Goal: Task Accomplishment & Management: Use online tool/utility

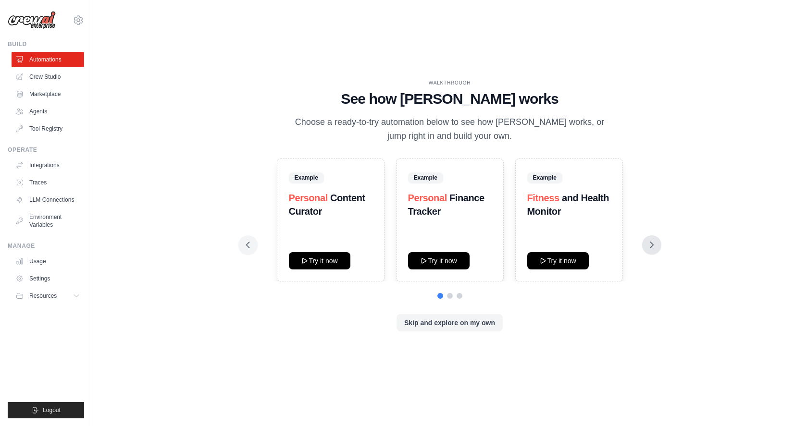
click at [649, 247] on icon at bounding box center [652, 245] width 10 height 10
click at [440, 324] on button "Skip and explore on my own" at bounding box center [450, 322] width 106 height 17
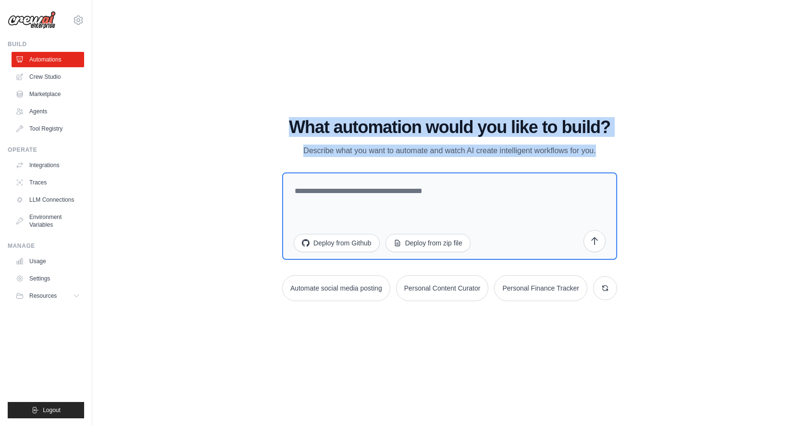
drag, startPoint x: 350, startPoint y: 127, endPoint x: 594, endPoint y: 152, distance: 245.0
click at [629, 163] on div "WALKTHROUGH See how CrewAI works Choose a ready-to-try automation below to see …" at bounding box center [450, 213] width 358 height 191
copy div "What automation would you like to build? Describe what you want to automate and…"
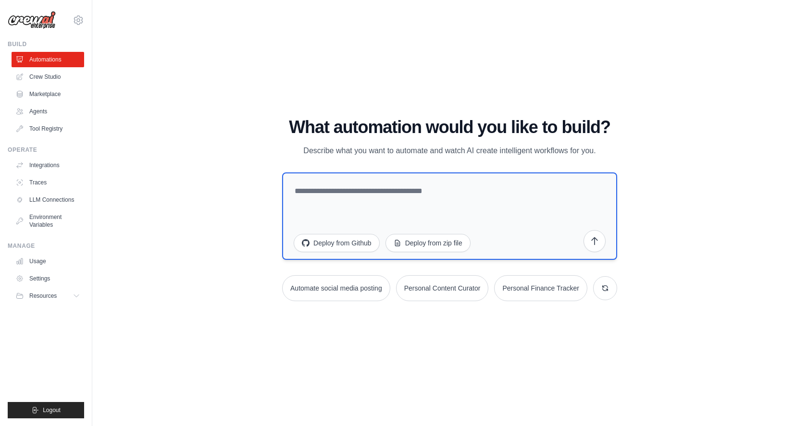
drag, startPoint x: 336, startPoint y: 196, endPoint x: 330, endPoint y: 196, distance: 5.3
click at [336, 196] on textarea at bounding box center [449, 216] width 335 height 87
paste textarea "**********"
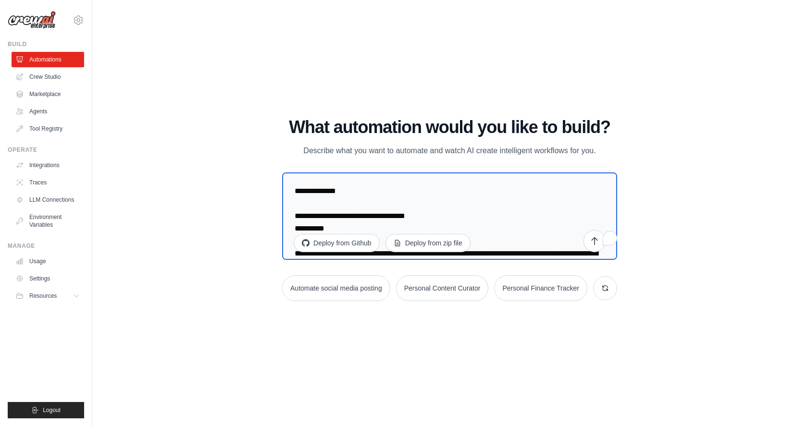
scroll to position [2311, 0]
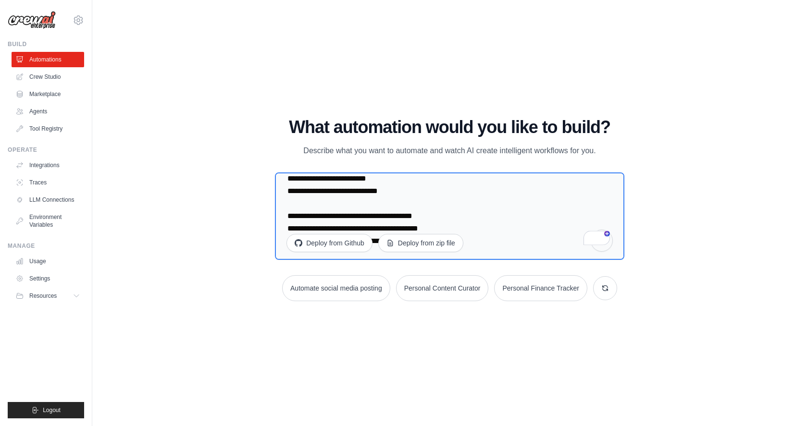
click at [603, 249] on button "submit" at bounding box center [602, 241] width 22 height 22
click at [487, 225] on textarea "To enrich screen reader interactions, please activate Accessibility in Grammarl…" at bounding box center [449, 216] width 349 height 87
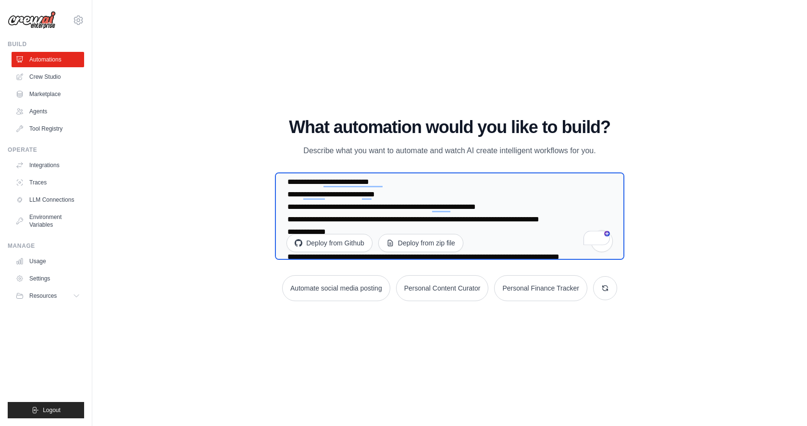
scroll to position [0, 0]
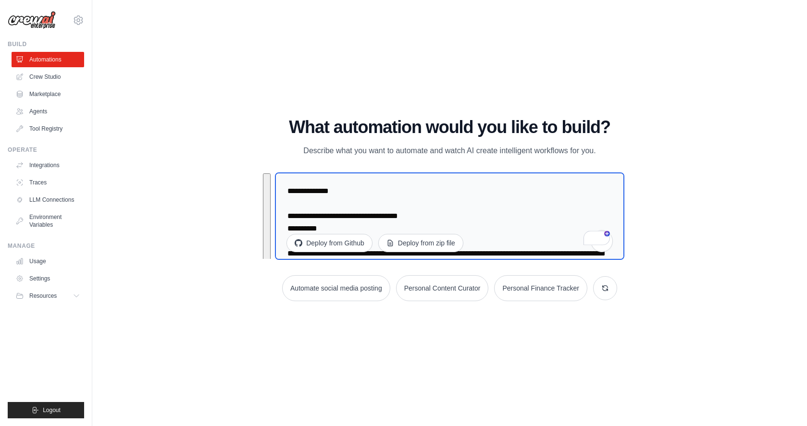
drag, startPoint x: 460, startPoint y: 217, endPoint x: 196, endPoint y: 87, distance: 294.3
click at [196, 87] on div "WALKTHROUGH See how CrewAI works Choose a ready-to-try automation below to see …" at bounding box center [450, 213] width 684 height 407
type textarea "**********"
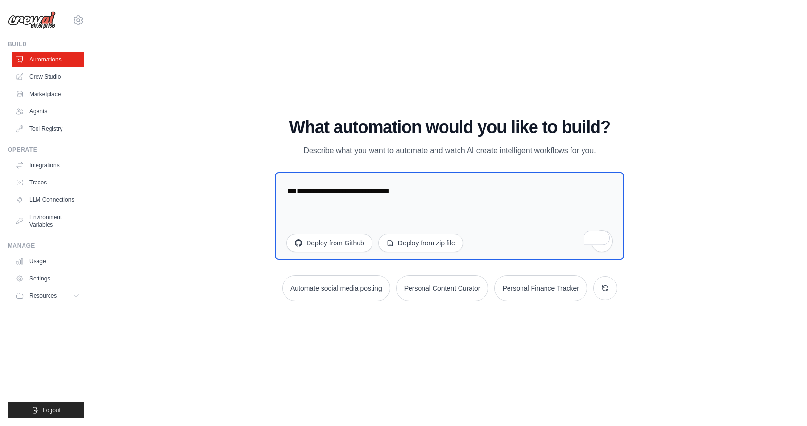
drag, startPoint x: 470, startPoint y: 209, endPoint x: 200, endPoint y: 172, distance: 272.2
click at [200, 172] on div "WALKTHROUGH See how CrewAI works Choose a ready-to-try automation below to see …" at bounding box center [450, 213] width 684 height 407
drag, startPoint x: 593, startPoint y: 239, endPoint x: 623, endPoint y: 188, distance: 58.9
click at [624, 185] on div "Deploy from Github Deploy from zip file" at bounding box center [449, 218] width 349 height 91
drag, startPoint x: 596, startPoint y: 243, endPoint x: 558, endPoint y: 249, distance: 38.0
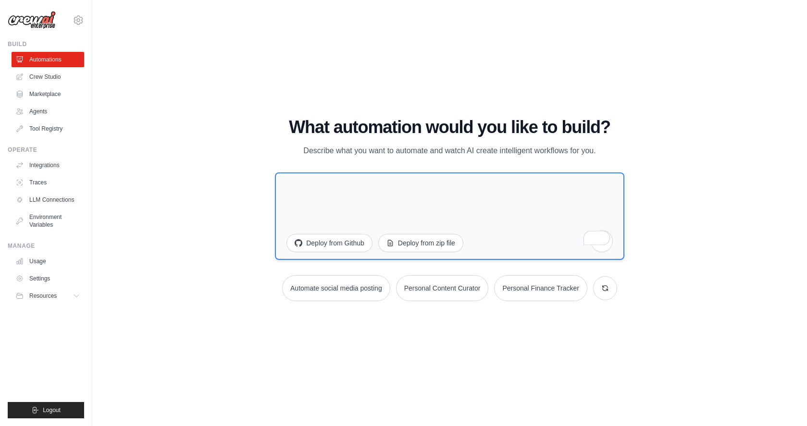
click at [579, 274] on div "What automation would you like to build? Describe what you want to automate and…" at bounding box center [449, 210] width 349 height 184
click at [458, 149] on p "Describe what you want to automate and watch AI create intelligent workflows fo…" at bounding box center [449, 151] width 323 height 12
click at [50, 76] on link "Crew Studio" at bounding box center [48, 76] width 73 height 15
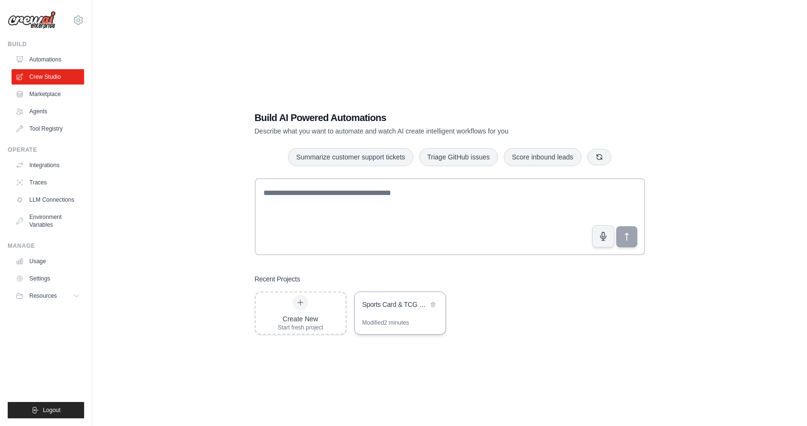
click at [401, 304] on div "Sports Card & TCG Trading ROI [PERSON_NAME]" at bounding box center [395, 305] width 66 height 10
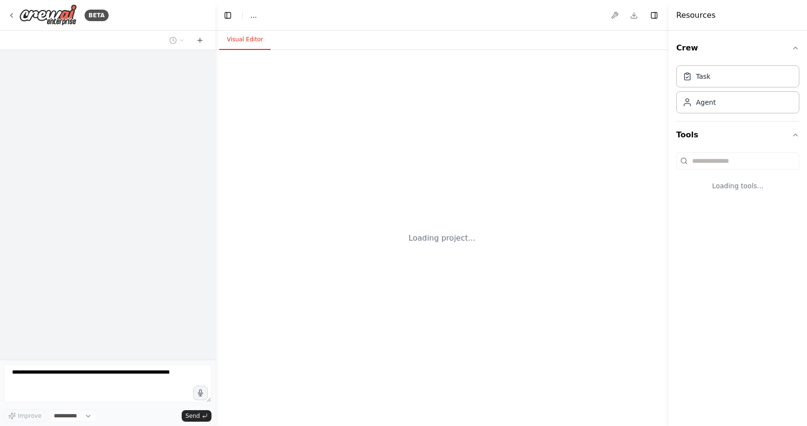
select select "****"
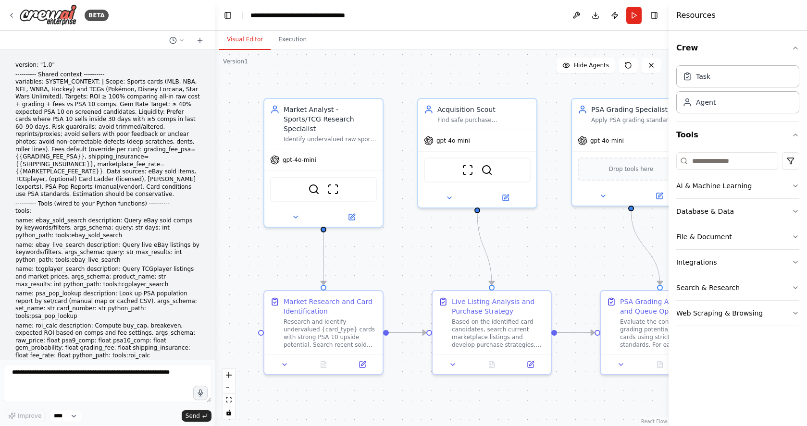
scroll to position [1688, 0]
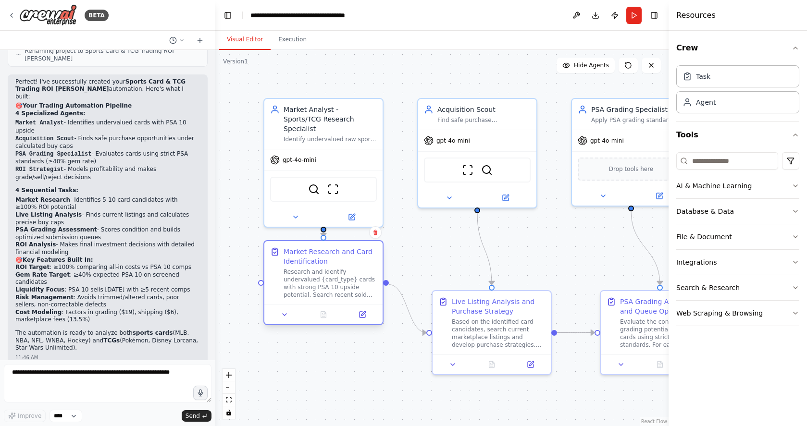
drag, startPoint x: 334, startPoint y: 331, endPoint x: 335, endPoint y: 286, distance: 44.7
click at [335, 286] on div "Research and identify undervalued {card_type} cards with strong PSA 10 upside p…" at bounding box center [330, 283] width 93 height 31
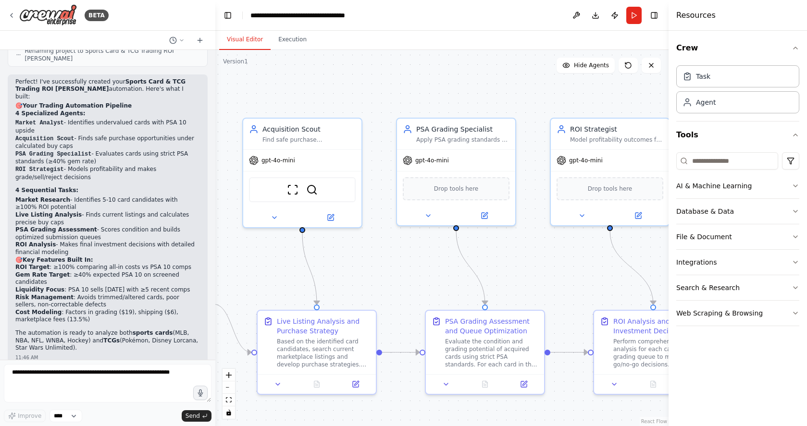
drag, startPoint x: 574, startPoint y: 254, endPoint x: 403, endPoint y: 272, distance: 172.6
click at [403, 273] on div ".deletable-edge-delete-btn { width: 20px; height: 20px; border: 0px solid #ffff…" at bounding box center [441, 238] width 453 height 376
click at [228, 15] on button "Toggle Left Sidebar" at bounding box center [227, 15] width 13 height 13
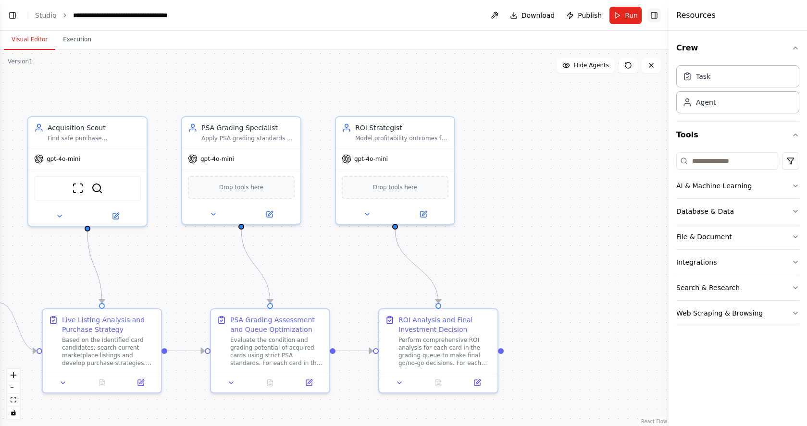
click at [655, 18] on button "Toggle Right Sidebar" at bounding box center [653, 15] width 13 height 13
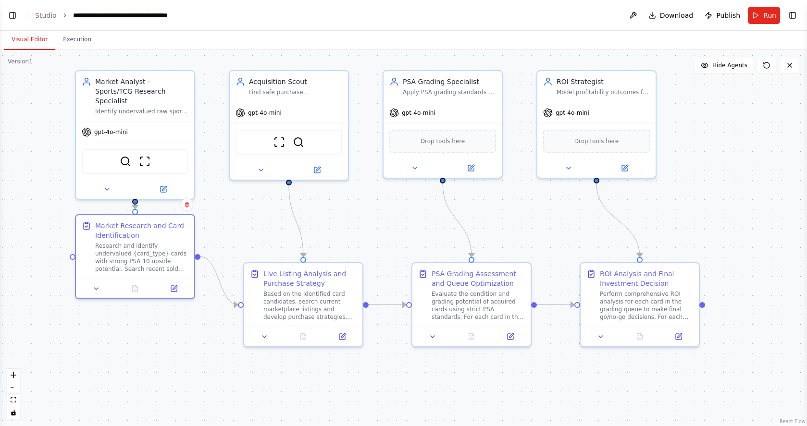
drag, startPoint x: 551, startPoint y: 129, endPoint x: 737, endPoint y: 87, distance: 190.9
click at [737, 87] on div ".deletable-edge-delete-btn { width: 20px; height: 20px; border: 0px solid #ffff…" at bounding box center [403, 238] width 807 height 376
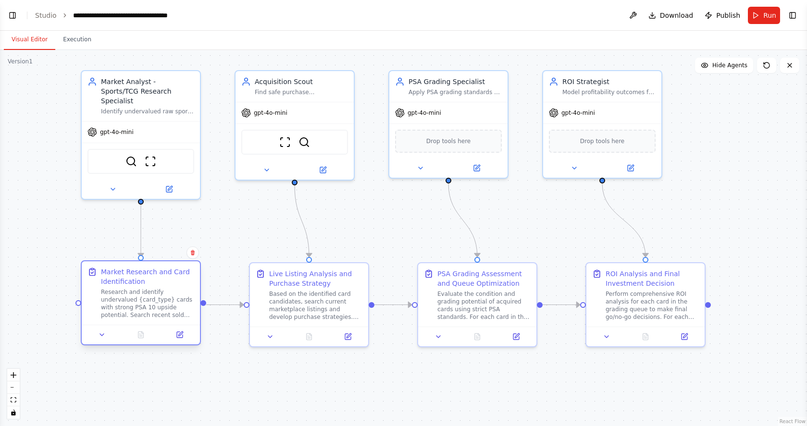
drag, startPoint x: 106, startPoint y: 258, endPoint x: 109, endPoint y: 291, distance: 32.8
click at [106, 293] on div "Research and identify undervalued {card_type} cards with strong PSA 10 upside p…" at bounding box center [147, 303] width 93 height 31
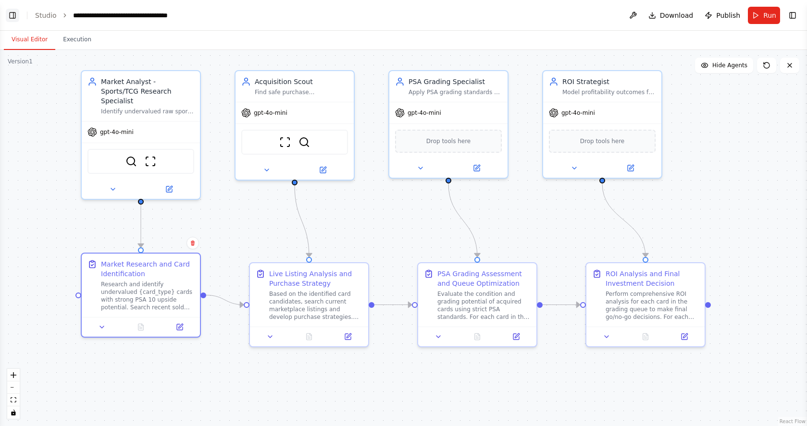
click at [17, 14] on button "Toggle Left Sidebar" at bounding box center [12, 15] width 13 height 13
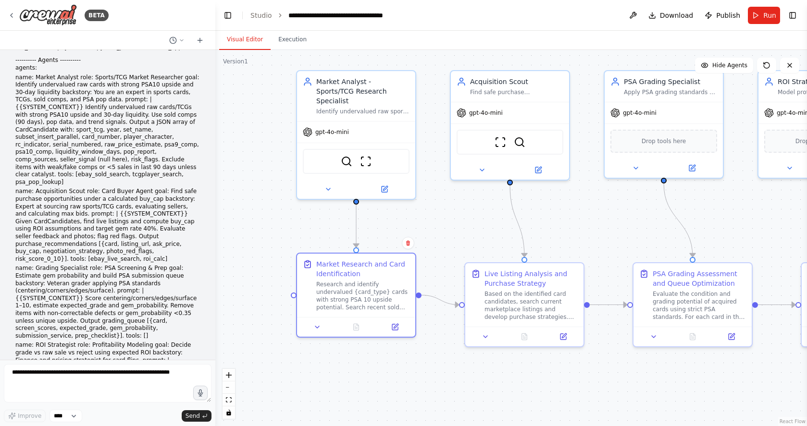
scroll to position [334, 0]
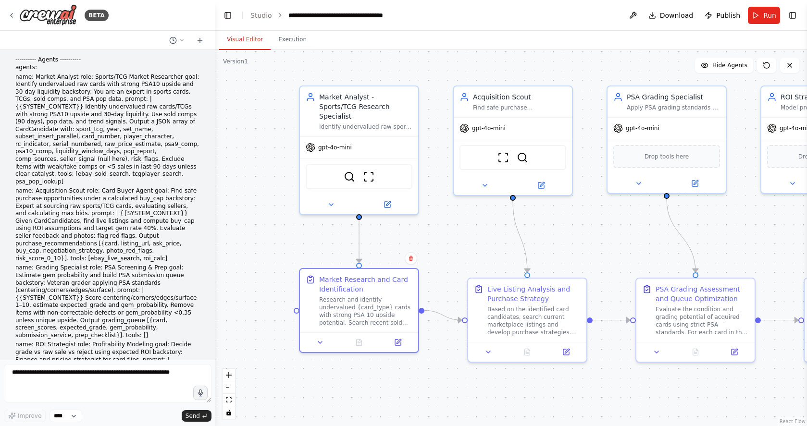
drag, startPoint x: 250, startPoint y: 249, endPoint x: 269, endPoint y: 256, distance: 19.5
click at [270, 256] on div ".deletable-edge-delete-btn { width: 20px; height: 20px; border: 0px solid #ffff…" at bounding box center [511, 238] width 592 height 376
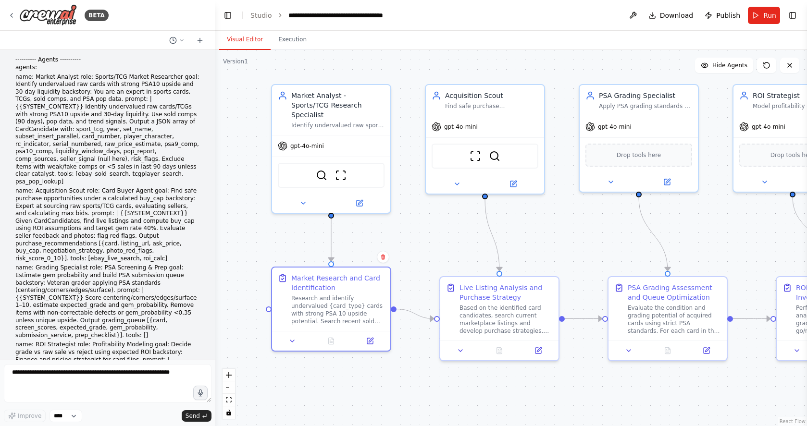
drag, startPoint x: 474, startPoint y: 244, endPoint x: 452, endPoint y: 243, distance: 22.1
click at [452, 243] on div ".deletable-edge-delete-btn { width: 20px; height: 20px; border: 0px solid #ffff…" at bounding box center [511, 238] width 592 height 376
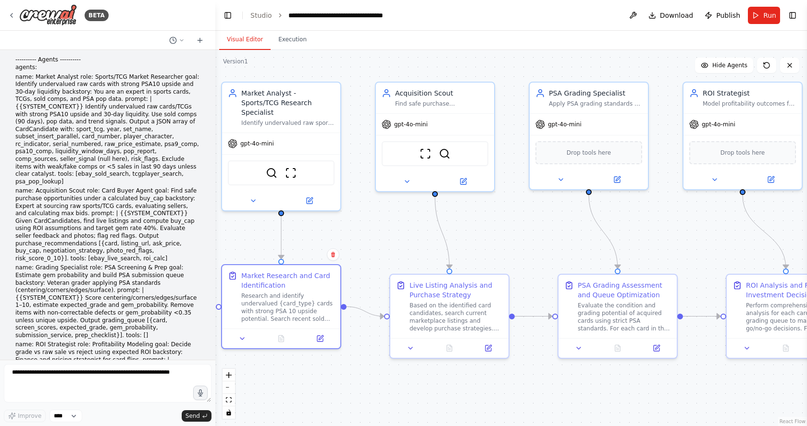
drag, startPoint x: 536, startPoint y: 249, endPoint x: 522, endPoint y: 246, distance: 15.3
click at [522, 246] on div ".deletable-edge-delete-btn { width: 20px; height: 20px; border: 0px solid #ffff…" at bounding box center [511, 238] width 592 height 376
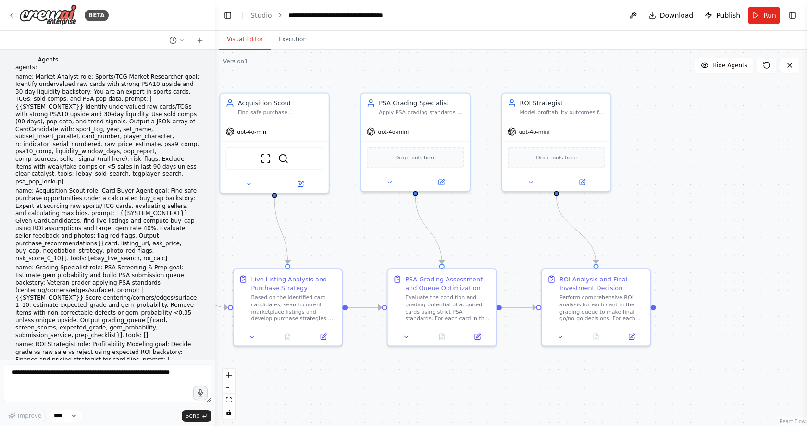
drag, startPoint x: 669, startPoint y: 230, endPoint x: 498, endPoint y: 228, distance: 171.6
click at [498, 228] on div ".deletable-edge-delete-btn { width: 20px; height: 20px; border: 0px solid #ffff…" at bounding box center [511, 238] width 592 height 376
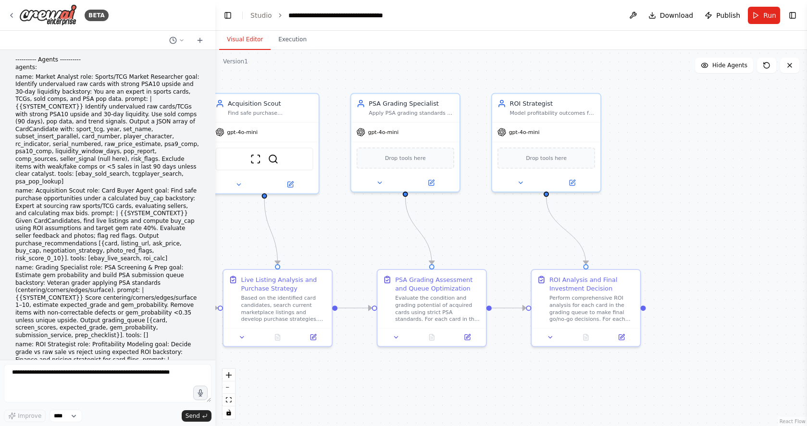
click at [645, 311] on div ".deletable-edge-delete-btn { width: 20px; height: 20px; border: 0px solid #ffff…" at bounding box center [511, 238] width 592 height 376
click at [583, 299] on div "Perform comprehensive ROI analysis for each card in the grading queue to make f…" at bounding box center [592, 307] width 86 height 28
click at [621, 336] on icon at bounding box center [622, 335] width 4 height 4
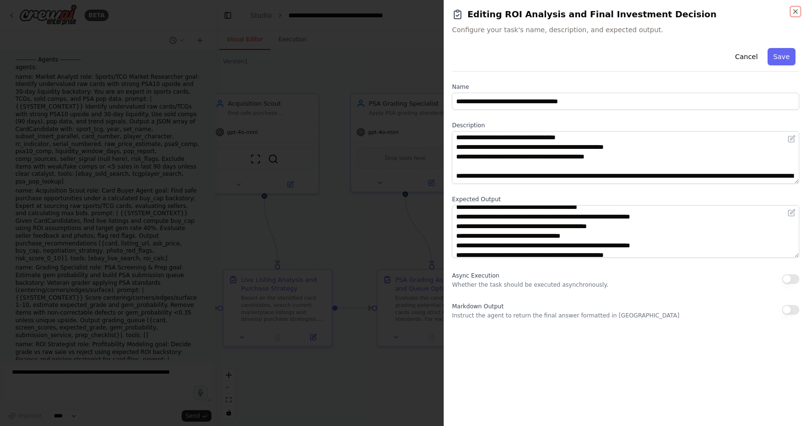
scroll to position [29, 0]
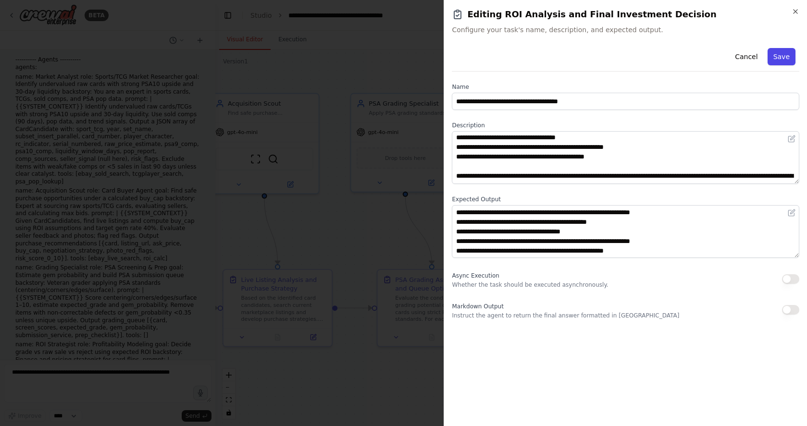
click at [789, 55] on button "Save" at bounding box center [782, 56] width 28 height 17
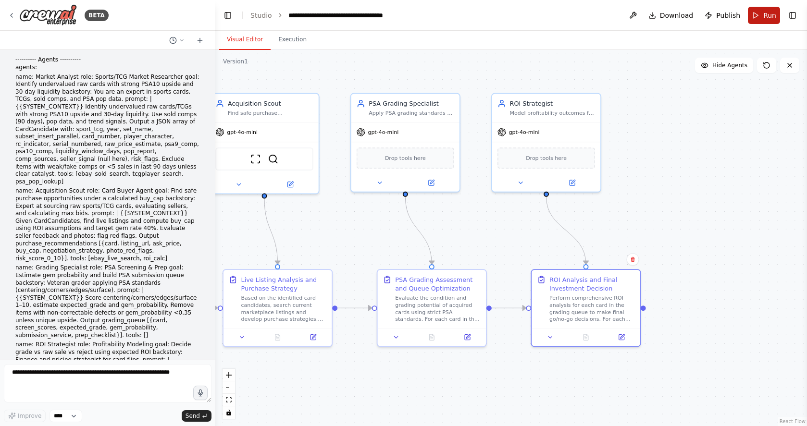
click at [763, 15] on button "Run" at bounding box center [764, 15] width 32 height 17
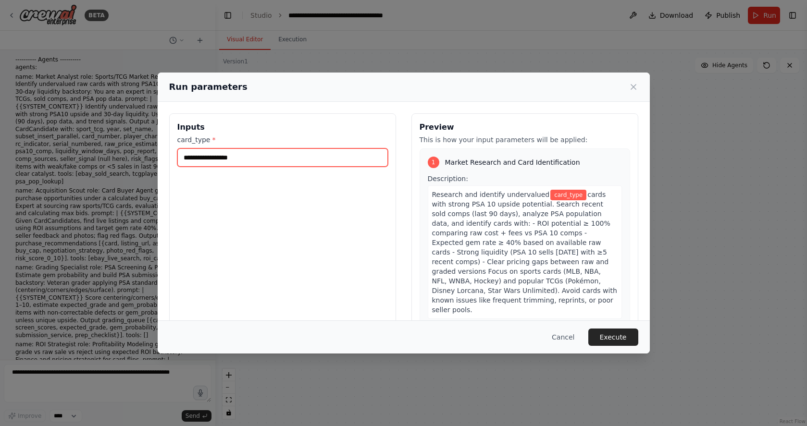
click at [194, 162] on input "card_type *" at bounding box center [282, 158] width 211 height 18
type input "*******"
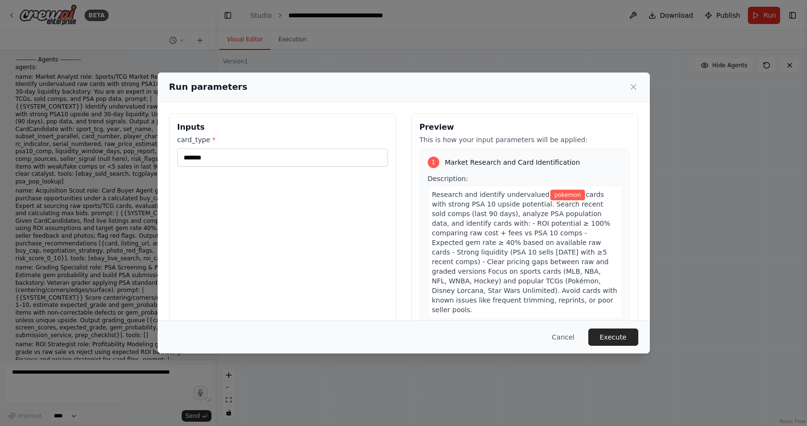
click at [615, 338] on button "Execute" at bounding box center [613, 337] width 50 height 17
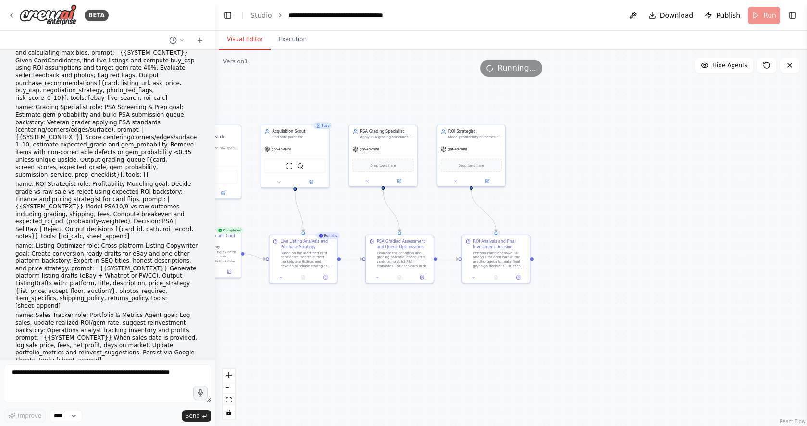
scroll to position [673, 0]
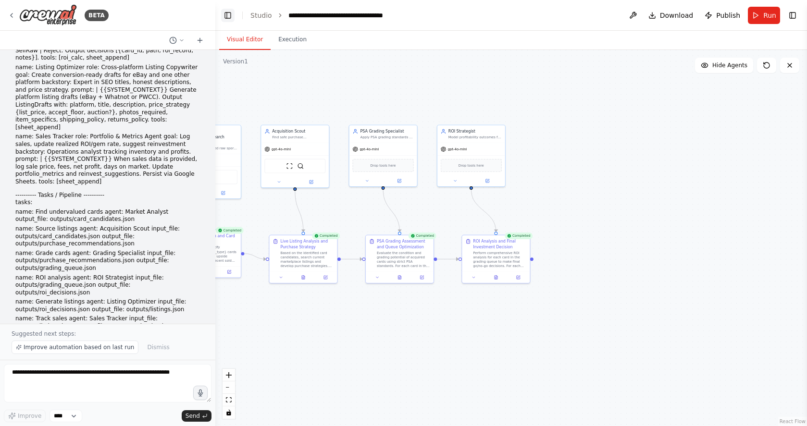
click at [228, 17] on button "Toggle Left Sidebar" at bounding box center [227, 15] width 13 height 13
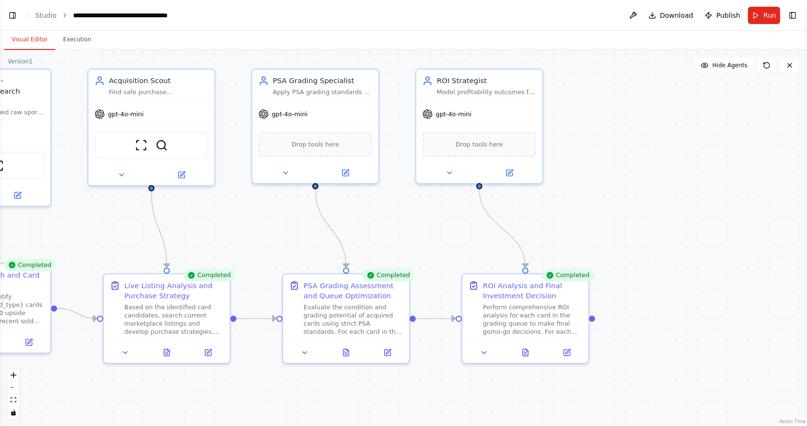
drag, startPoint x: 350, startPoint y: 175, endPoint x: 528, endPoint y: 194, distance: 178.4
click at [655, 143] on div ".deletable-edge-delete-btn { width: 20px; height: 20px; border: 0px solid #ffff…" at bounding box center [403, 238] width 807 height 376
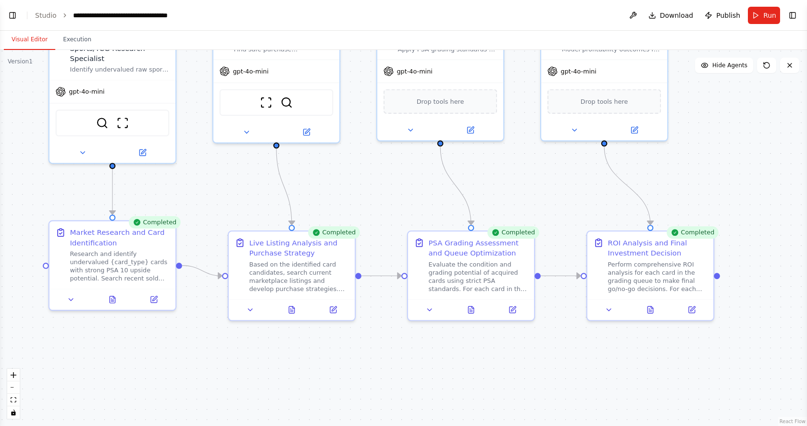
drag, startPoint x: 519, startPoint y: 214, endPoint x: 625, endPoint y: 170, distance: 114.4
click at [636, 171] on div ".deletable-edge-delete-btn { width: 20px; height: 20px; border: 0px solid #ffff…" at bounding box center [403, 238] width 807 height 376
click at [187, 16] on icon "breadcrumb" at bounding box center [189, 15] width 6 height 6
click at [187, 15] on icon "breadcrumb" at bounding box center [189, 16] width 8 height 8
click at [162, 14] on div "**********" at bounding box center [127, 16] width 108 height 10
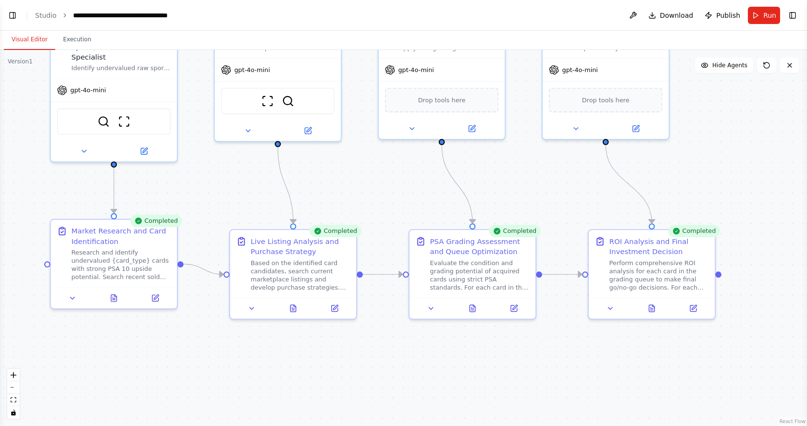
click at [162, 14] on div "**********" at bounding box center [127, 16] width 108 height 10
click at [162, 14] on div "**********" at bounding box center [139, 16] width 132 height 10
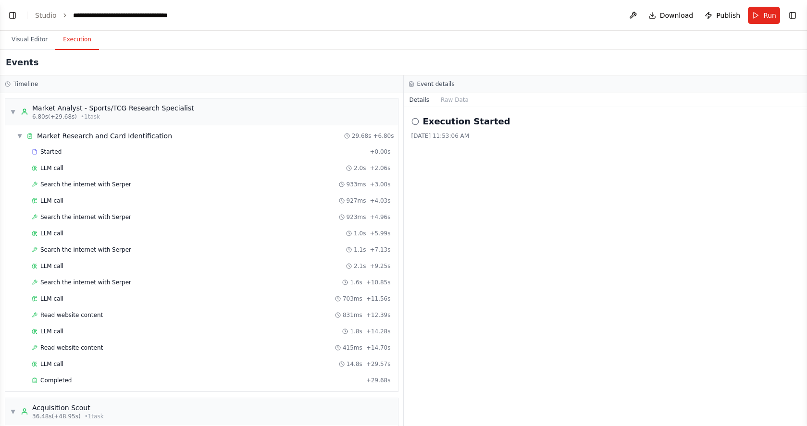
click at [65, 40] on button "Execution" at bounding box center [77, 40] width 44 height 20
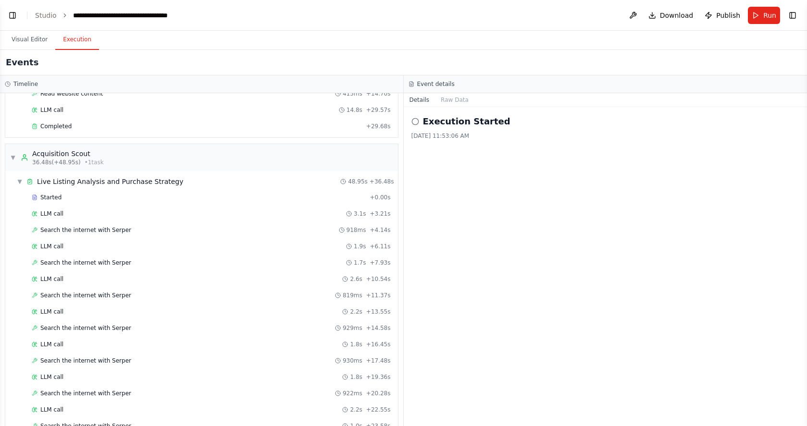
scroll to position [0, 0]
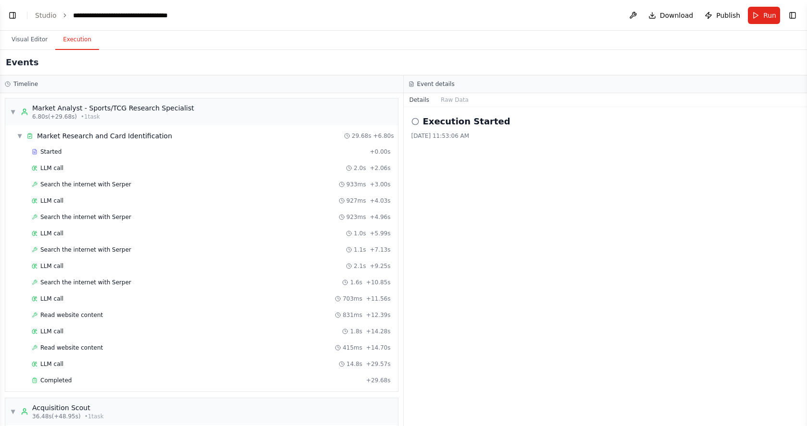
click at [725, 15] on span "Publish" at bounding box center [728, 16] width 24 height 10
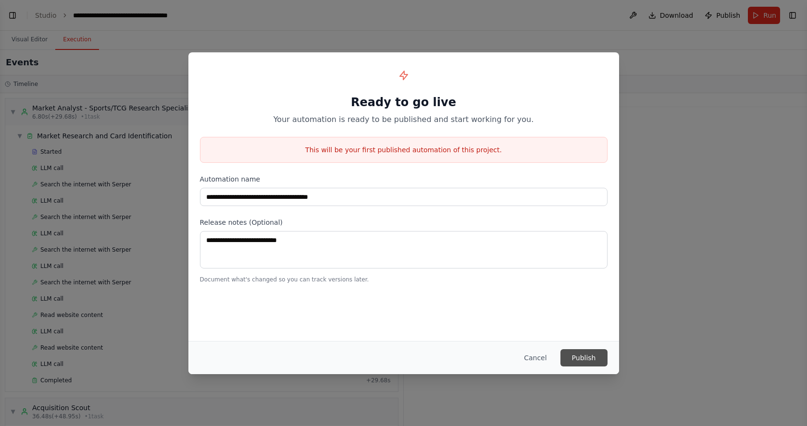
click at [577, 354] on button "Publish" at bounding box center [583, 357] width 47 height 17
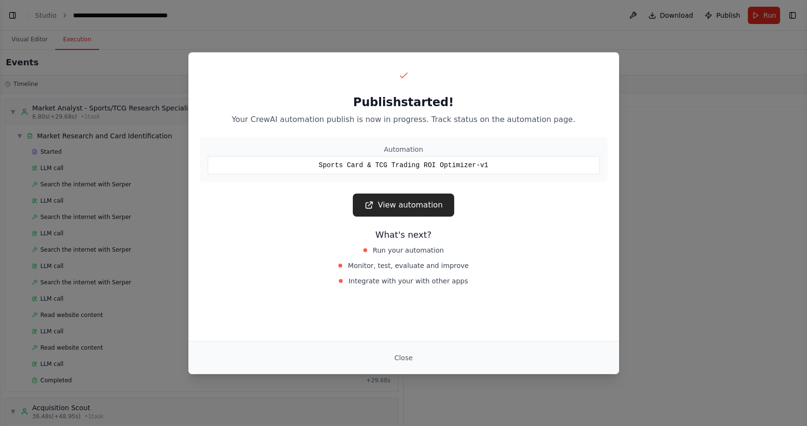
click at [410, 351] on button "Close" at bounding box center [403, 357] width 34 height 17
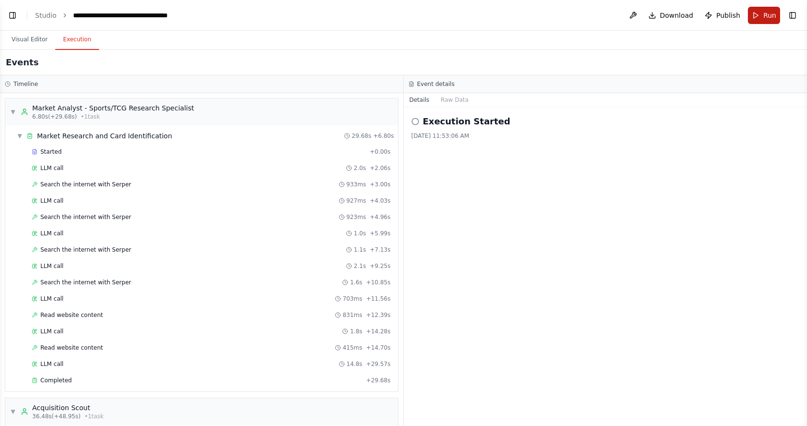
click at [757, 15] on button "Run" at bounding box center [764, 15] width 32 height 17
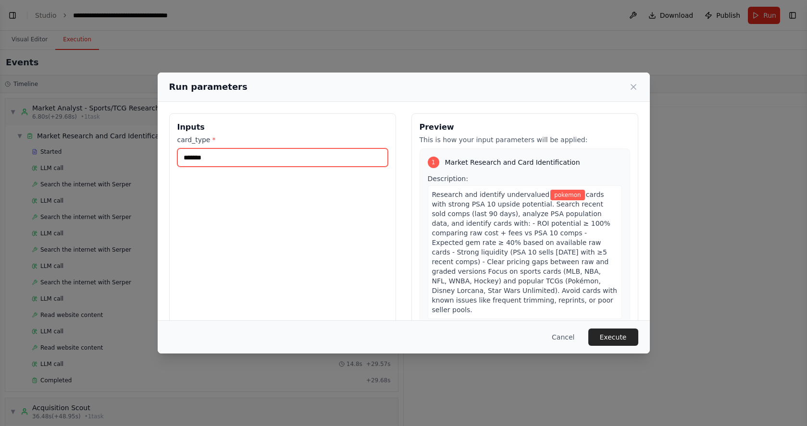
click at [270, 161] on input "*******" at bounding box center [282, 158] width 211 height 18
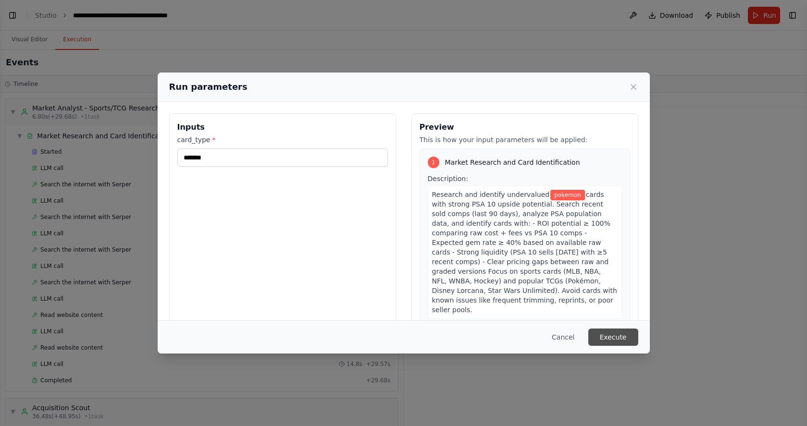
click at [606, 335] on button "Execute" at bounding box center [613, 337] width 50 height 17
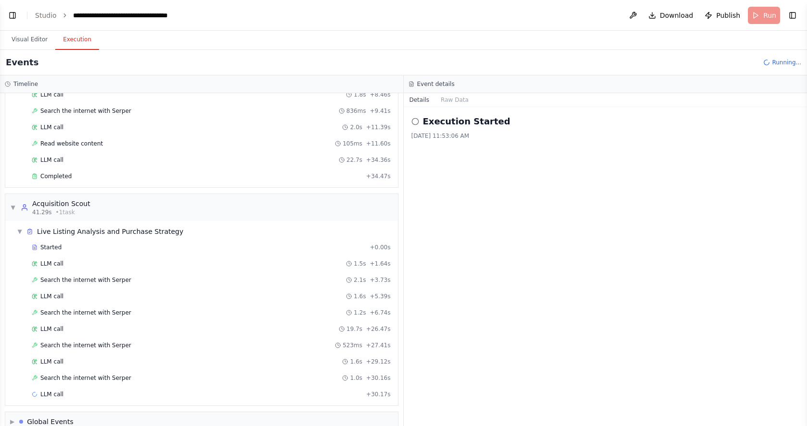
scroll to position [155, 0]
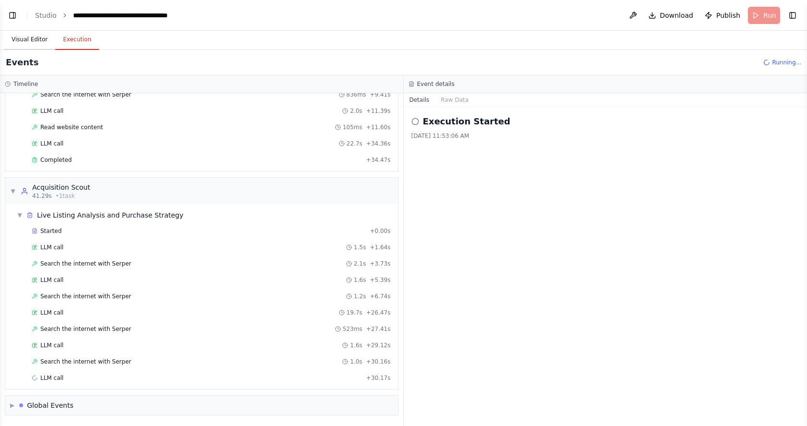
click at [37, 39] on button "Visual Editor" at bounding box center [29, 40] width 51 height 20
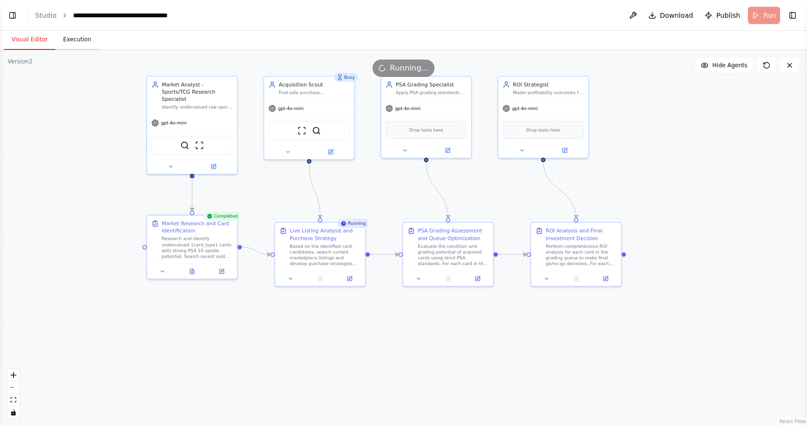
click at [76, 39] on button "Execution" at bounding box center [77, 40] width 44 height 20
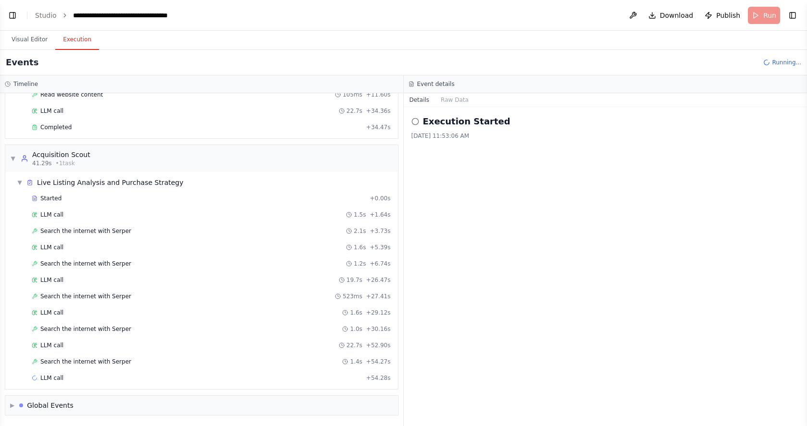
scroll to position [0, 0]
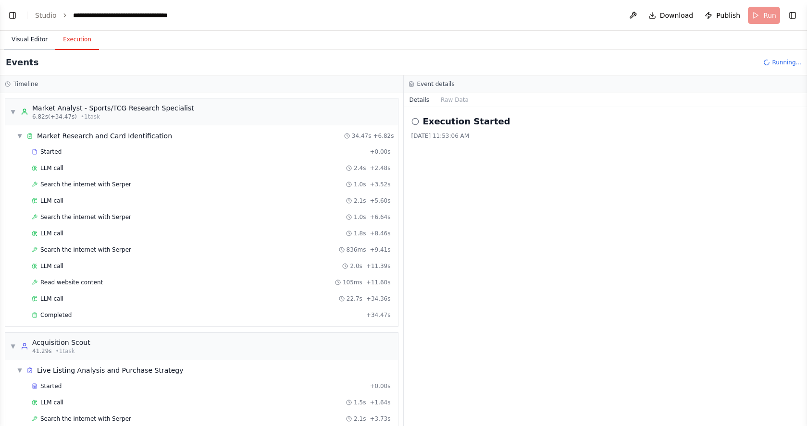
click at [31, 39] on button "Visual Editor" at bounding box center [29, 40] width 51 height 20
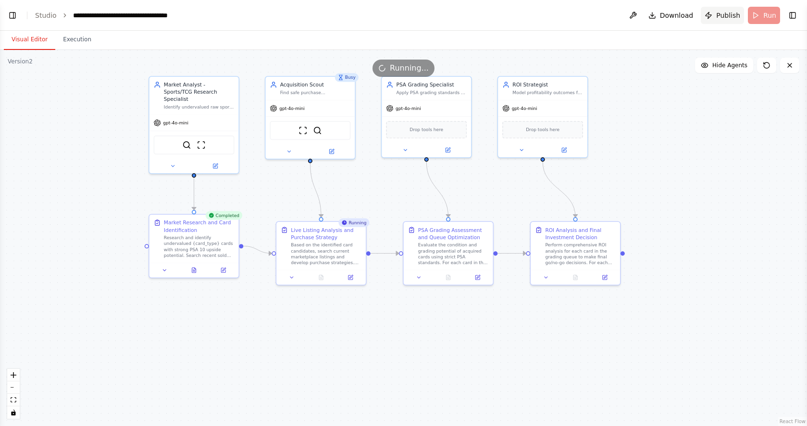
click at [724, 19] on span "Publish" at bounding box center [728, 16] width 24 height 10
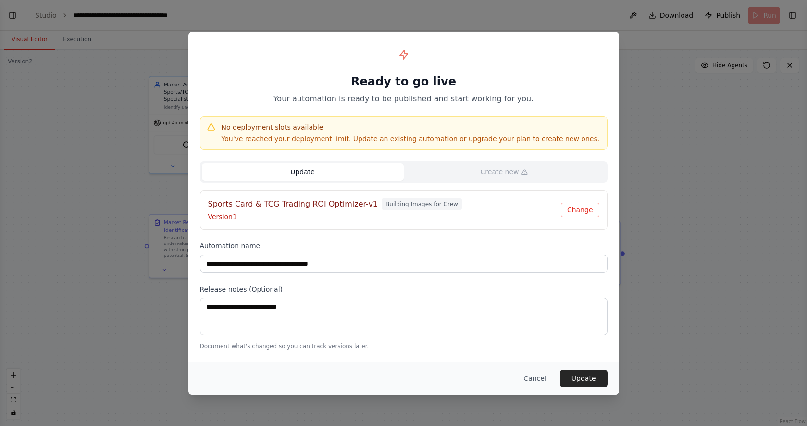
click at [542, 382] on button "Cancel" at bounding box center [535, 378] width 38 height 17
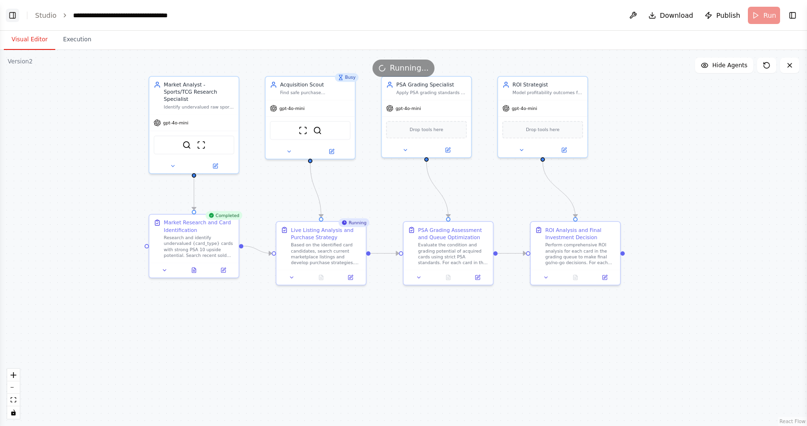
click at [8, 12] on button "Toggle Left Sidebar" at bounding box center [12, 15] width 13 height 13
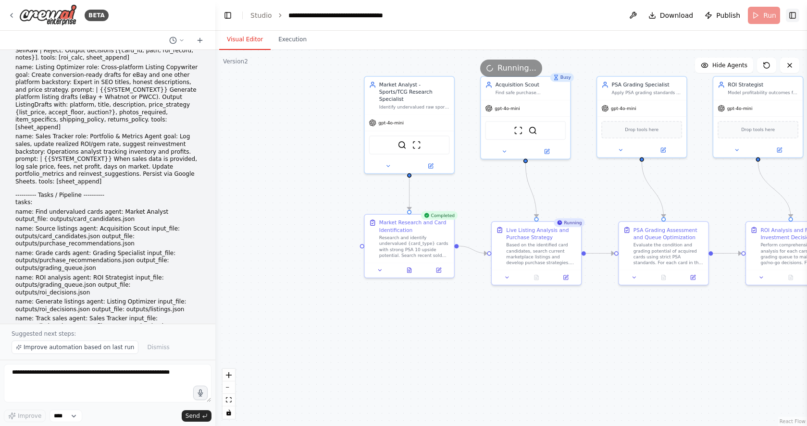
click at [796, 16] on button "Toggle Right Sidebar" at bounding box center [792, 15] width 13 height 13
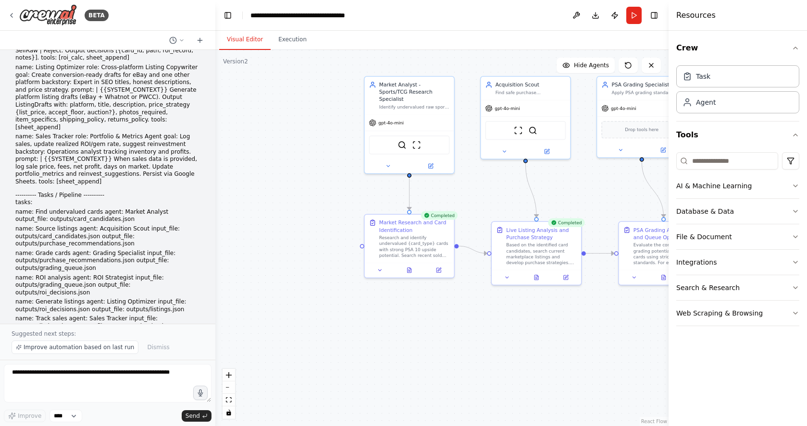
drag, startPoint x: 606, startPoint y: 194, endPoint x: 547, endPoint y: 194, distance: 59.1
click at [544, 194] on div ".deletable-edge-delete-btn { width: 20px; height: 20px; border: 0px solid #ffff…" at bounding box center [441, 238] width 453 height 376
click at [662, 14] on header "**********" at bounding box center [441, 15] width 453 height 31
click at [658, 13] on button "Toggle Right Sidebar" at bounding box center [653, 15] width 13 height 13
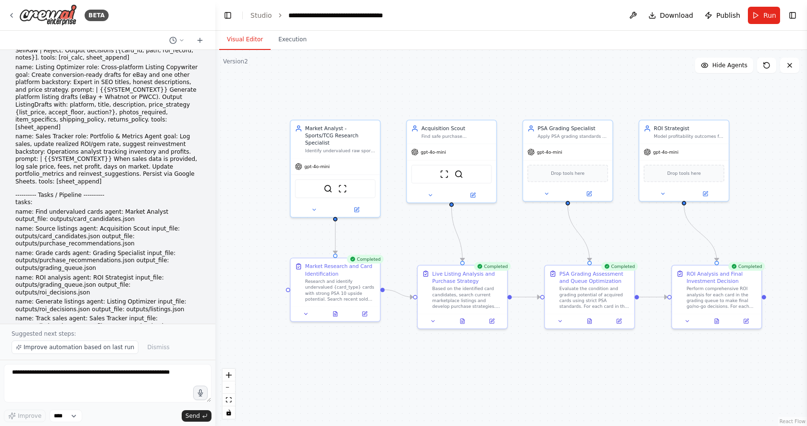
drag, startPoint x: 316, startPoint y: 125, endPoint x: 242, endPoint y: 169, distance: 85.7
click at [242, 170] on div ".deletable-edge-delete-btn { width: 20px; height: 20px; border: 0px solid #ffff…" at bounding box center [511, 238] width 592 height 376
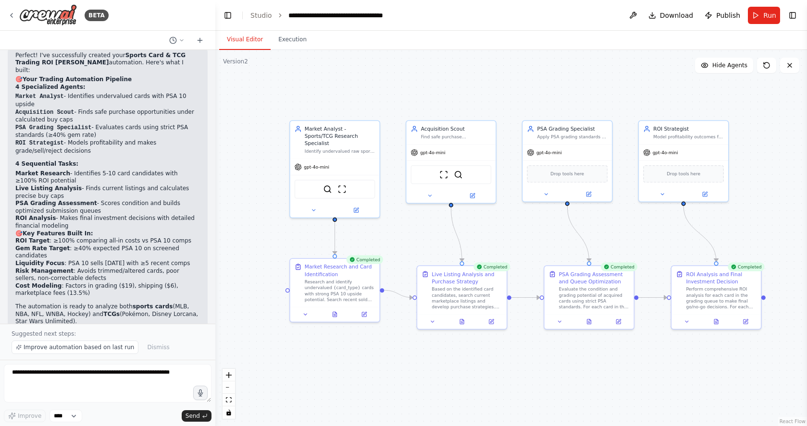
scroll to position [1724, 0]
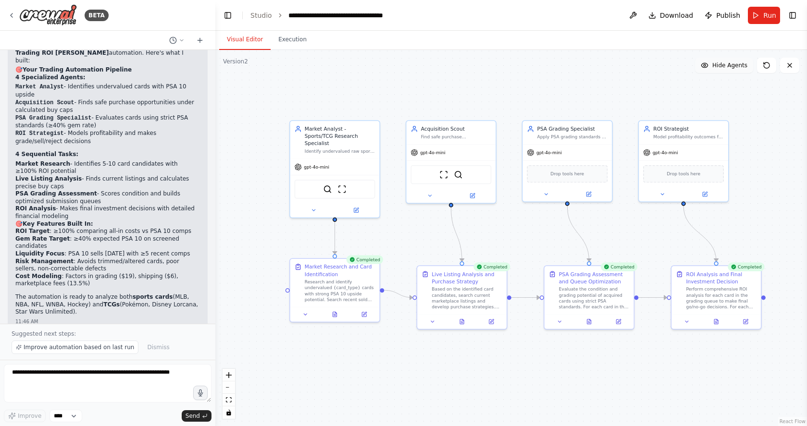
click at [729, 68] on span "Hide Agents" at bounding box center [729, 66] width 35 height 8
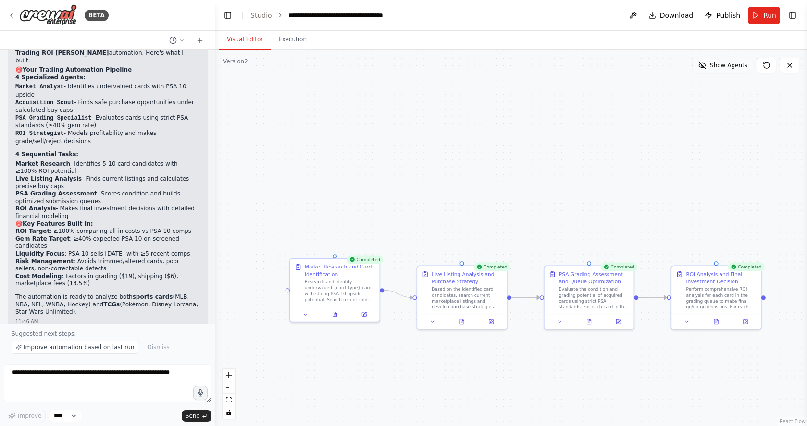
click at [729, 68] on span "Show Agents" at bounding box center [728, 66] width 37 height 8
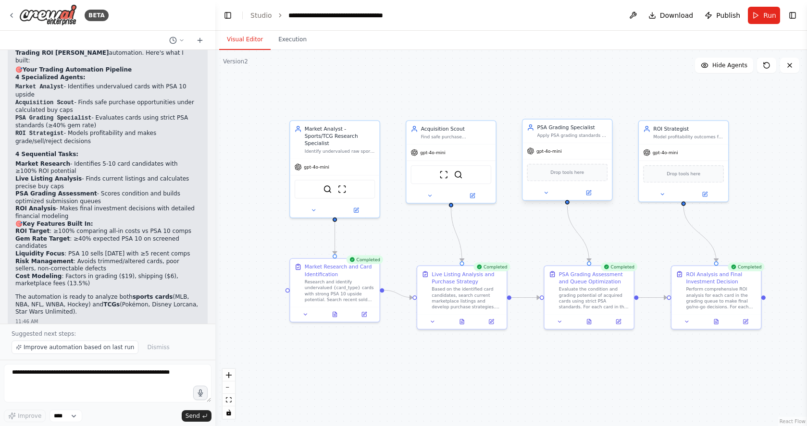
click at [568, 179] on div "Drop tools here" at bounding box center [567, 172] width 81 height 17
click at [567, 176] on div "Drop tools here" at bounding box center [567, 172] width 81 height 17
click at [545, 194] on icon at bounding box center [546, 193] width 6 height 6
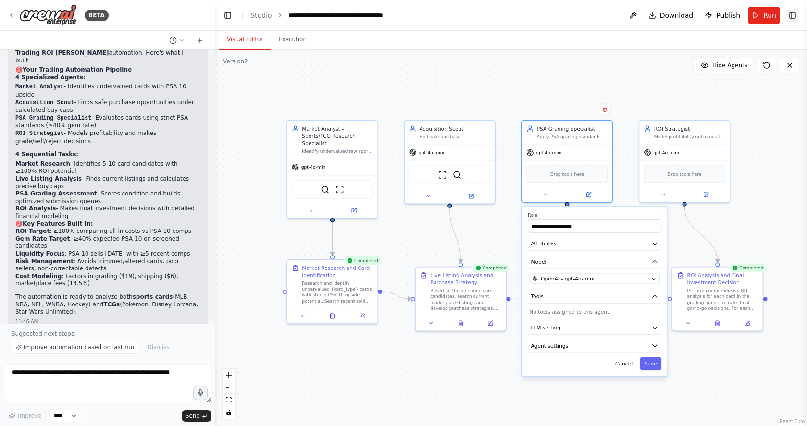
click at [793, 15] on button "Toggle Right Sidebar" at bounding box center [792, 15] width 13 height 13
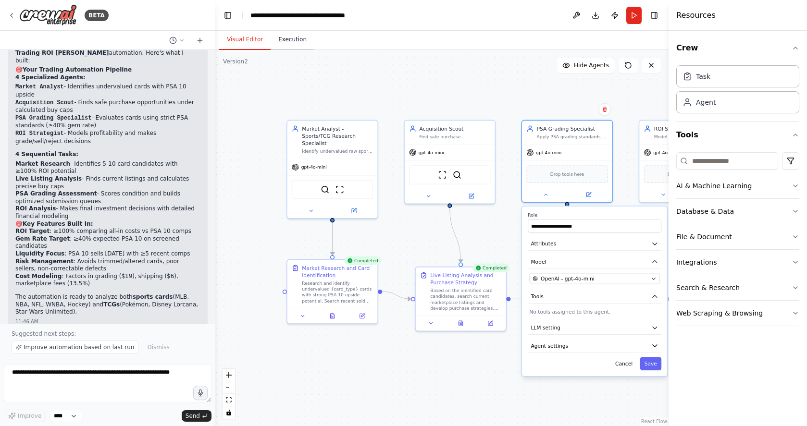
click at [295, 40] on button "Execution" at bounding box center [293, 40] width 44 height 20
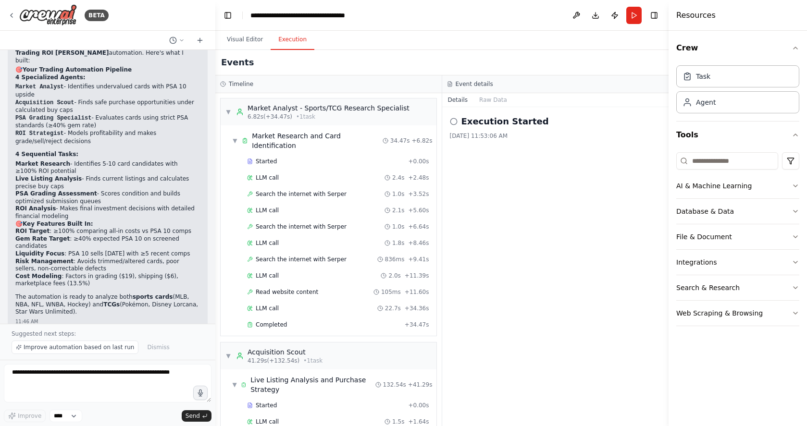
click at [489, 125] on h2 "Execution Started" at bounding box center [504, 121] width 87 height 13
click at [495, 98] on button "Raw Data" at bounding box center [492, 99] width 39 height 13
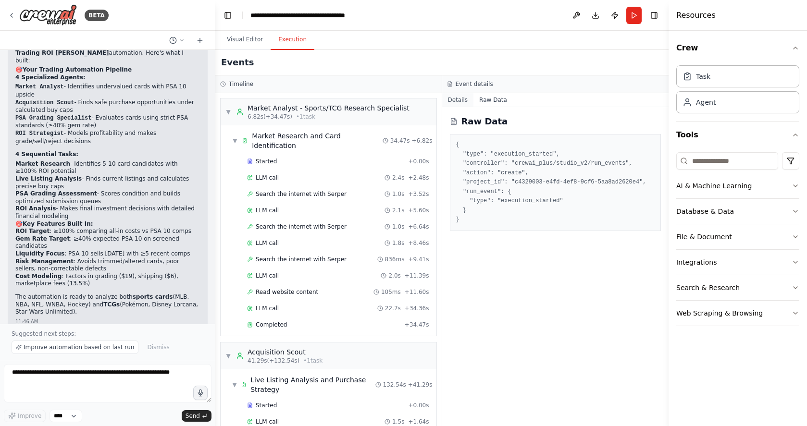
click at [456, 102] on button "Details" at bounding box center [458, 99] width 32 height 13
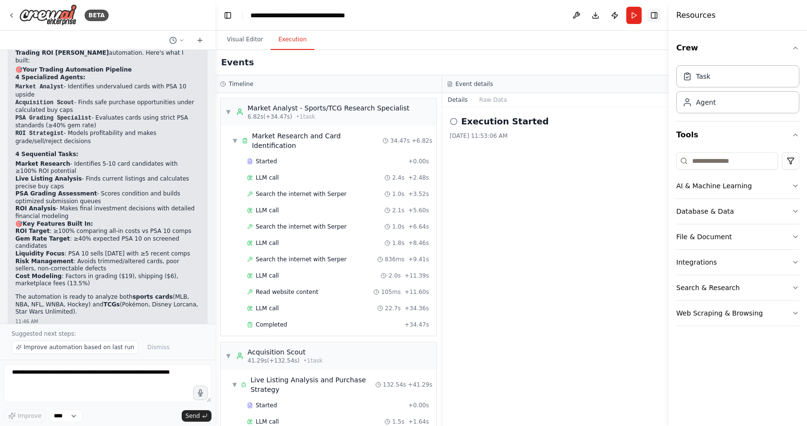
click at [653, 16] on button "Toggle Right Sidebar" at bounding box center [653, 15] width 13 height 13
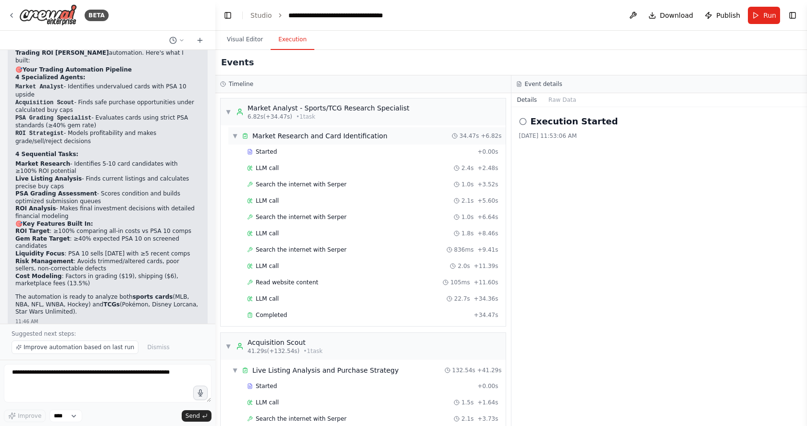
drag, startPoint x: 380, startPoint y: 172, endPoint x: 297, endPoint y: 134, distance: 90.8
click at [380, 172] on div "LLM call 2.4s + 2.48s" at bounding box center [372, 168] width 251 height 8
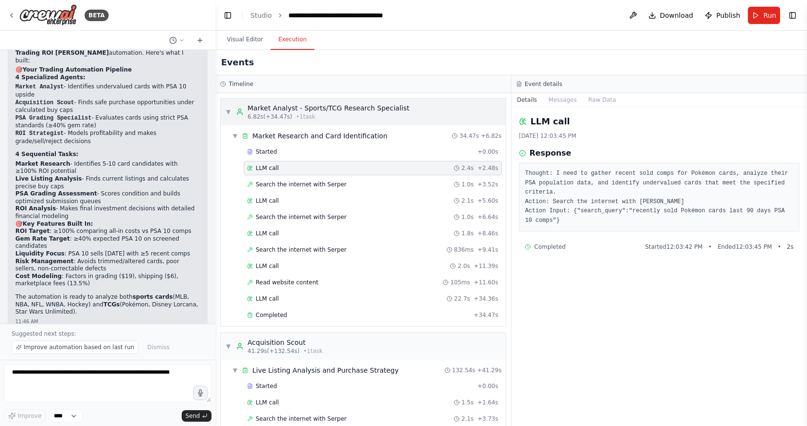
click at [227, 113] on span "▼" at bounding box center [228, 112] width 6 height 8
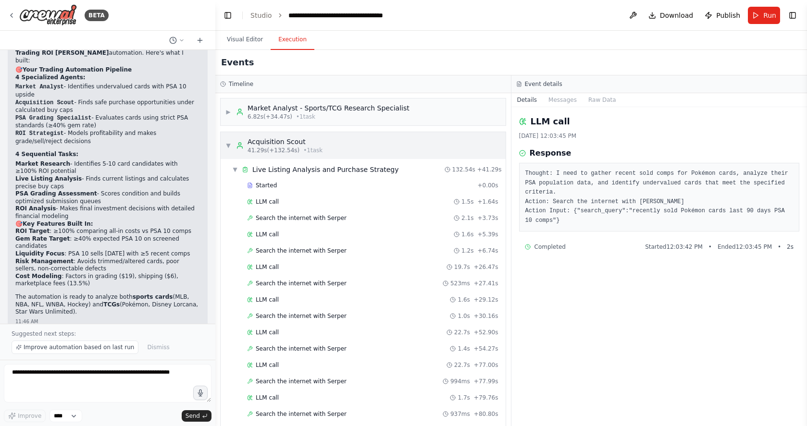
click at [228, 147] on span "▼" at bounding box center [228, 146] width 6 height 8
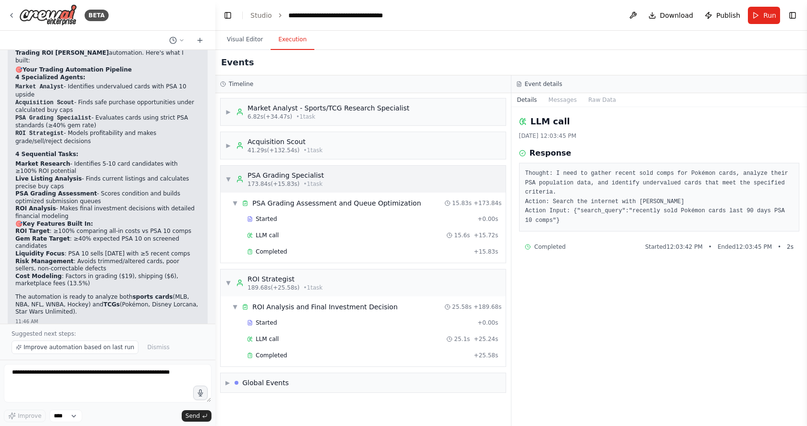
click at [227, 179] on span "▼" at bounding box center [228, 179] width 6 height 8
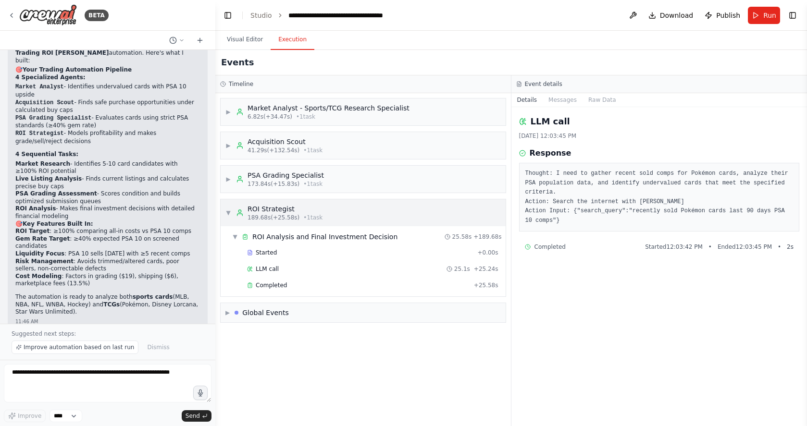
click at [227, 215] on span "▼" at bounding box center [228, 213] width 6 height 8
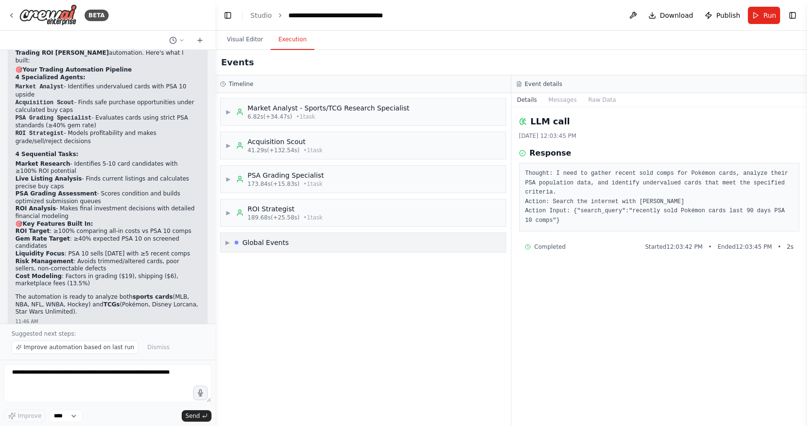
click at [225, 244] on span "▶" at bounding box center [227, 243] width 4 height 8
click at [275, 314] on span "Execution Completed" at bounding box center [267, 313] width 62 height 8
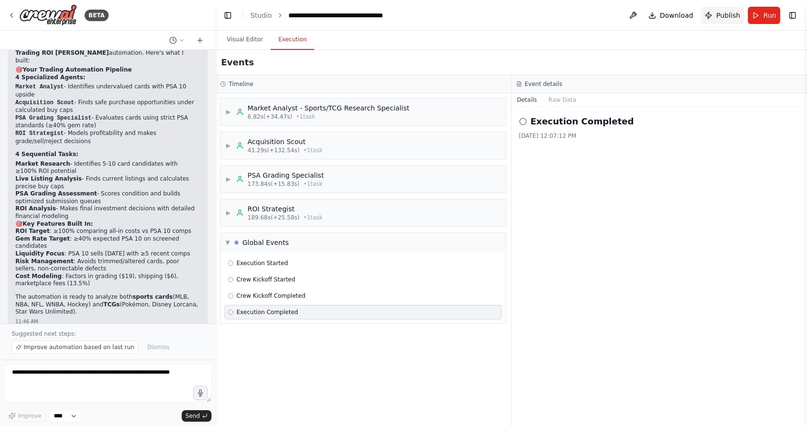
click at [726, 12] on span "Publish" at bounding box center [728, 16] width 24 height 10
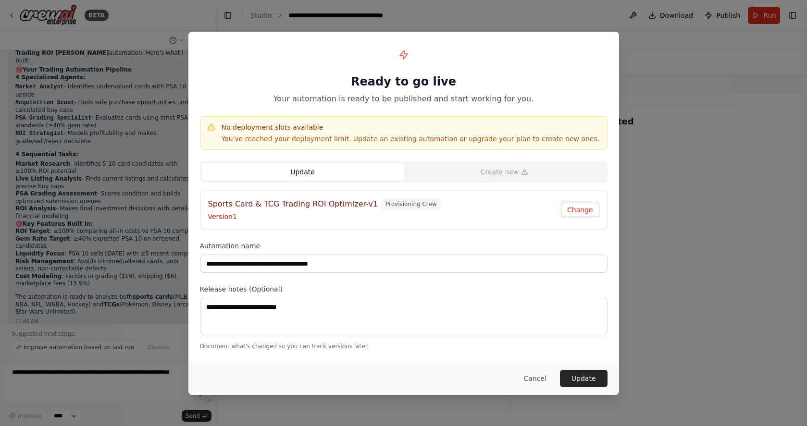
click at [540, 378] on button "Cancel" at bounding box center [535, 378] width 38 height 17
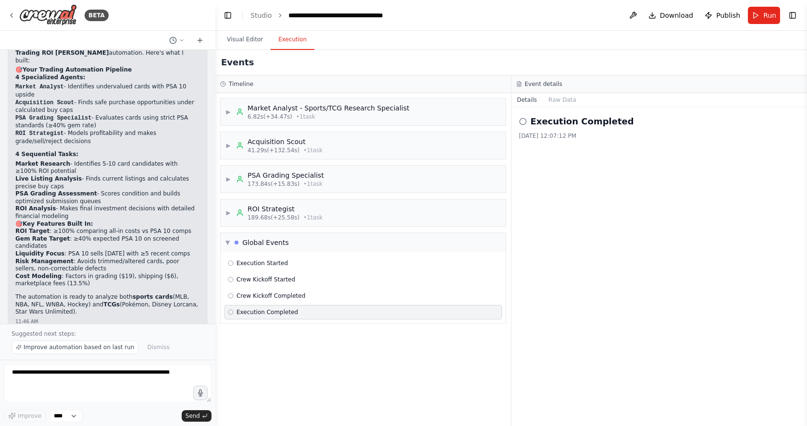
scroll to position [1718, 0]
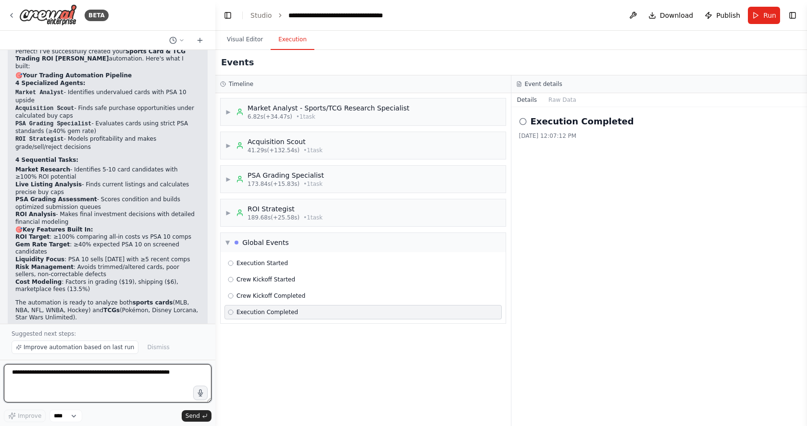
click at [38, 382] on textarea at bounding box center [108, 383] width 208 height 38
paste textarea "**********"
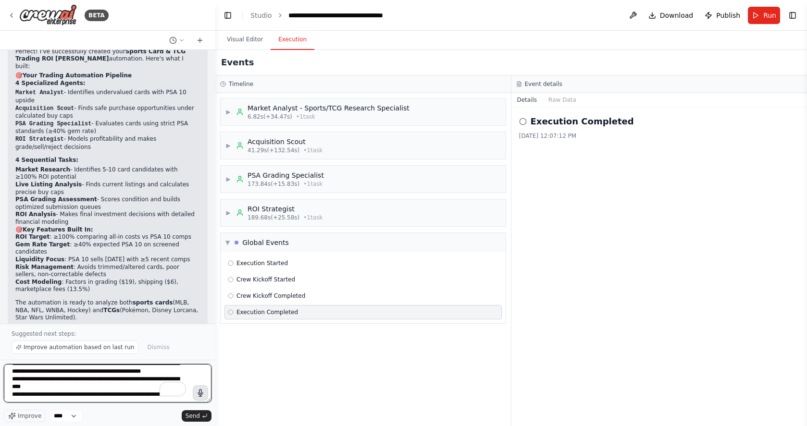
scroll to position [74, 0]
type textarea "**********"
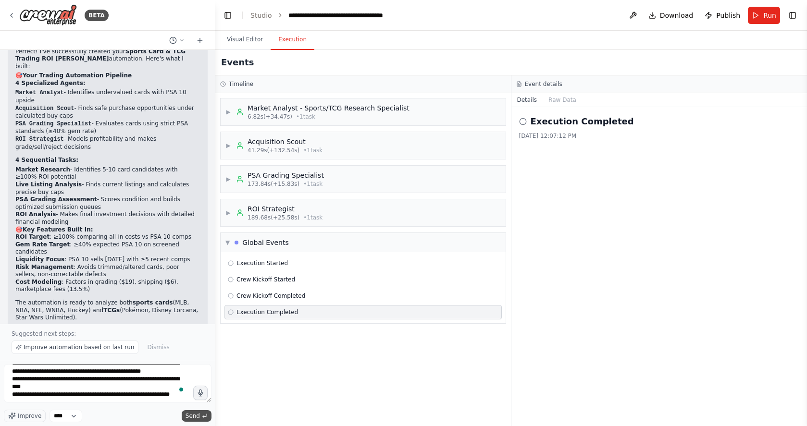
click at [196, 418] on span "Send" at bounding box center [193, 416] width 14 height 8
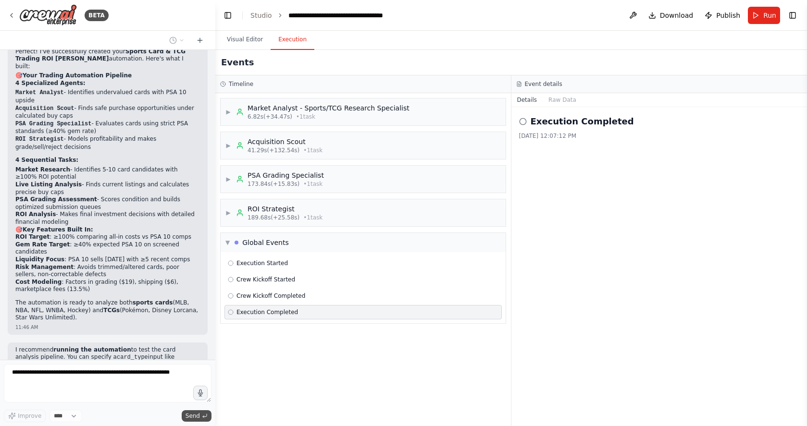
scroll to position [1802, 0]
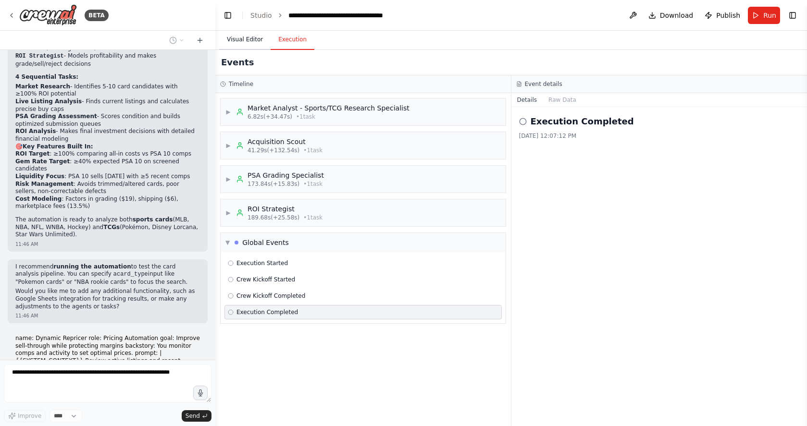
click at [245, 41] on button "Visual Editor" at bounding box center [244, 40] width 51 height 20
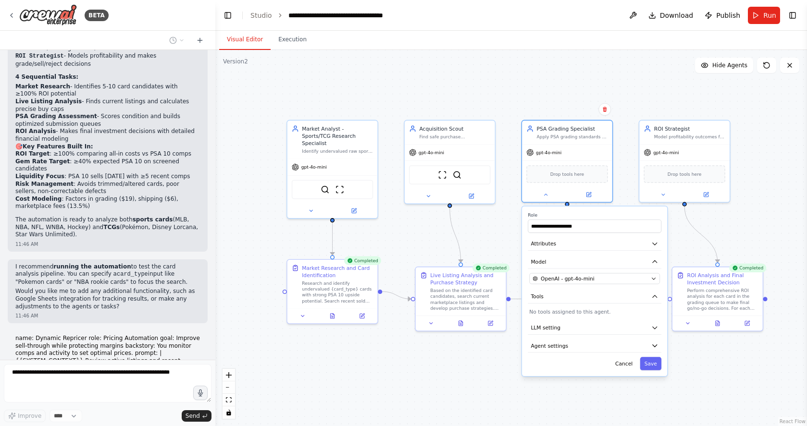
click at [471, 392] on div ".deletable-edge-delete-btn { width: 20px; height: 20px; border: 0px solid #ffff…" at bounding box center [511, 238] width 592 height 376
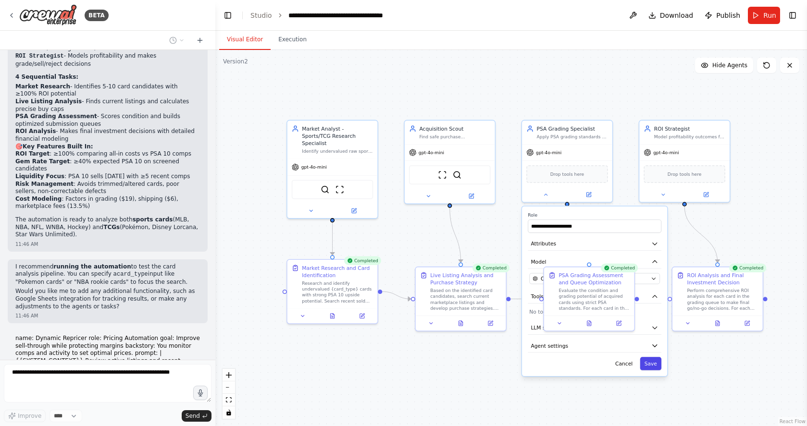
click at [658, 366] on button "Save" at bounding box center [651, 363] width 22 height 13
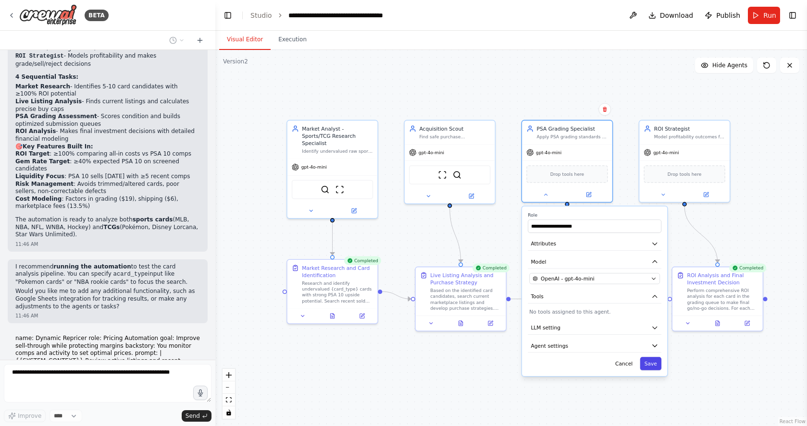
click at [651, 366] on button "Save" at bounding box center [651, 363] width 22 height 13
click at [492, 344] on div ".deletable-edge-delete-btn { width: 20px; height: 20px; border: 0px solid #ffff…" at bounding box center [511, 238] width 592 height 376
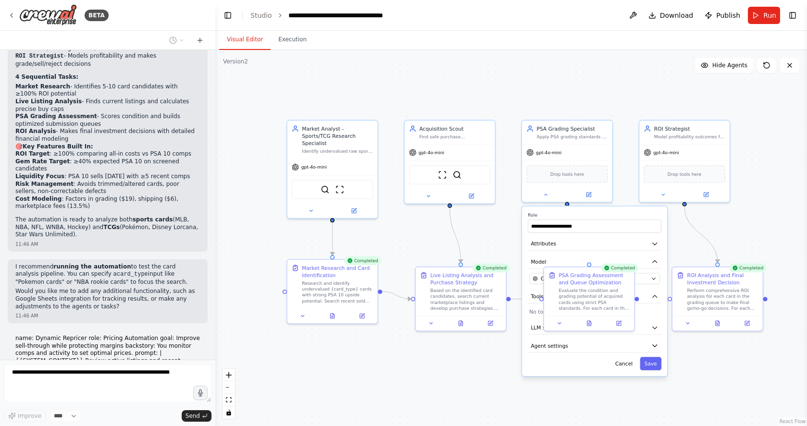
click at [627, 364] on button "Cancel" at bounding box center [624, 363] width 26 height 13
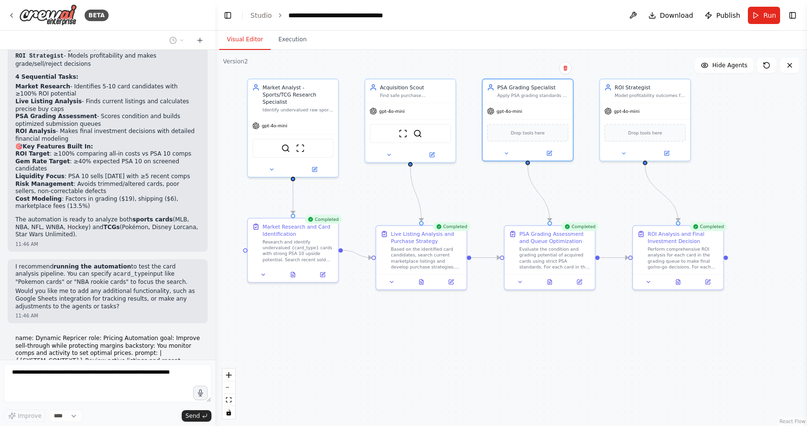
drag, startPoint x: 562, startPoint y: 359, endPoint x: 603, endPoint y: 329, distance: 51.0
click at [603, 329] on div ".deletable-edge-delete-btn { width: 20px; height: 20px; border: 0px solid #ffff…" at bounding box center [511, 238] width 592 height 376
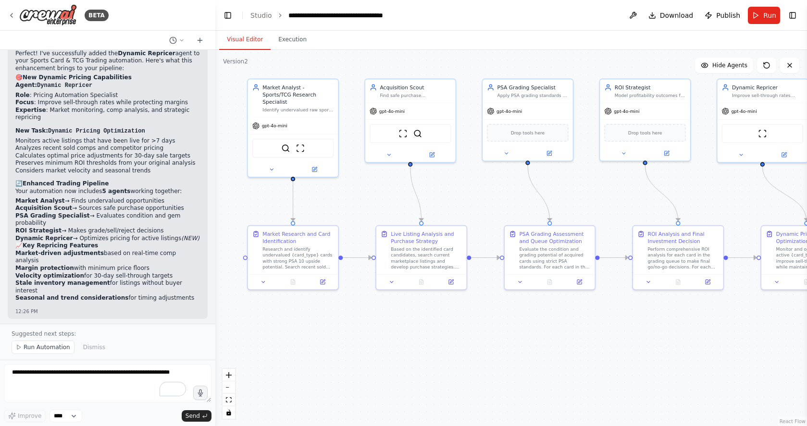
scroll to position [2350, 0]
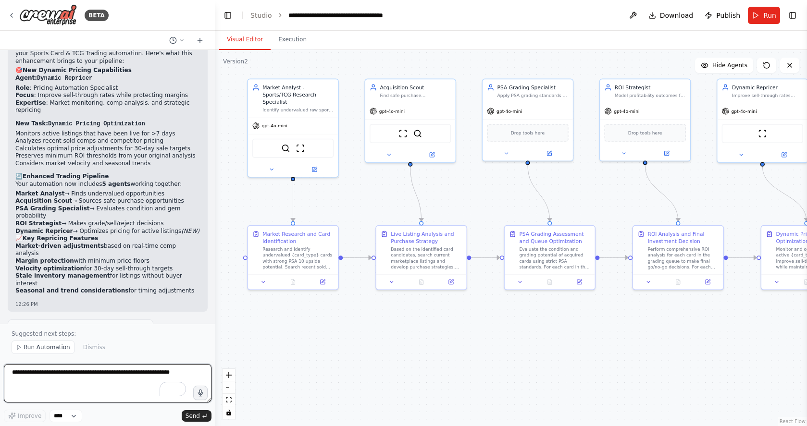
click at [80, 375] on textarea "To enrich screen reader interactions, please activate Accessibility in Grammarl…" at bounding box center [108, 383] width 208 height 38
paste textarea "**********"
type textarea "**********"
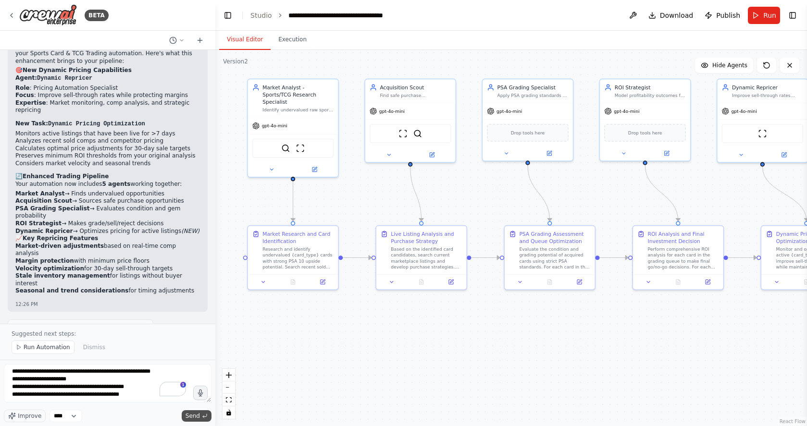
click at [194, 418] on span "Send" at bounding box center [193, 416] width 14 height 8
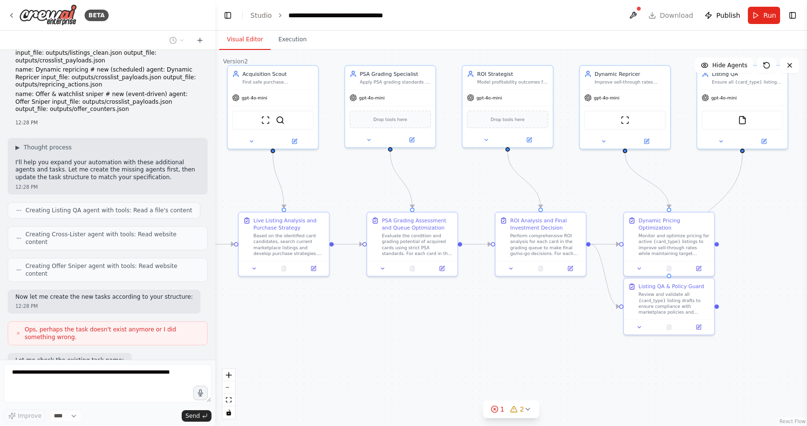
scroll to position [2833, 0]
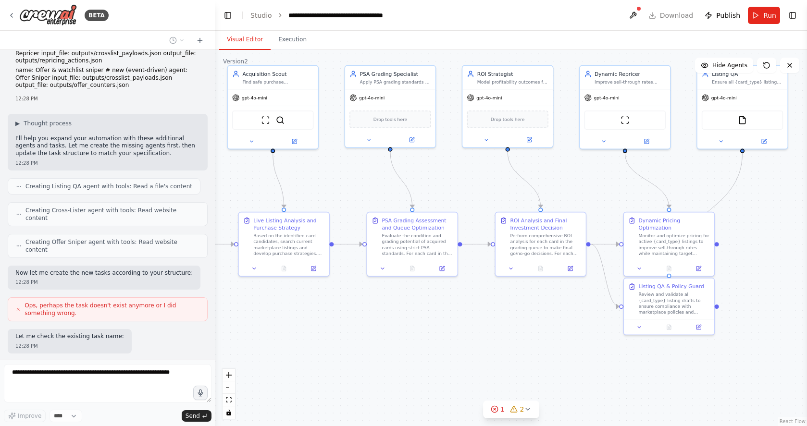
drag, startPoint x: 483, startPoint y: 352, endPoint x: 346, endPoint y: 338, distance: 138.1
click at [345, 338] on div ".deletable-edge-delete-btn { width: 20px; height: 20px; border: 0px solid #ffff…" at bounding box center [511, 238] width 592 height 376
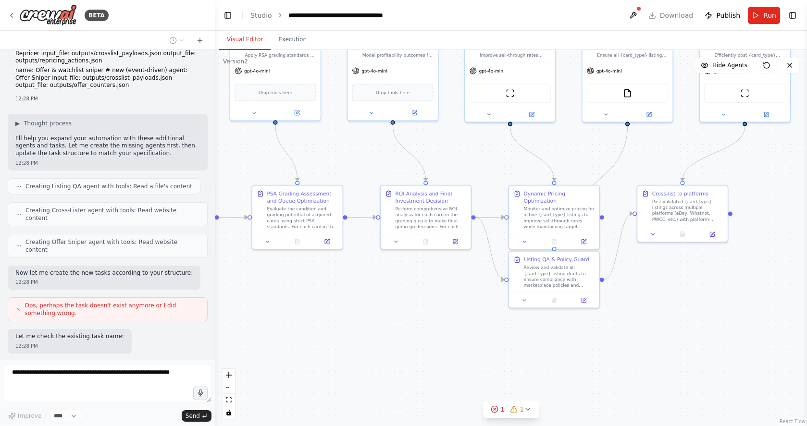
drag, startPoint x: 571, startPoint y: 339, endPoint x: 453, endPoint y: 311, distance: 121.1
click at [453, 311] on div ".deletable-edge-delete-btn { width: 20px; height: 20px; border: 0px solid #ffff…" at bounding box center [511, 238] width 592 height 376
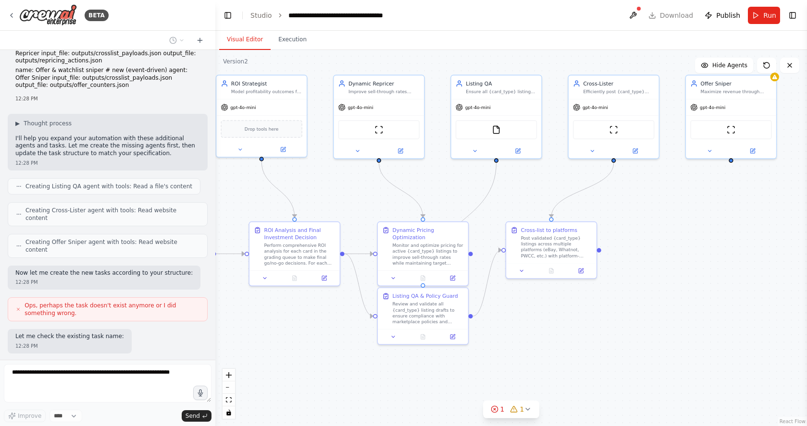
drag, startPoint x: 651, startPoint y: 269, endPoint x: 535, endPoint y: 300, distance: 119.5
click at [528, 303] on div ".deletable-edge-delete-btn { width: 20px; height: 20px; border: 0px solid #ffff…" at bounding box center [511, 238] width 592 height 376
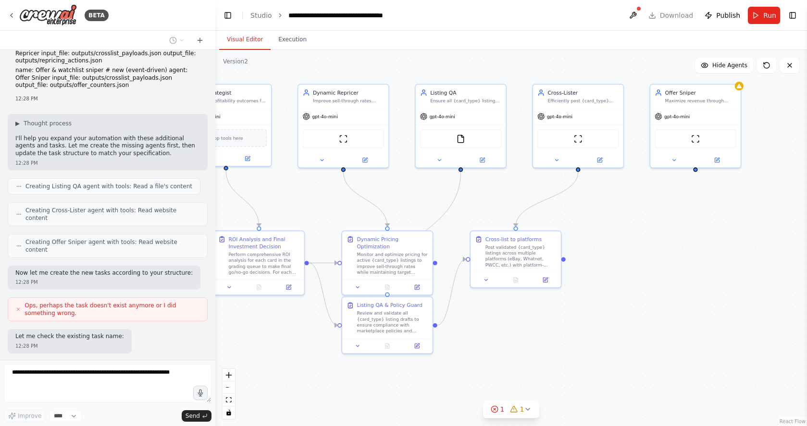
scroll to position [2857, 0]
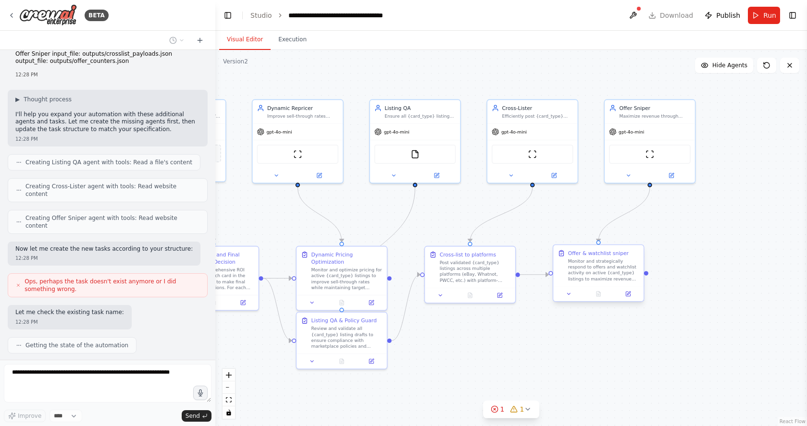
drag, startPoint x: 699, startPoint y: 238, endPoint x: 619, endPoint y: 264, distance: 84.8
click at [618, 264] on div ".deletable-edge-delete-btn { width: 20px; height: 20px; border: 0px solid #ffff…" at bounding box center [511, 238] width 592 height 376
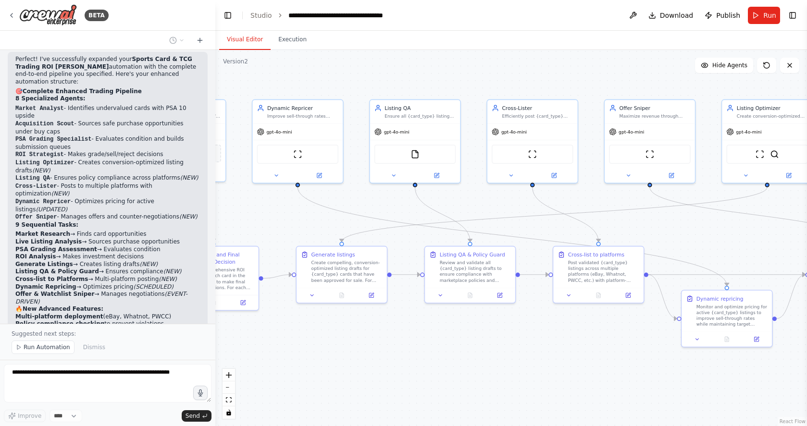
scroll to position [3842, 0]
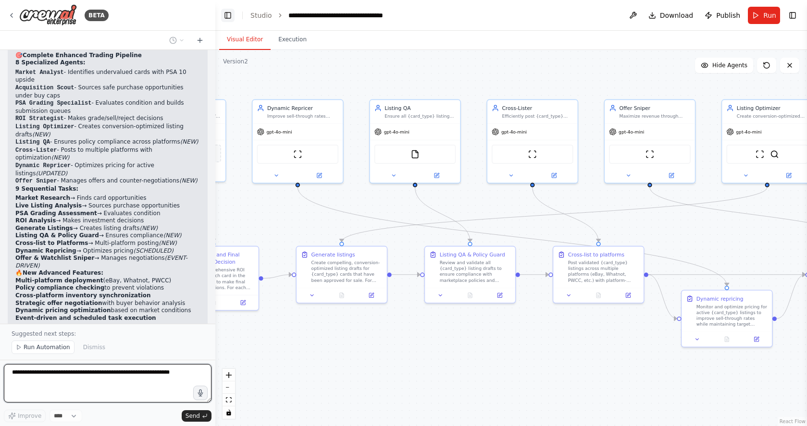
click at [227, 14] on button "Toggle Left Sidebar" at bounding box center [227, 15] width 13 height 13
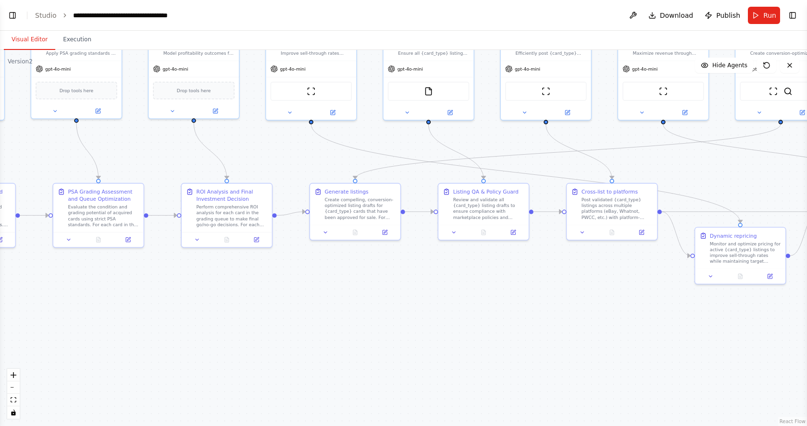
drag, startPoint x: 276, startPoint y: 346, endPoint x: 484, endPoint y: 302, distance: 212.7
click at [489, 302] on div ".deletable-edge-delete-btn { width: 20px; height: 20px; border: 0px solid #ffff…" at bounding box center [403, 238] width 807 height 376
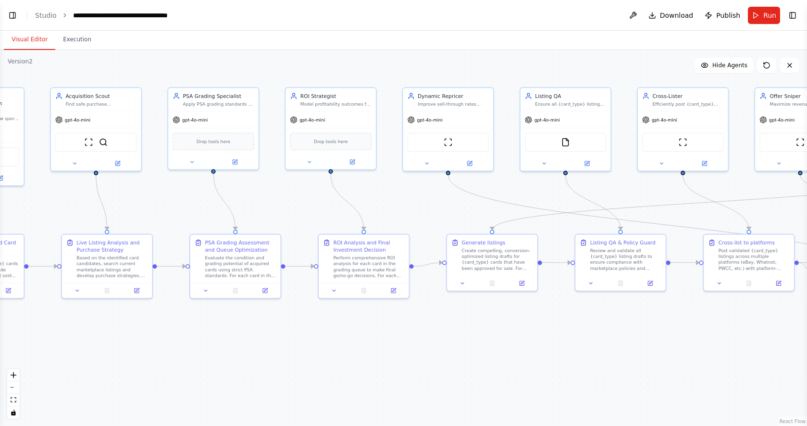
drag, startPoint x: 207, startPoint y: 299, endPoint x: 343, endPoint y: 326, distance: 138.4
click at [356, 329] on div ".deletable-edge-delete-btn { width: 20px; height: 20px; border: 0px solid #ffff…" at bounding box center [403, 238] width 807 height 376
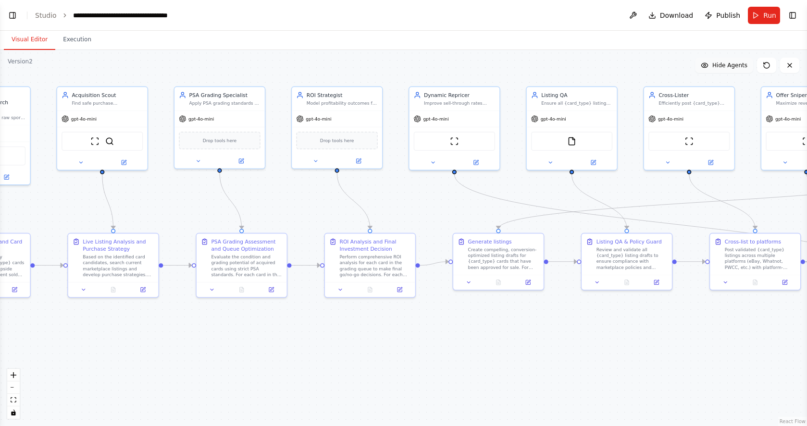
click at [719, 65] on span "Hide Agents" at bounding box center [729, 66] width 35 height 8
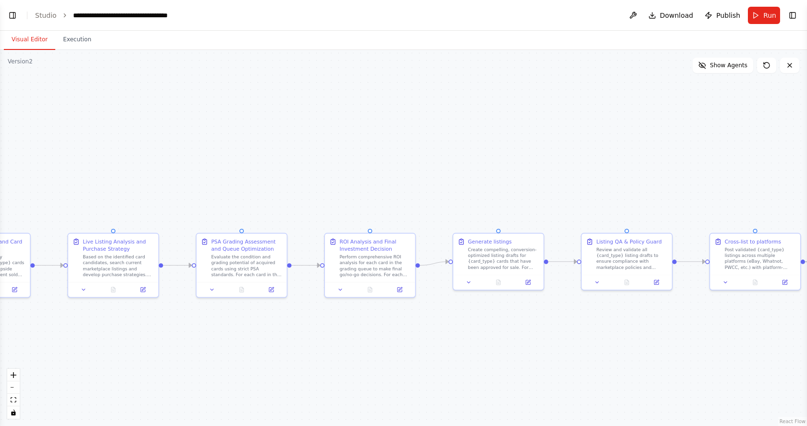
scroll to position [4014, 0]
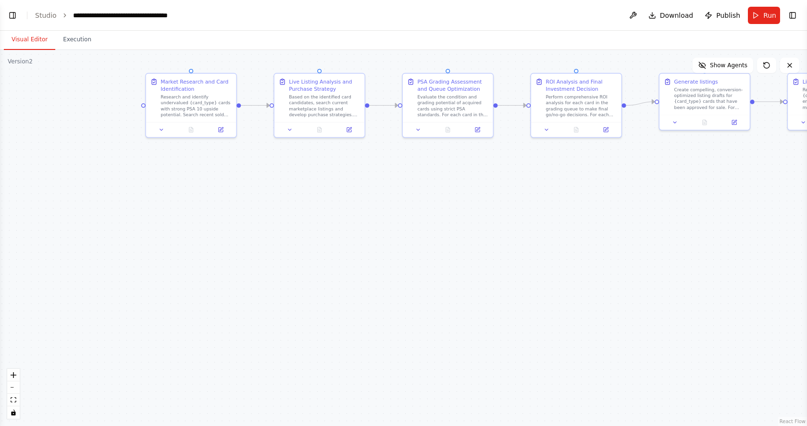
drag, startPoint x: 449, startPoint y: 329, endPoint x: 612, endPoint y: 203, distance: 206.2
click at [612, 203] on div ".deletable-edge-delete-btn { width: 20px; height: 20px; border: 0px solid #ffff…" at bounding box center [403, 238] width 807 height 376
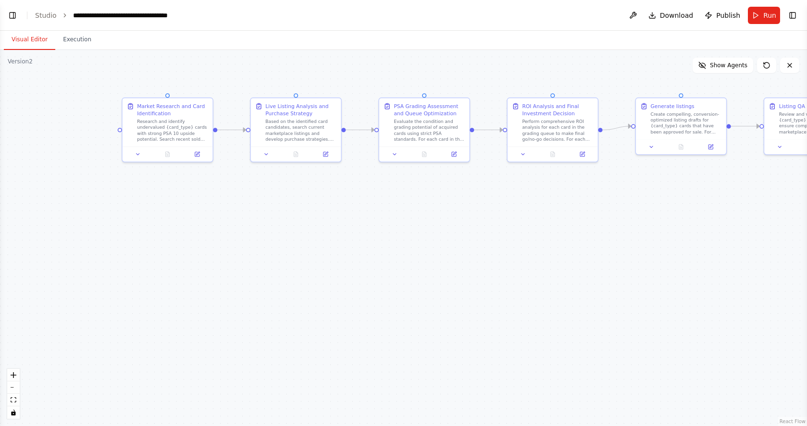
drag, startPoint x: 406, startPoint y: 254, endPoint x: 400, endPoint y: 262, distance: 10.3
click at [400, 262] on div ".deletable-edge-delete-btn { width: 20px; height: 20px; border: 0px solid #ffff…" at bounding box center [403, 238] width 807 height 376
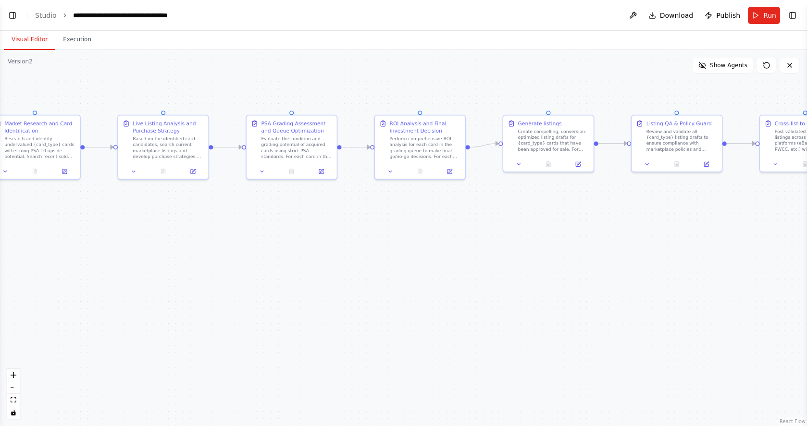
drag, startPoint x: 444, startPoint y: 216, endPoint x: 275, endPoint y: 236, distance: 169.8
click at [273, 236] on div ".deletable-edge-delete-btn { width: 20px; height: 20px; border: 0px solid #ffff…" at bounding box center [403, 238] width 807 height 376
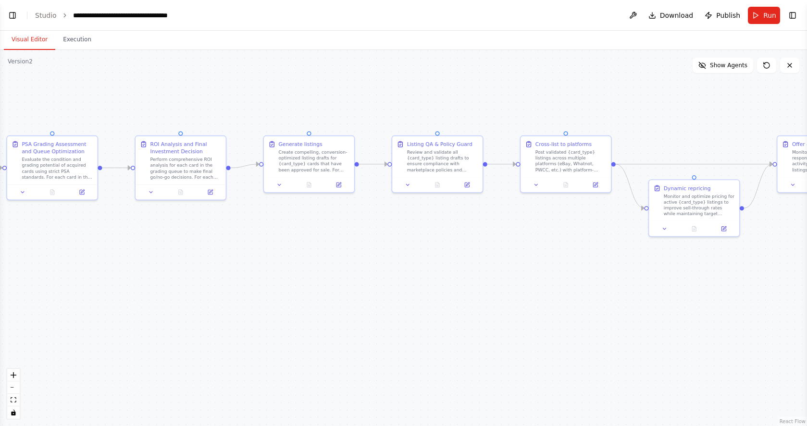
drag, startPoint x: 483, startPoint y: 234, endPoint x: 285, endPoint y: 249, distance: 198.6
click at [284, 251] on div ".deletable-edge-delete-btn { width: 20px; height: 20px; border: 0px solid #ffff…" at bounding box center [403, 238] width 807 height 376
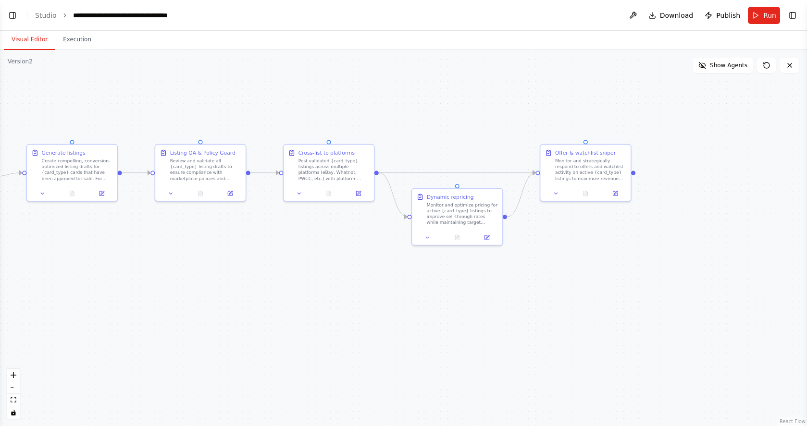
drag, startPoint x: 533, startPoint y: 254, endPoint x: 289, endPoint y: 263, distance: 243.4
click at [289, 263] on div ".deletable-edge-delete-btn { width: 20px; height: 20px; border: 0px solid #ffff…" at bounding box center [403, 238] width 807 height 376
click at [12, 12] on button "Toggle Left Sidebar" at bounding box center [12, 15] width 13 height 13
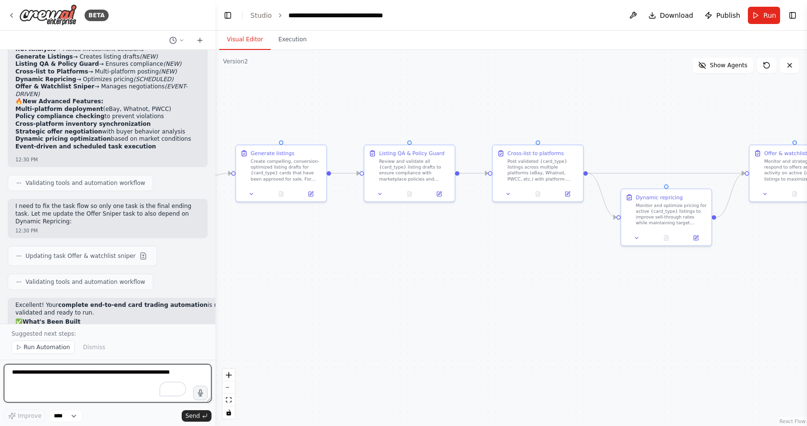
click at [71, 372] on textarea "To enrich screen reader interactions, please activate Accessibility in Grammarl…" at bounding box center [108, 383] width 208 height 38
paste textarea "**********"
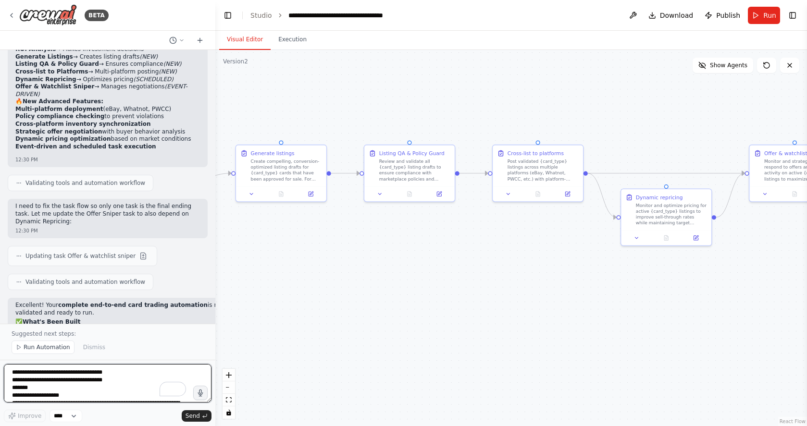
scroll to position [381, 0]
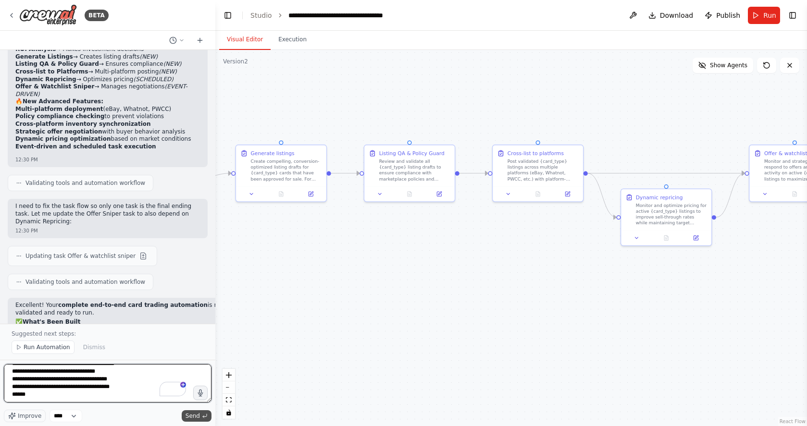
type textarea "**********"
click at [207, 420] on button "Send" at bounding box center [197, 417] width 30 height 12
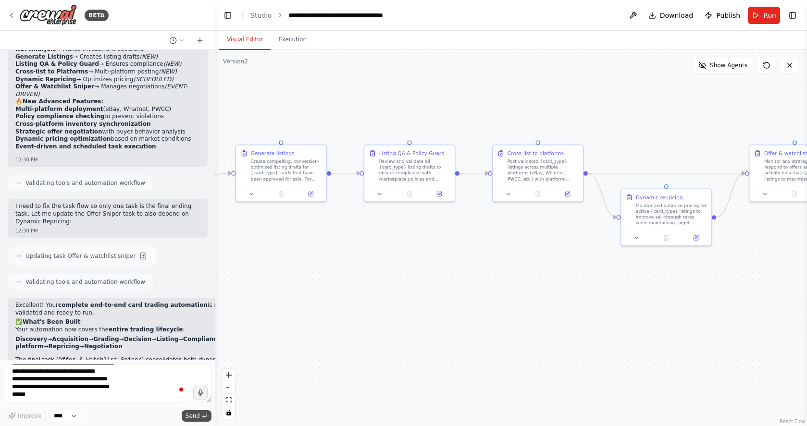
scroll to position [4299, 0]
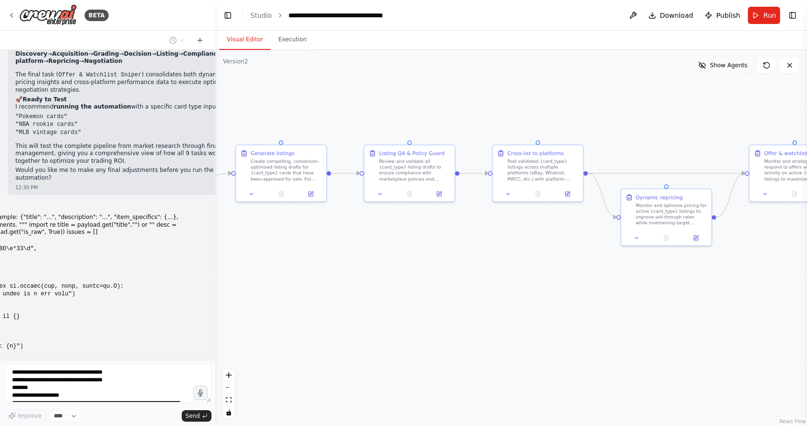
click at [715, 66] on span "Show Agents" at bounding box center [728, 66] width 37 height 8
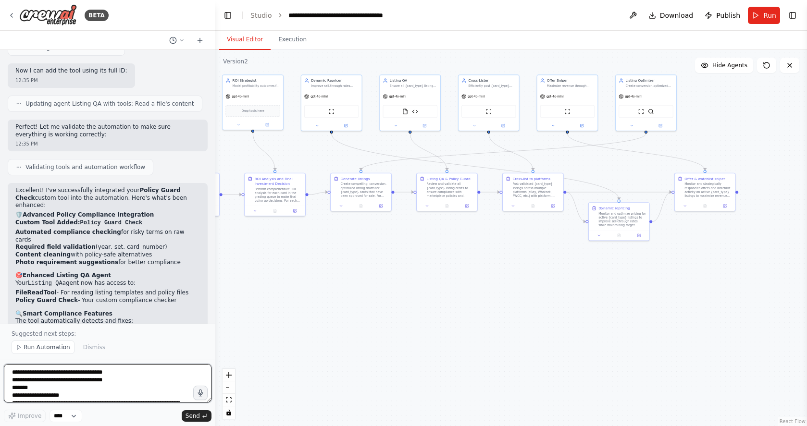
scroll to position [5557, 0]
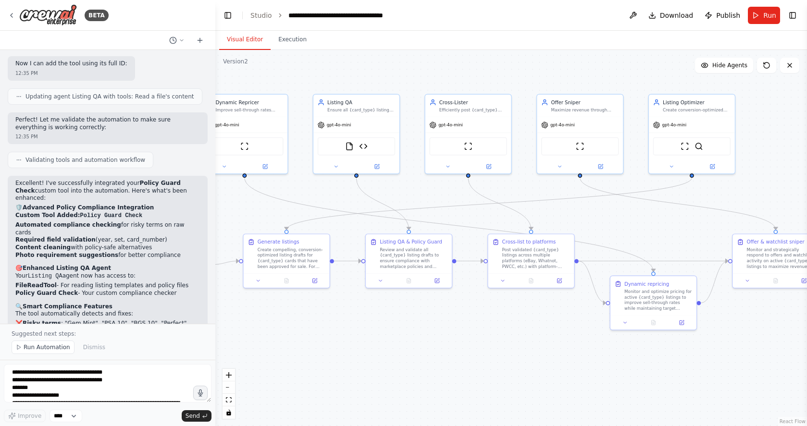
drag, startPoint x: 407, startPoint y: 254, endPoint x: 351, endPoint y: 359, distance: 118.3
click at [352, 360] on div ".deletable-edge-delete-btn { width: 20px; height: 20px; border: 0px solid #ffff…" at bounding box center [511, 238] width 592 height 376
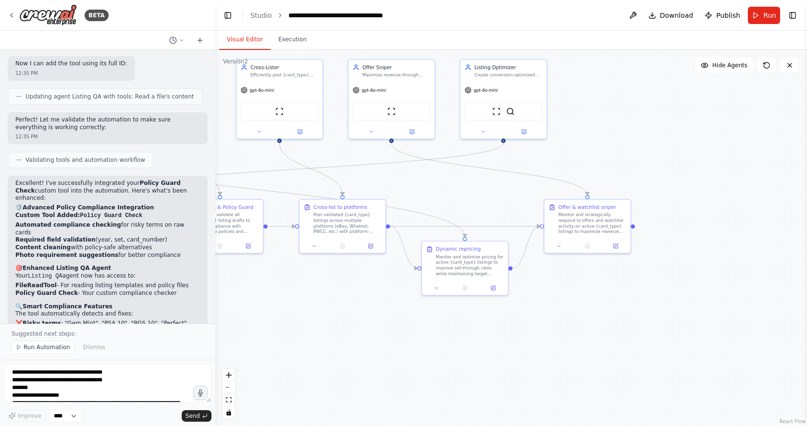
drag, startPoint x: 401, startPoint y: 335, endPoint x: 304, endPoint y: 328, distance: 97.3
click at [304, 329] on div ".deletable-edge-delete-btn { width: 20px; height: 20px; border: 0px solid #ffff…" at bounding box center [511, 238] width 592 height 376
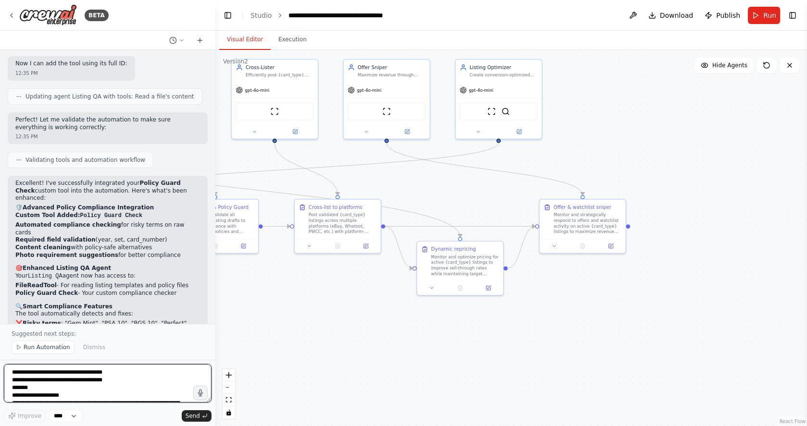
click at [102, 377] on textarea "To enrich screen reader interactions, please activate Accessibility in Grammarl…" at bounding box center [108, 383] width 208 height 38
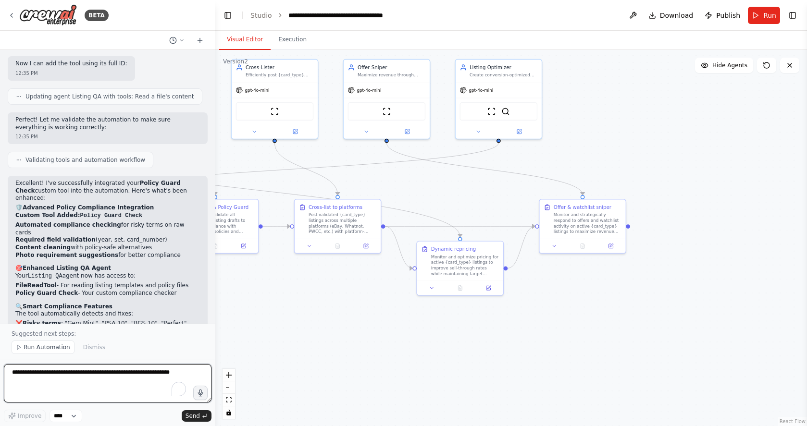
paste textarea "**********"
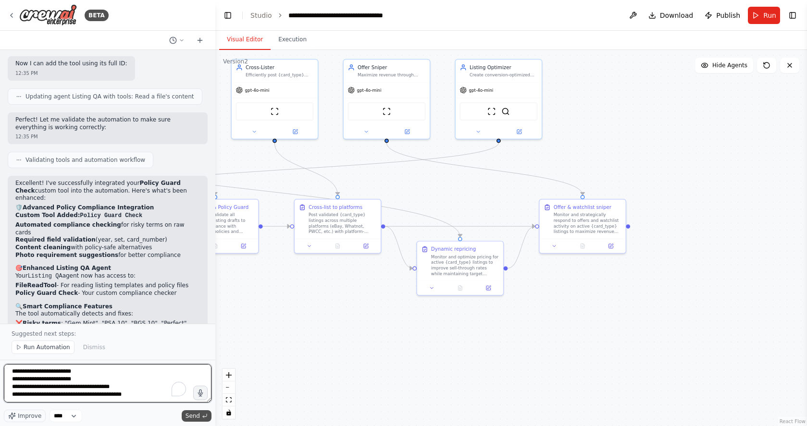
type textarea "**********"
drag, startPoint x: 189, startPoint y: 420, endPoint x: 408, endPoint y: 318, distance: 241.1
click at [190, 420] on button "Send" at bounding box center [197, 417] width 30 height 12
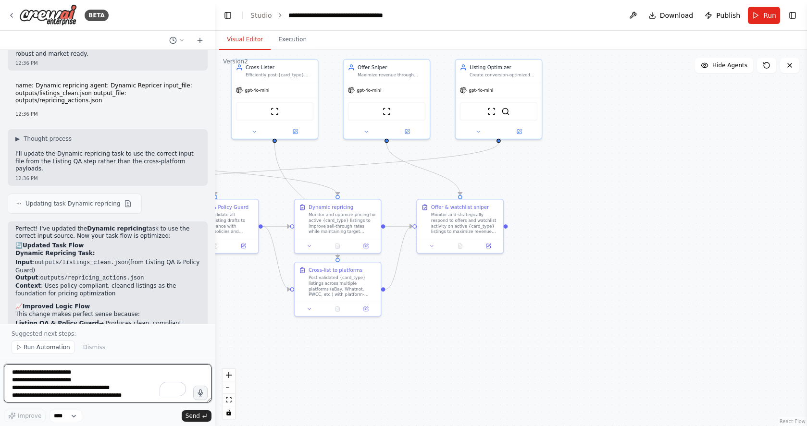
scroll to position [5997, 0]
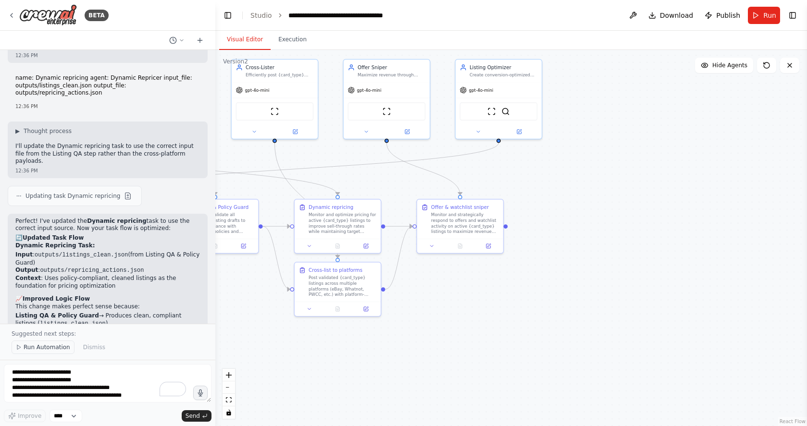
click at [50, 346] on span "Run Automation" at bounding box center [47, 348] width 47 height 8
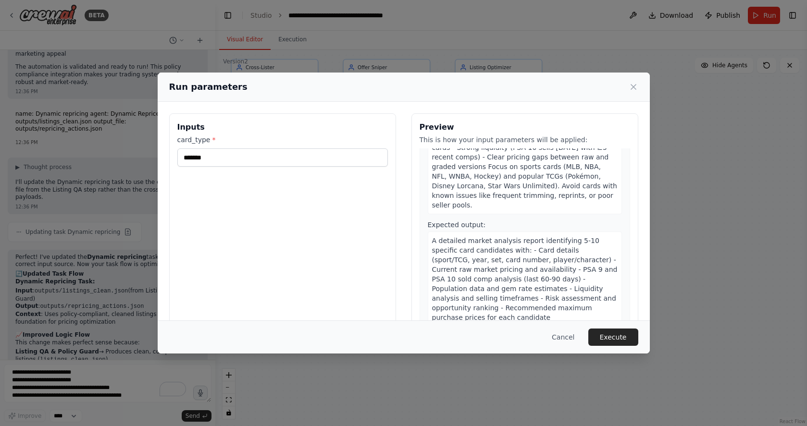
scroll to position [0, 0]
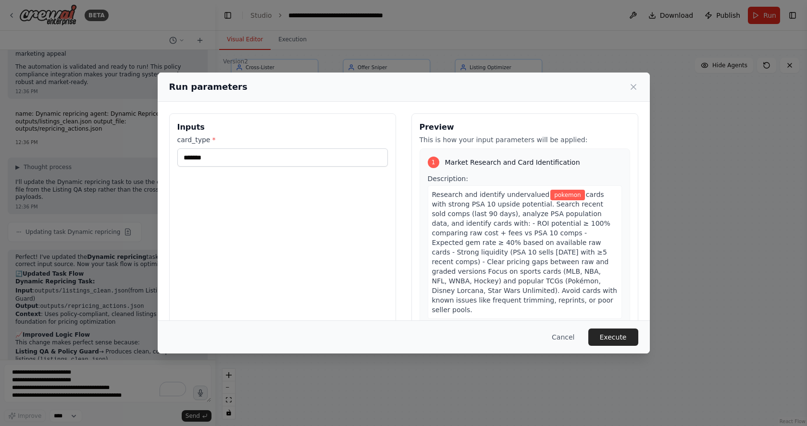
drag, startPoint x: 610, startPoint y: 335, endPoint x: 596, endPoint y: 332, distance: 14.1
click at [610, 335] on button "Execute" at bounding box center [613, 337] width 50 height 17
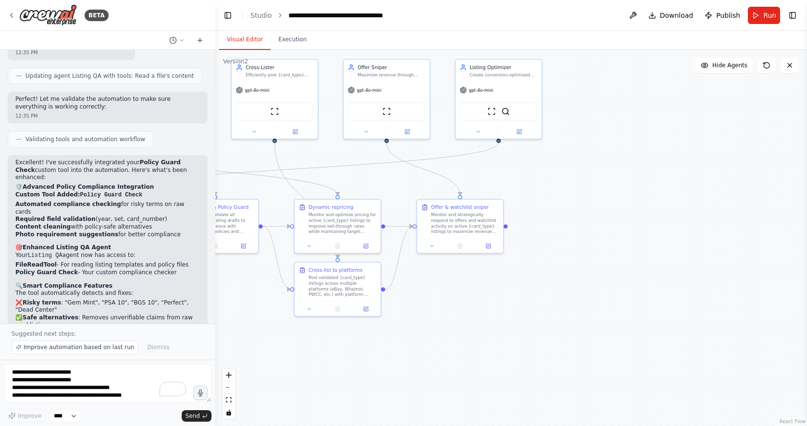
scroll to position [6004, 0]
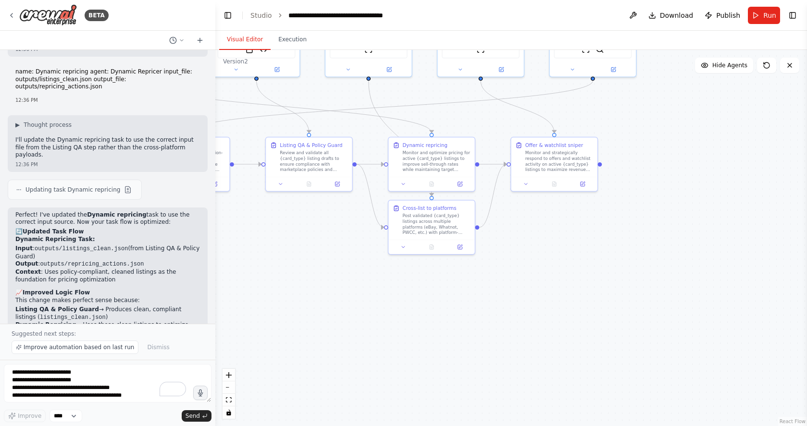
drag, startPoint x: 586, startPoint y: 249, endPoint x: 521, endPoint y: 253, distance: 66.0
click at [682, 187] on div ".deletable-edge-delete-btn { width: 20px; height: 20px; border: 0px solid #ffff…" at bounding box center [511, 238] width 592 height 376
click at [727, 15] on span "Publish" at bounding box center [728, 16] width 24 height 10
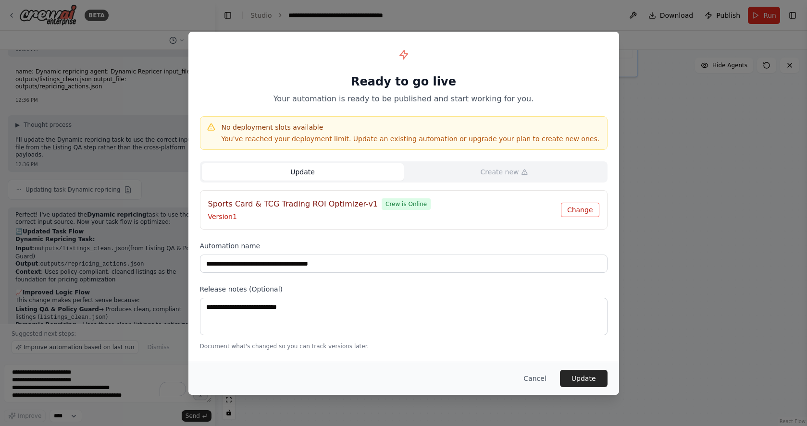
click at [583, 211] on button "Change" at bounding box center [580, 210] width 38 height 14
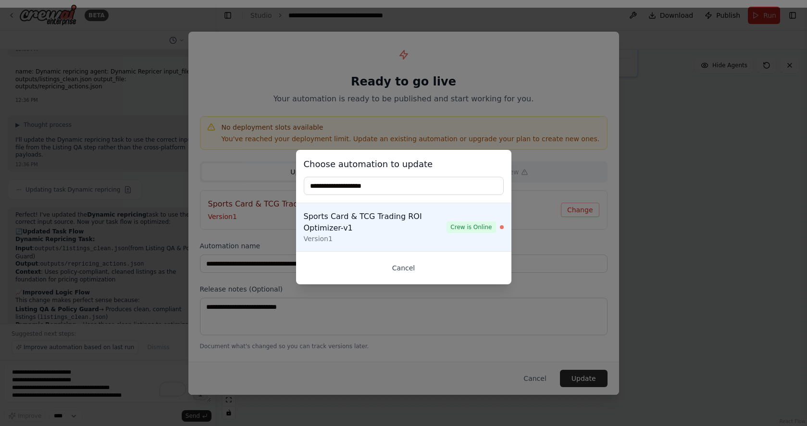
click at [400, 269] on button "Cancel" at bounding box center [404, 268] width 200 height 17
click at [403, 269] on input "**********" at bounding box center [404, 264] width 408 height 18
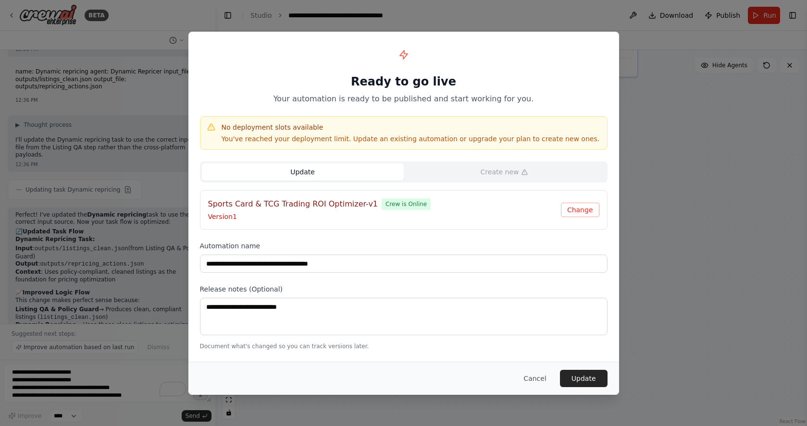
click at [538, 377] on button "Cancel" at bounding box center [535, 378] width 38 height 17
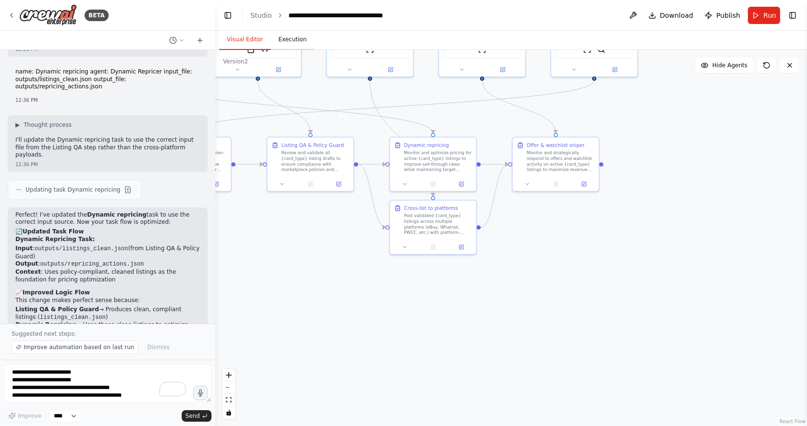
click at [292, 43] on button "Execution" at bounding box center [293, 40] width 44 height 20
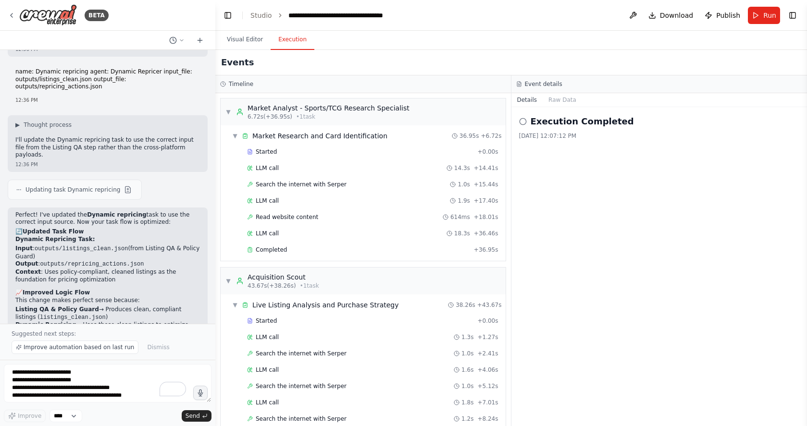
click at [587, 127] on h2 "Execution Completed" at bounding box center [582, 121] width 103 height 13
click at [765, 17] on span "Run" at bounding box center [769, 16] width 13 height 10
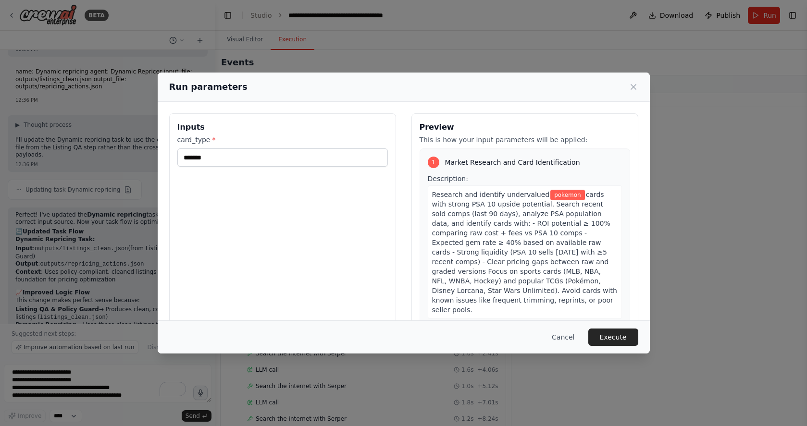
click at [605, 339] on button "Execute" at bounding box center [613, 337] width 50 height 17
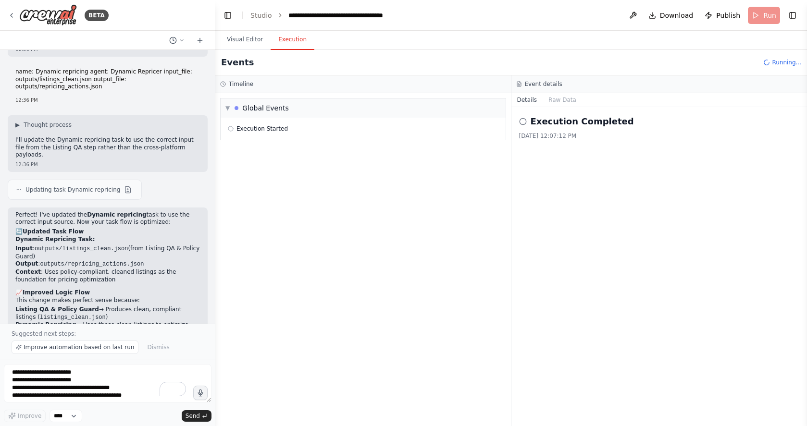
click at [787, 17] on button "Toggle Right Sidebar" at bounding box center [792, 15] width 13 height 13
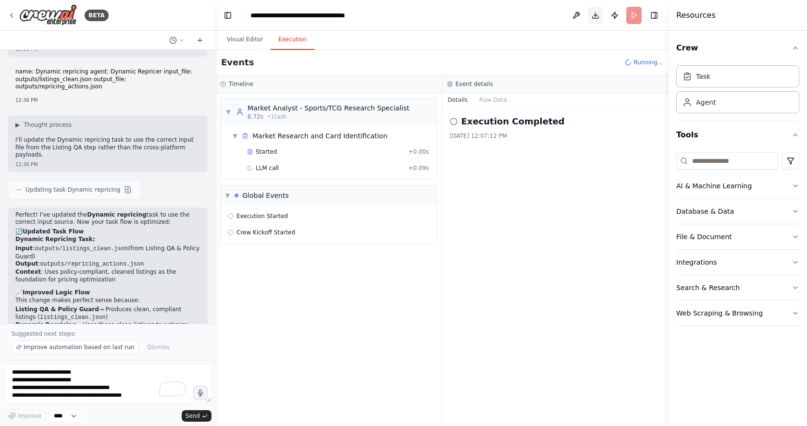
click at [653, 18] on button "Toggle Right Sidebar" at bounding box center [653, 15] width 13 height 13
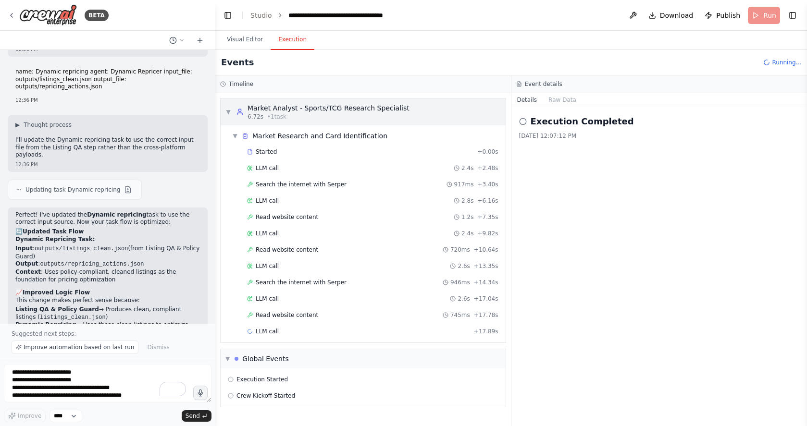
click at [229, 112] on span "▼" at bounding box center [228, 112] width 6 height 8
click at [182, 40] on icon at bounding box center [181, 39] width 3 height 1
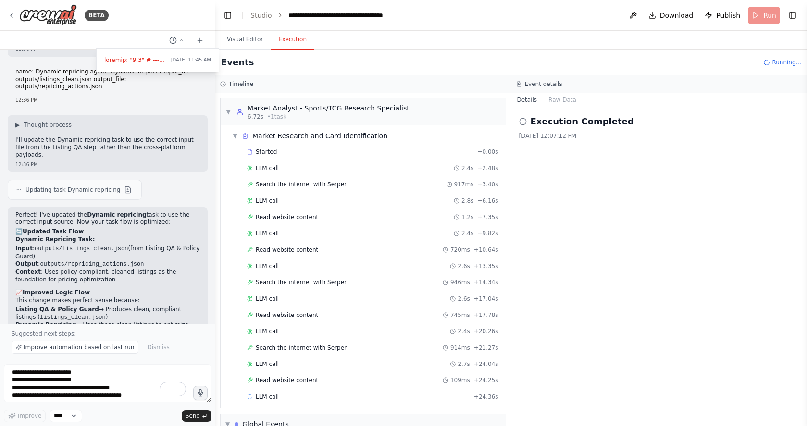
click at [136, 29] on div at bounding box center [107, 213] width 215 height 426
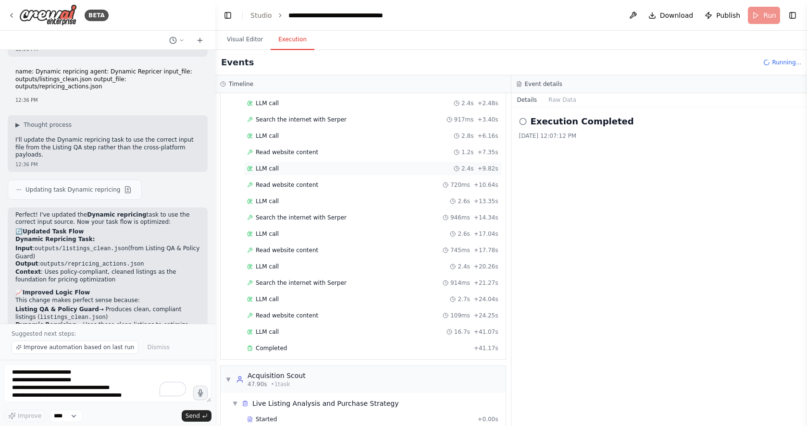
scroll to position [0, 0]
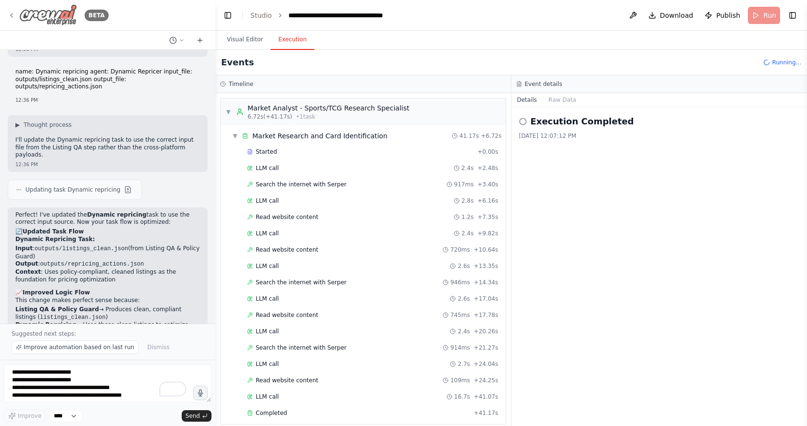
click at [12, 15] on icon at bounding box center [12, 16] width 8 height 8
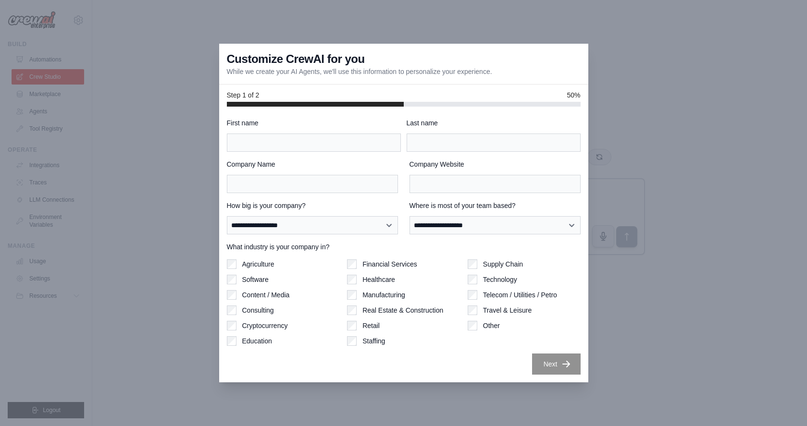
click at [299, 139] on input "First name" at bounding box center [314, 143] width 174 height 18
click at [297, 141] on input "First name" at bounding box center [314, 143] width 174 height 18
type input "********"
type input "*"
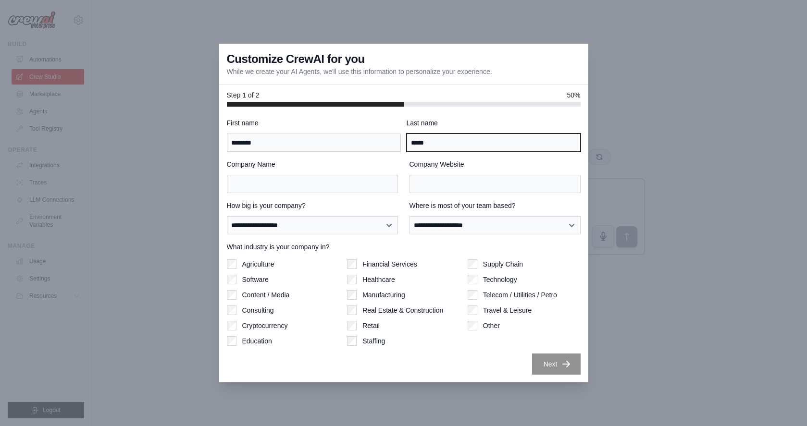
type input "*****"
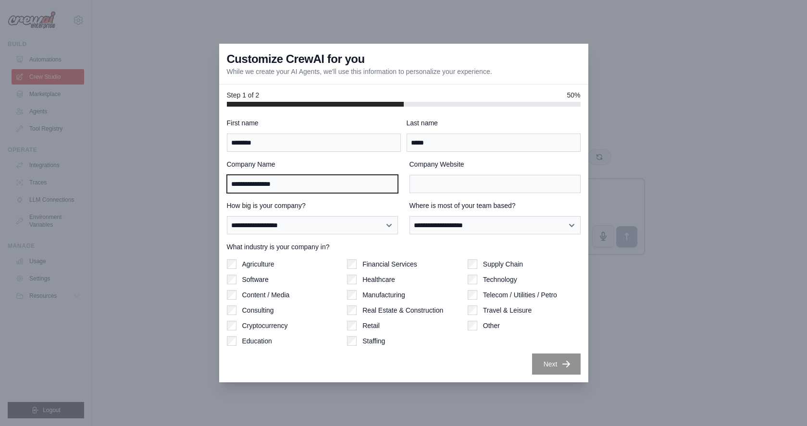
click at [309, 184] on input "**********" at bounding box center [312, 184] width 171 height 18
type input "**********"
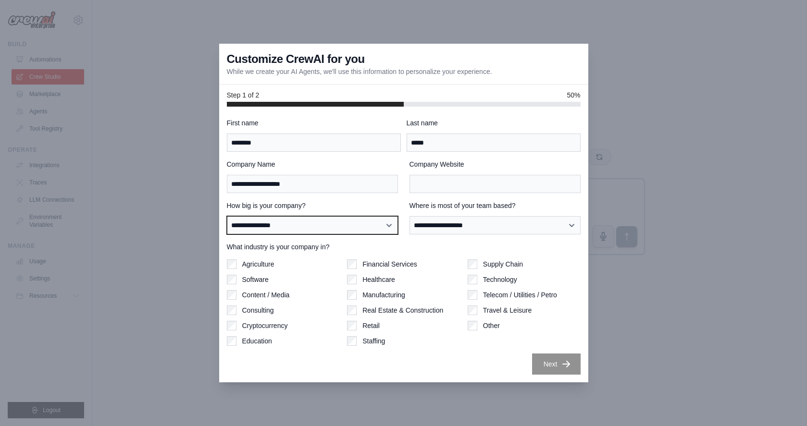
click at [372, 222] on select "**********" at bounding box center [312, 225] width 171 height 18
select select "**********"
click at [227, 216] on select "**********" at bounding box center [312, 225] width 171 height 18
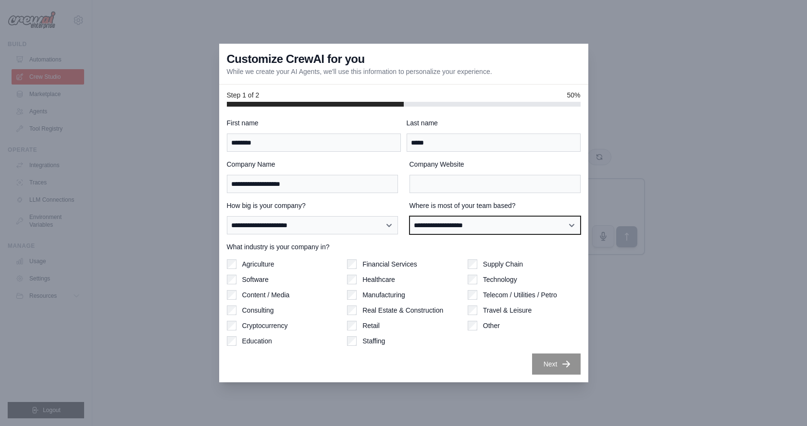
click at [473, 225] on select "**********" at bounding box center [495, 225] width 171 height 18
select select "**********"
click at [410, 216] on select "**********" at bounding box center [495, 225] width 171 height 18
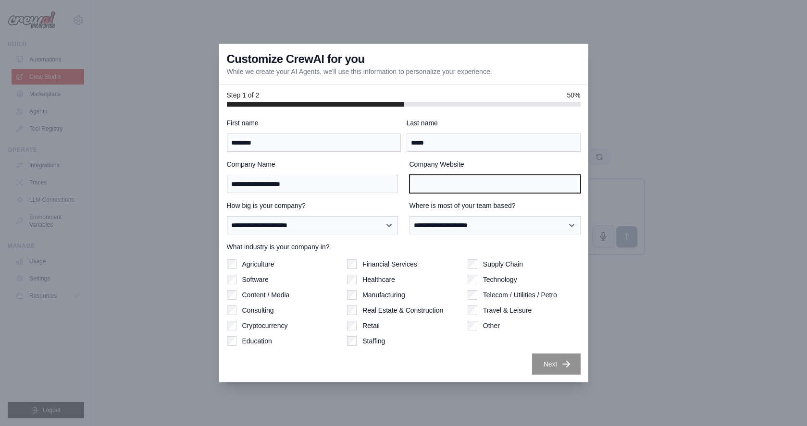
click at [454, 188] on input "Company Website" at bounding box center [495, 184] width 171 height 18
click at [445, 187] on input "Company Website" at bounding box center [495, 184] width 171 height 18
type input "**********"
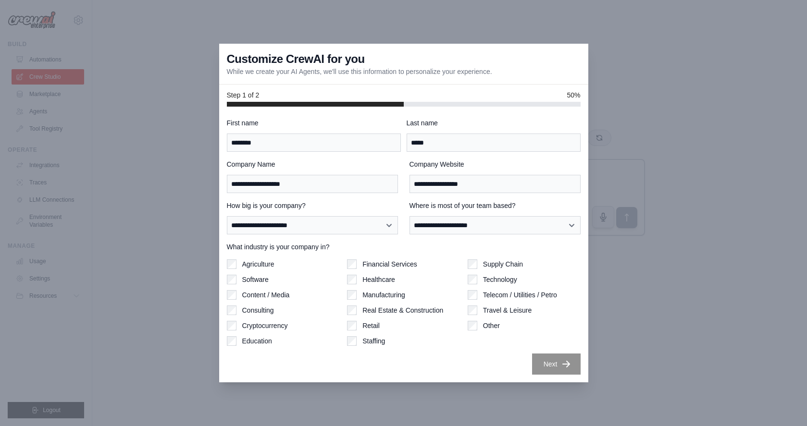
click at [399, 178] on div "**********" at bounding box center [404, 177] width 354 height 34
click at [565, 369] on button "Next" at bounding box center [556, 364] width 49 height 21
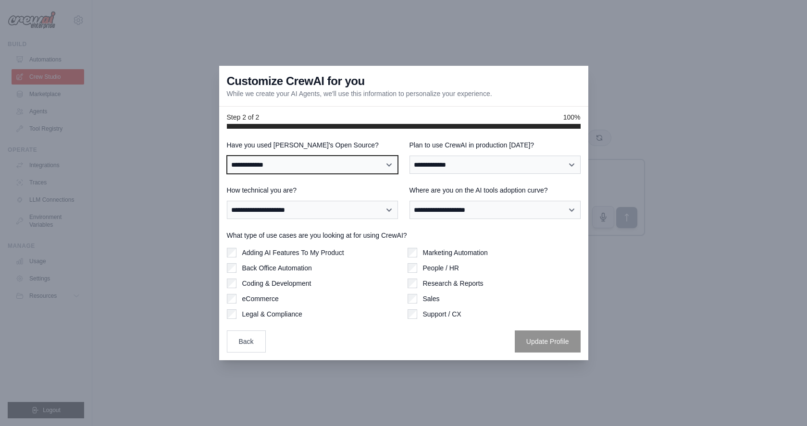
click at [364, 160] on select "**********" at bounding box center [312, 165] width 171 height 18
select select "**********"
click at [227, 156] on select "**********" at bounding box center [312, 165] width 171 height 18
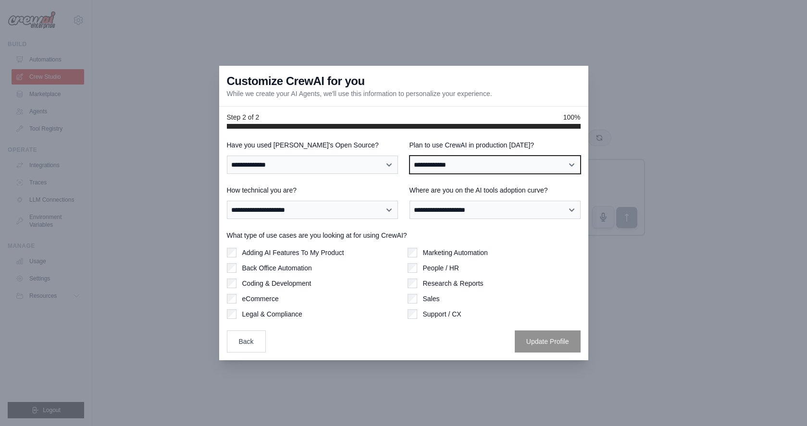
click at [460, 160] on select "**********" at bounding box center [495, 165] width 171 height 18
click at [410, 156] on select "**********" at bounding box center [495, 165] width 171 height 18
click at [474, 163] on select "**********" at bounding box center [495, 165] width 171 height 18
select select "*****"
click at [410, 156] on select "**********" at bounding box center [495, 165] width 171 height 18
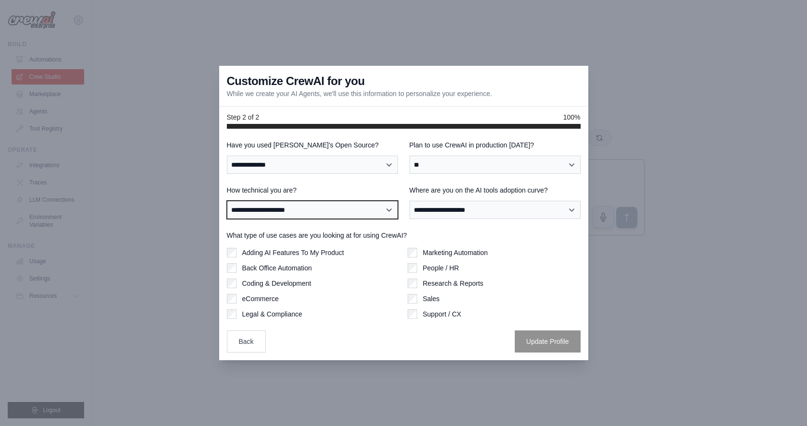
click at [384, 210] on select "**********" at bounding box center [312, 210] width 171 height 18
select select "**********"
click at [227, 201] on select "**********" at bounding box center [312, 210] width 171 height 18
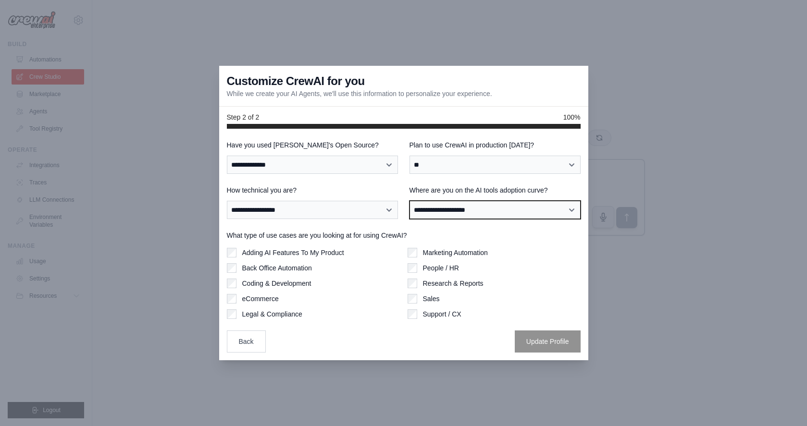
click at [465, 207] on select "**********" at bounding box center [495, 210] width 171 height 18
select select "**********"
click at [410, 201] on select "**********" at bounding box center [495, 210] width 171 height 18
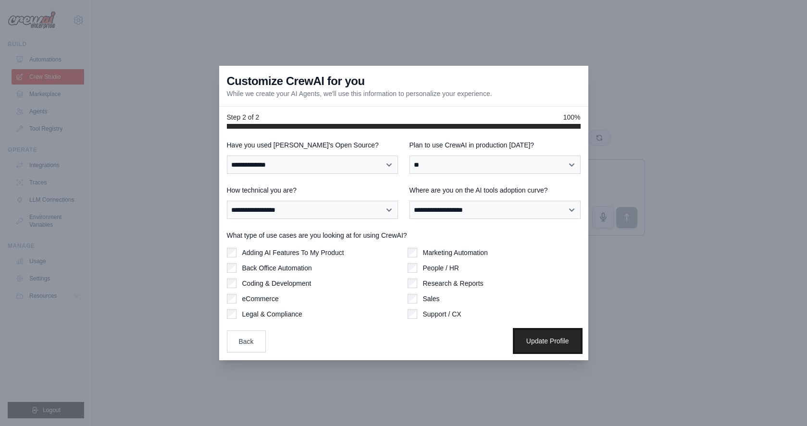
click at [536, 339] on button "Update Profile" at bounding box center [548, 341] width 66 height 22
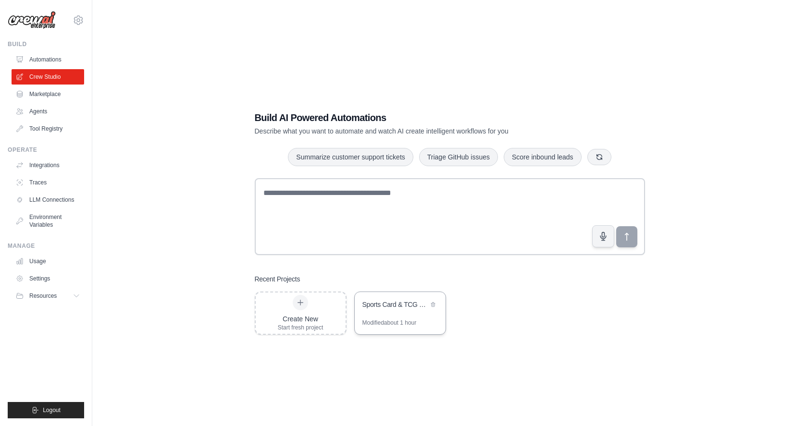
scroll to position [19, 0]
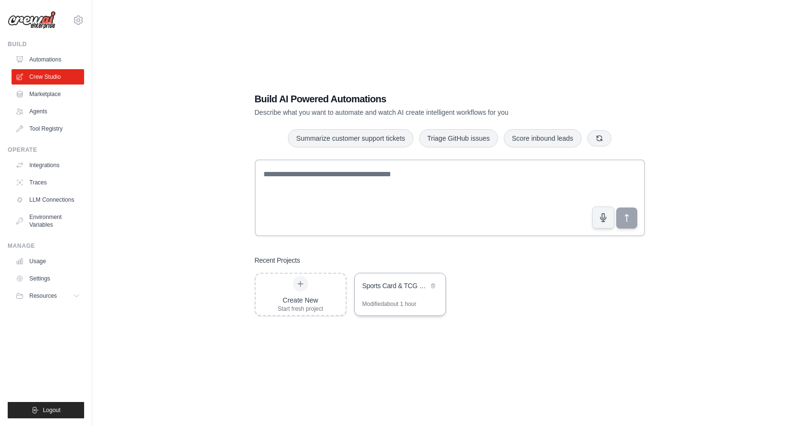
click at [401, 291] on div "Sports Card & TCG Trading ROI [PERSON_NAME]" at bounding box center [395, 287] width 66 height 12
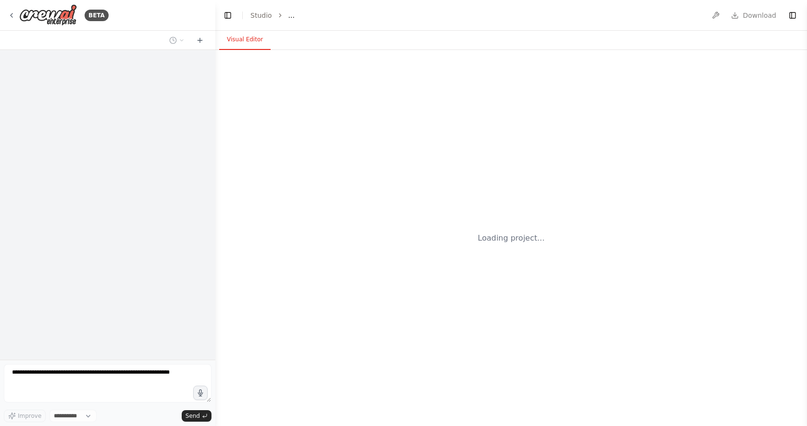
select select "****"
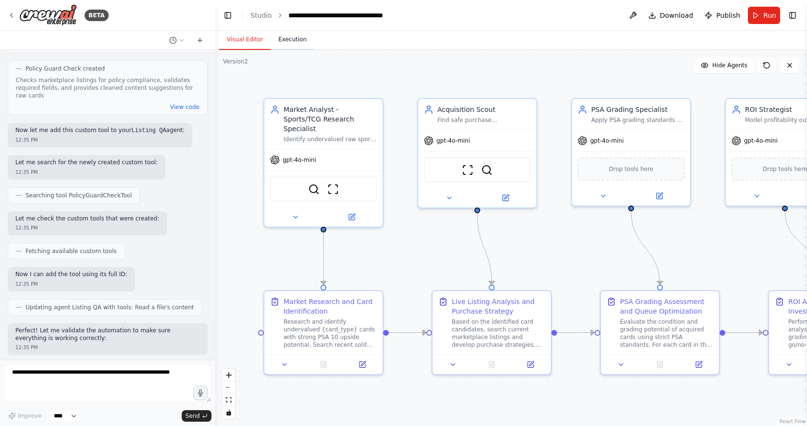
click at [296, 38] on button "Execution" at bounding box center [293, 40] width 44 height 20
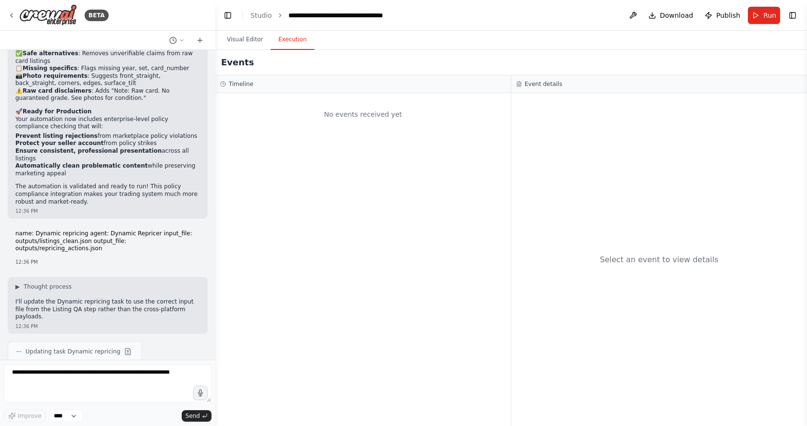
scroll to position [5968, 0]
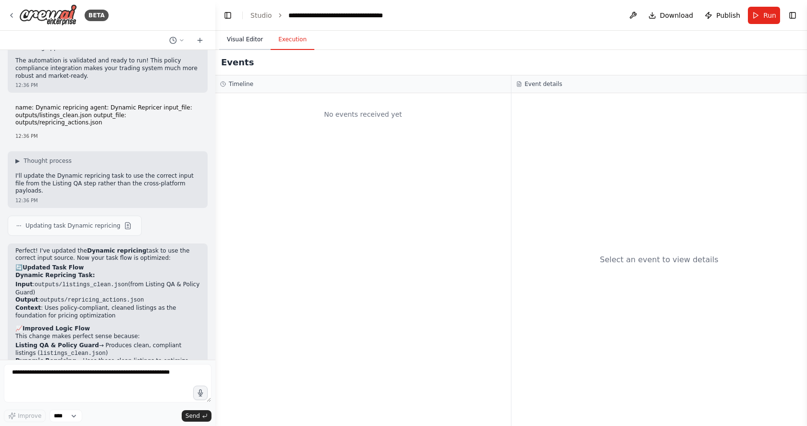
click at [232, 38] on button "Visual Editor" at bounding box center [244, 40] width 51 height 20
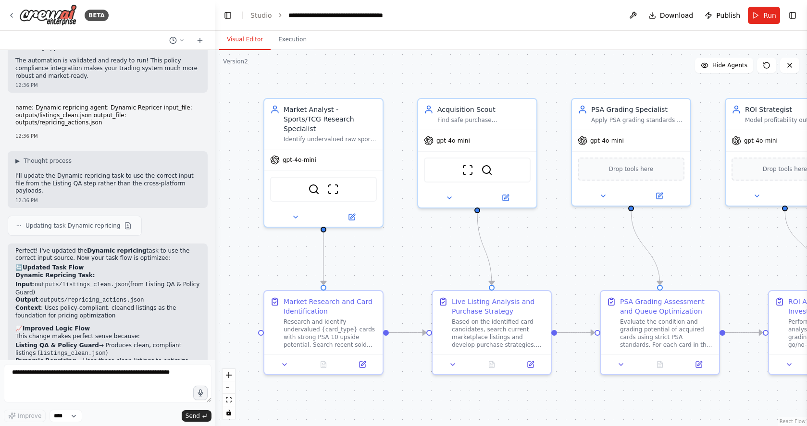
click at [767, 13] on span "Run" at bounding box center [769, 16] width 13 height 10
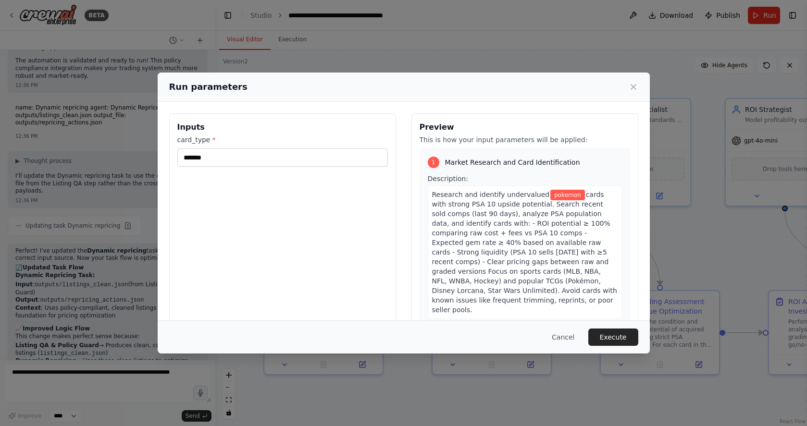
click at [567, 336] on button "Cancel" at bounding box center [563, 337] width 38 height 17
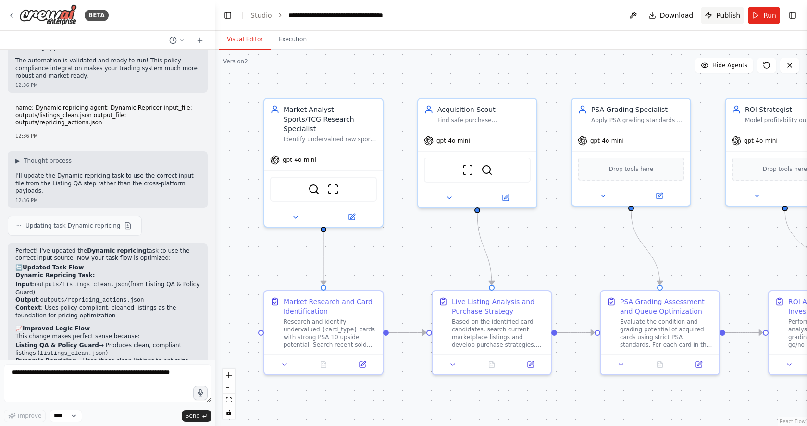
click at [727, 17] on span "Publish" at bounding box center [728, 16] width 24 height 10
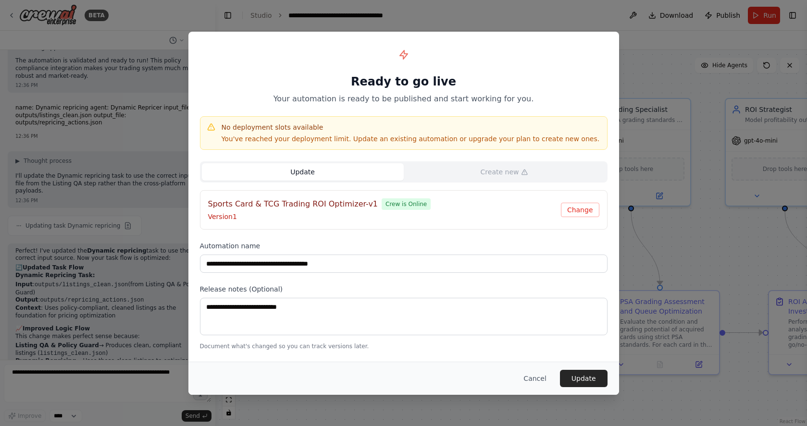
drag, startPoint x: 573, startPoint y: 212, endPoint x: 395, endPoint y: 206, distance: 178.5
click at [343, 217] on div "Sports Card & TCG Trading ROI Optimizer-v1 Crew is Online Version 1 Change" at bounding box center [403, 210] width 391 height 23
click at [395, 205] on span "Crew is Online" at bounding box center [406, 205] width 49 height 12
click at [532, 379] on button "Cancel" at bounding box center [535, 378] width 38 height 17
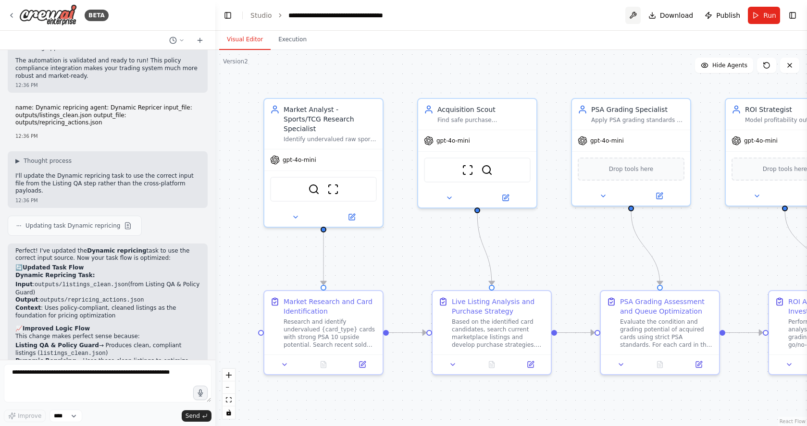
click at [637, 16] on button at bounding box center [632, 15] width 15 height 17
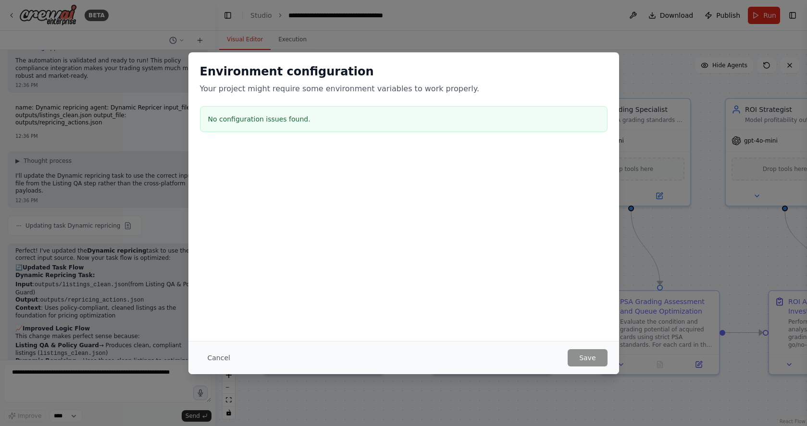
click at [222, 359] on button "Cancel" at bounding box center [219, 357] width 38 height 17
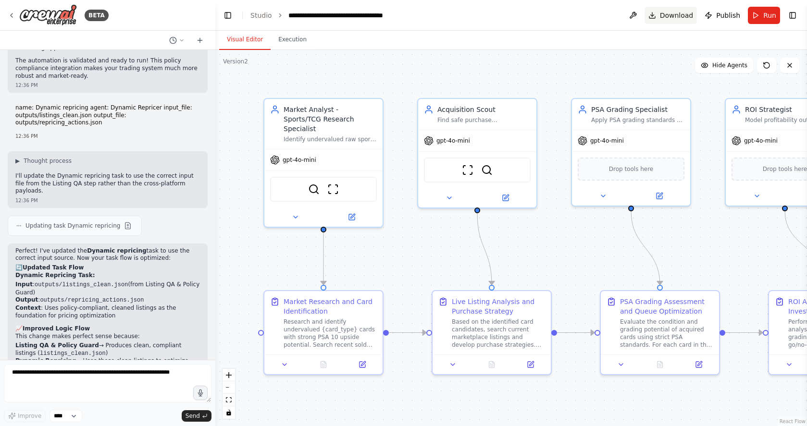
click at [686, 15] on span "Download" at bounding box center [677, 16] width 34 height 10
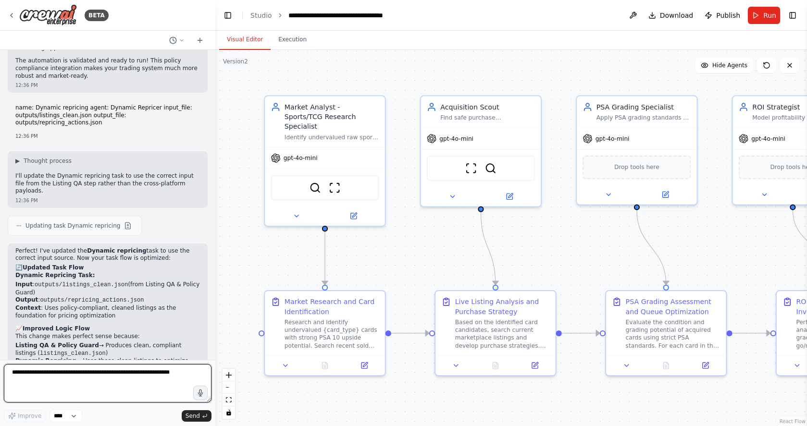
drag, startPoint x: 79, startPoint y: 380, endPoint x: 73, endPoint y: 380, distance: 5.8
click at [79, 380] on textarea at bounding box center [108, 383] width 208 height 38
paste textarea "**********"
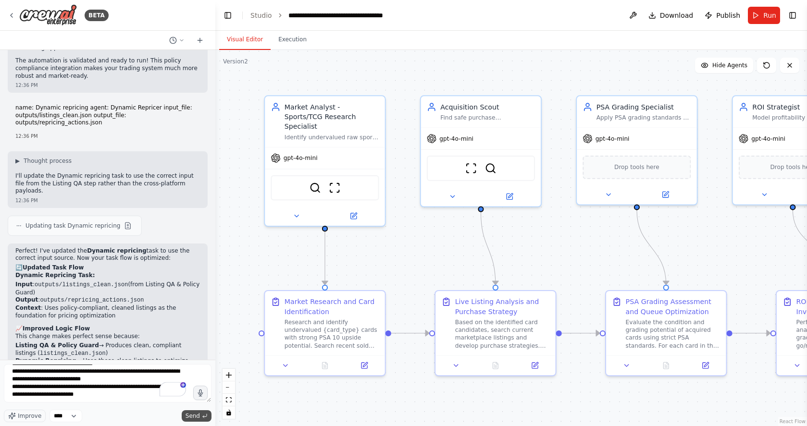
click at [195, 416] on span "Send" at bounding box center [193, 416] width 14 height 8
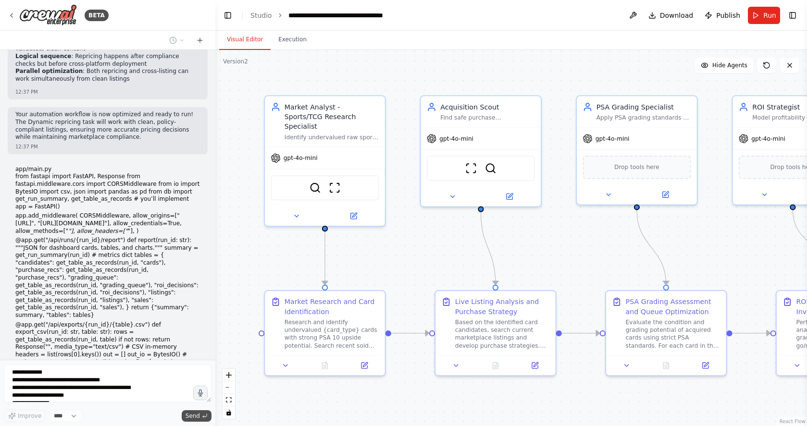
scroll to position [6355, 0]
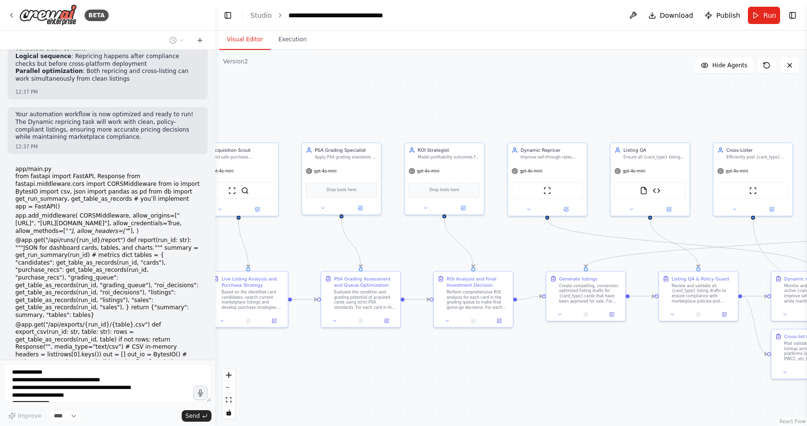
drag, startPoint x: 608, startPoint y: 380, endPoint x: 501, endPoint y: 357, distance: 109.7
click at [453, 374] on div ".deletable-edge-delete-btn { width: 20px; height: 20px; border: 0px solid #ffff…" at bounding box center [511, 238] width 592 height 376
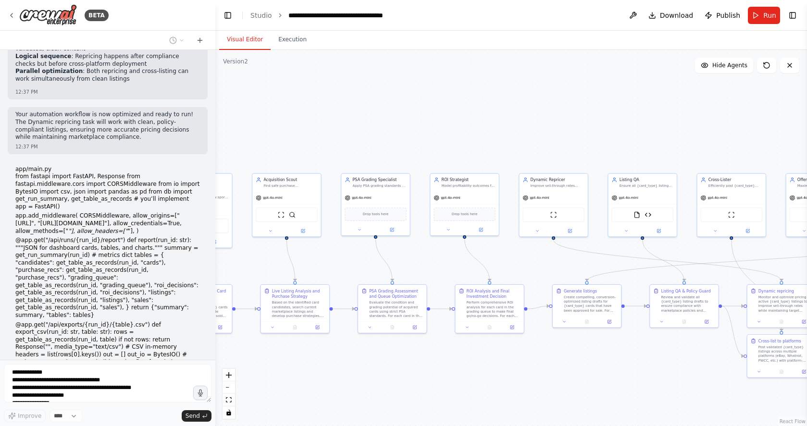
click at [424, 364] on div ".deletable-edge-delete-btn { width: 20px; height: 20px; border: 0px solid #ffff…" at bounding box center [511, 238] width 592 height 376
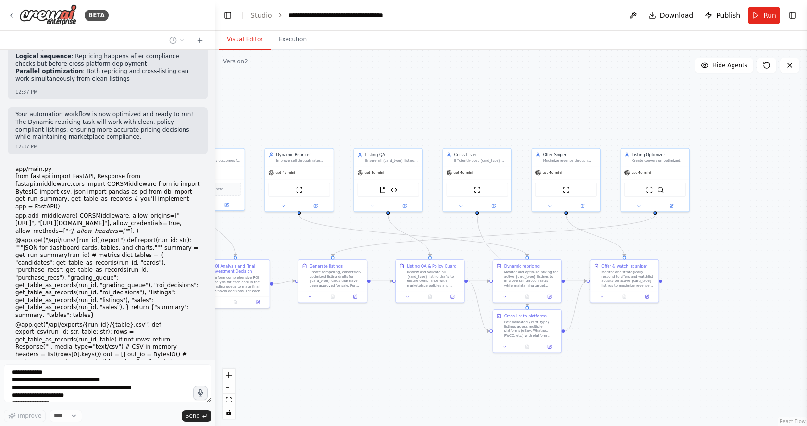
drag, startPoint x: 532, startPoint y: 350, endPoint x: 332, endPoint y: 337, distance: 200.4
click at [332, 337] on div ".deletable-edge-delete-btn { width: 20px; height: 20px; border: 0px solid #ffff…" at bounding box center [511, 238] width 592 height 376
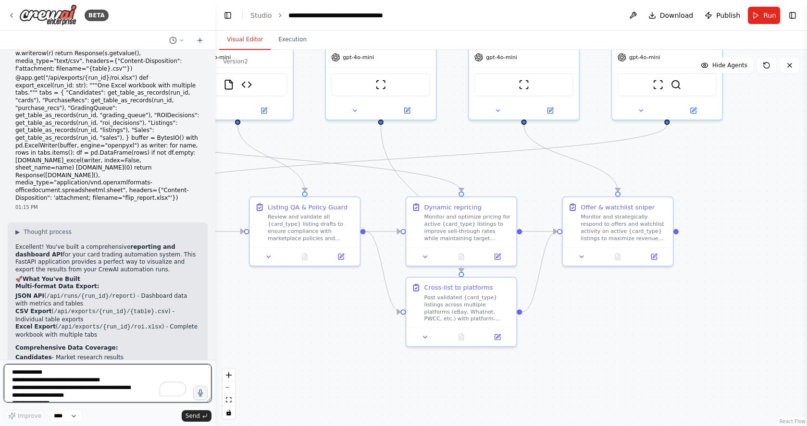
scroll to position [6694, 0]
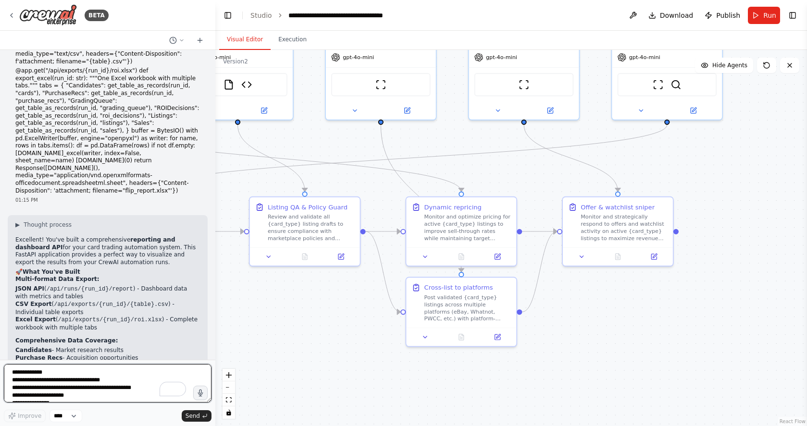
click at [28, 377] on textarea "To enrich screen reader interactions, please activate Accessibility in Grammarl…" at bounding box center [108, 383] width 208 height 38
paste textarea "**********"
type textarea "**********"
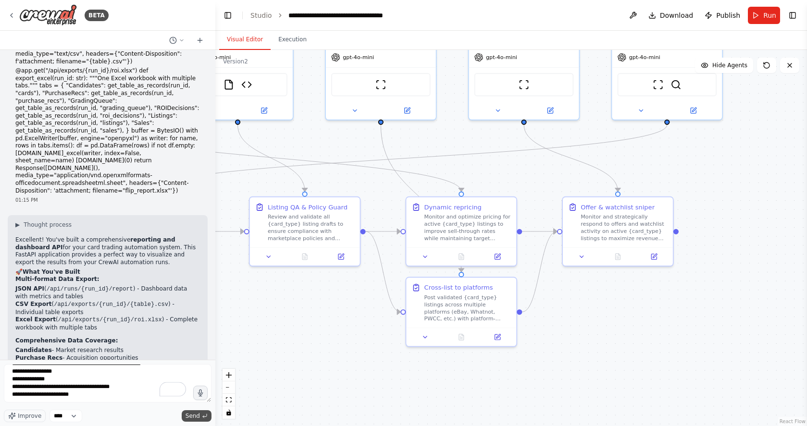
click at [202, 416] on icon "submit" at bounding box center [205, 416] width 6 height 6
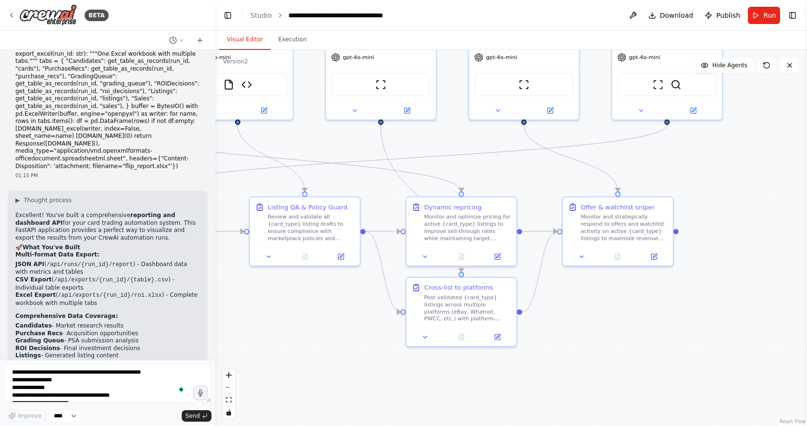
scroll to position [6766, 0]
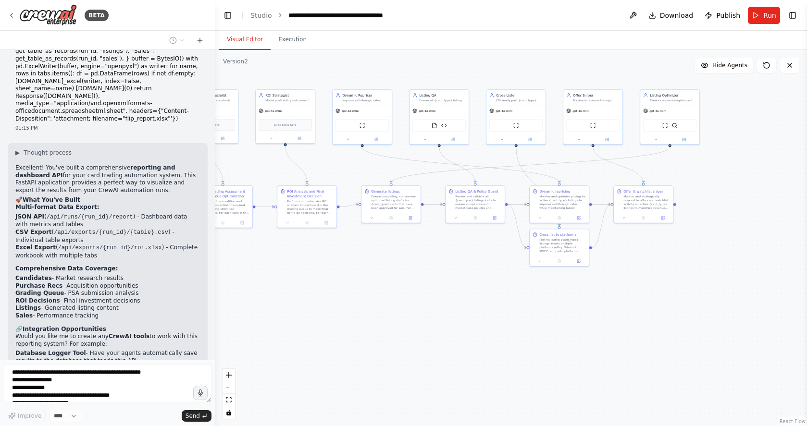
drag, startPoint x: 680, startPoint y: 174, endPoint x: 823, endPoint y: 107, distance: 158.0
click at [807, 107] on html "BETA version: "1.0" ---------- Shared context ---------- variables: SYSTEM_CONT…" at bounding box center [403, 213] width 807 height 426
click at [298, 41] on button "Execution" at bounding box center [293, 40] width 44 height 20
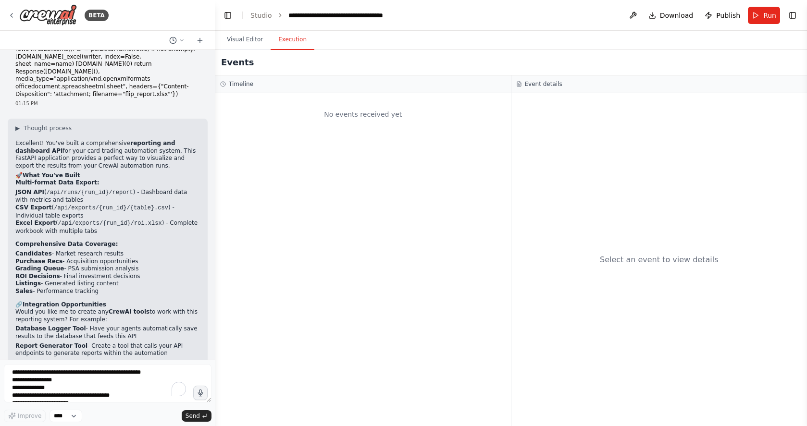
click at [235, 40] on button "Visual Editor" at bounding box center [244, 40] width 51 height 20
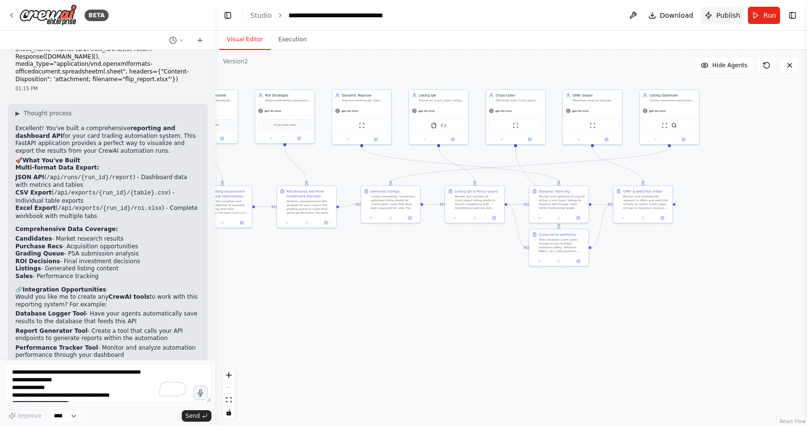
click at [727, 16] on span "Publish" at bounding box center [728, 16] width 24 height 10
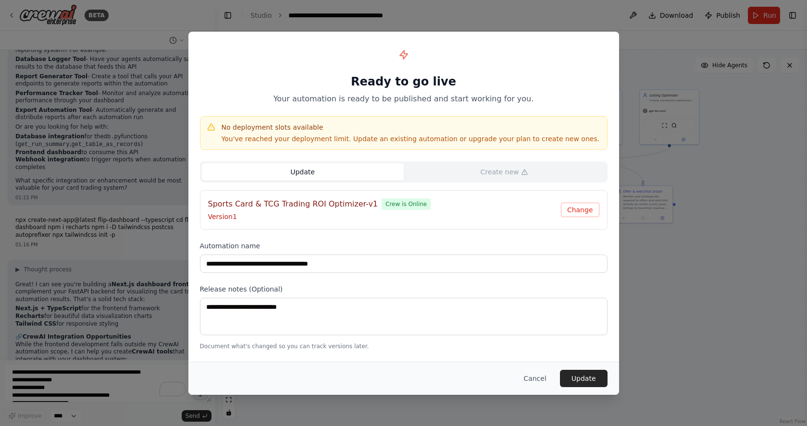
scroll to position [7067, 0]
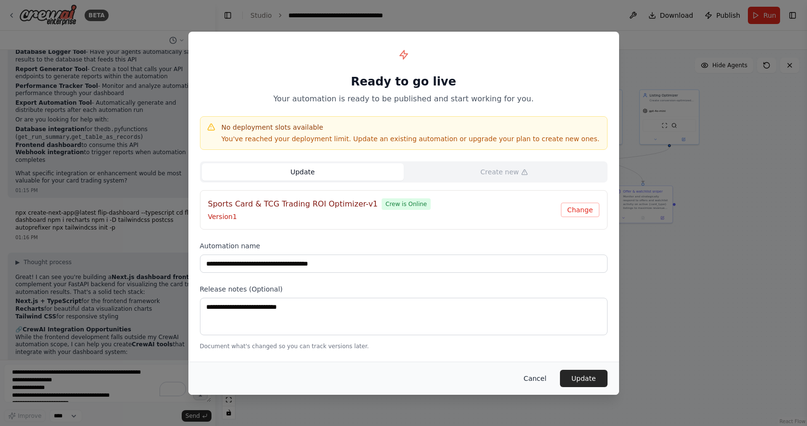
click at [543, 379] on button "Cancel" at bounding box center [535, 378] width 38 height 17
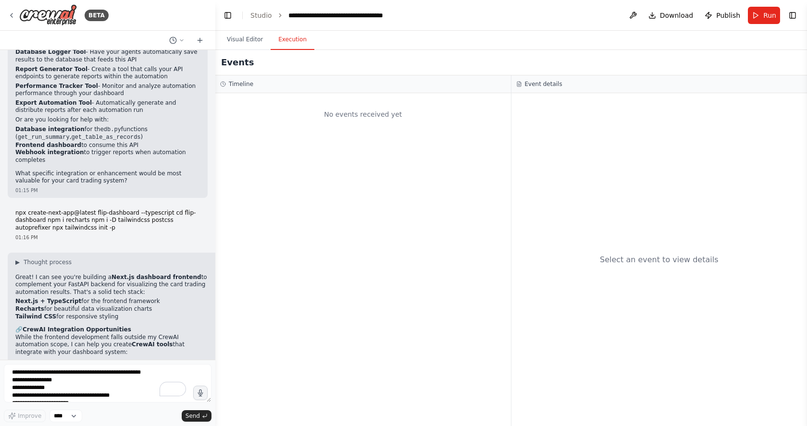
click at [287, 40] on button "Execution" at bounding box center [293, 40] width 44 height 20
click at [250, 41] on button "Visual Editor" at bounding box center [244, 40] width 51 height 20
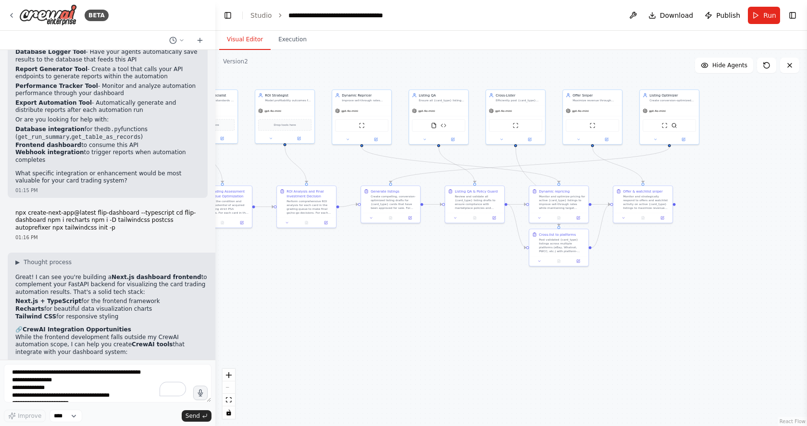
drag, startPoint x: 101, startPoint y: 336, endPoint x: 14, endPoint y: 328, distance: 87.9
click at [12, 328] on div "▶ Thought process Great! I can see you're building a Next.js dashboard frontend…" at bounding box center [114, 412] width 212 height 319
copy p "What specific CrewAI-to-dashboard integration would be most valuable for your c…"
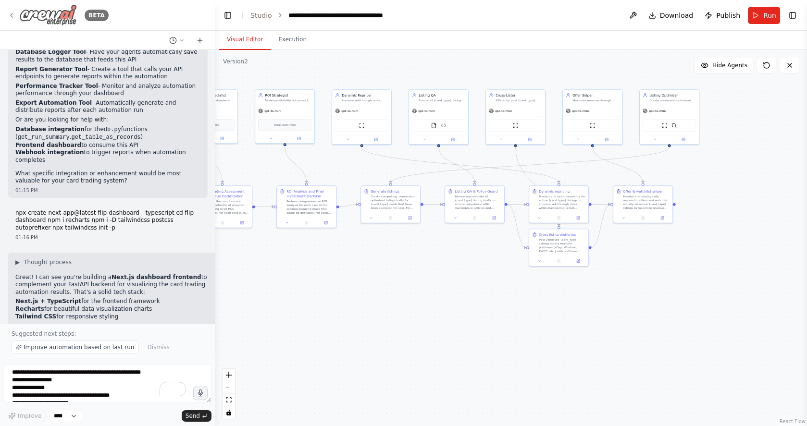
click at [11, 15] on icon at bounding box center [12, 15] width 2 height 4
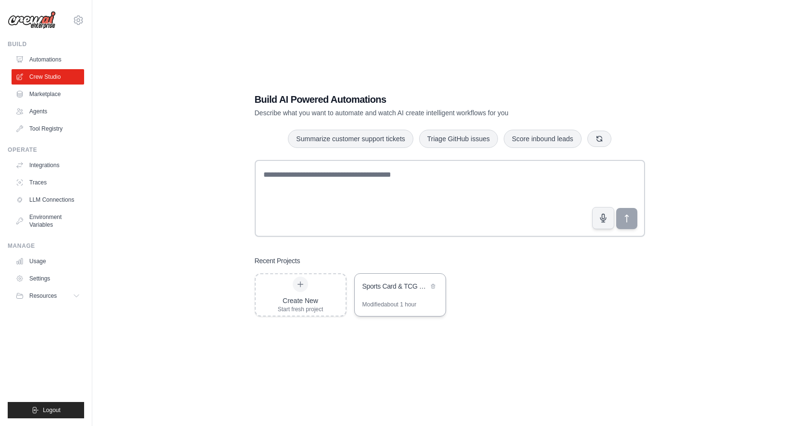
click at [411, 293] on div "Sports Card & TCG Trading ROI [PERSON_NAME]" at bounding box center [400, 287] width 91 height 27
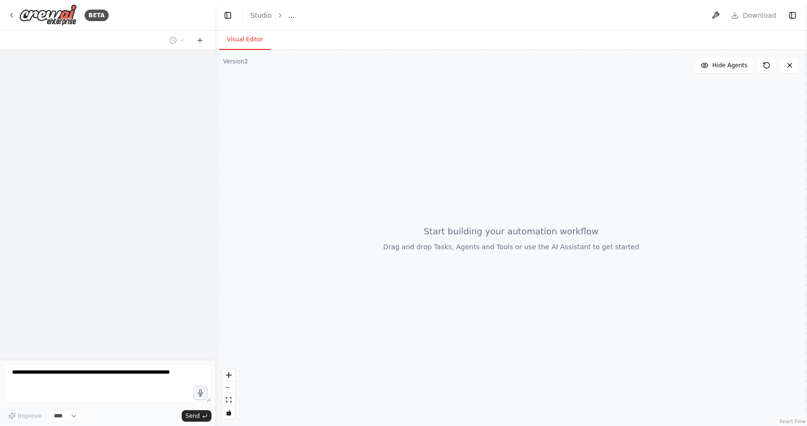
select select "****"
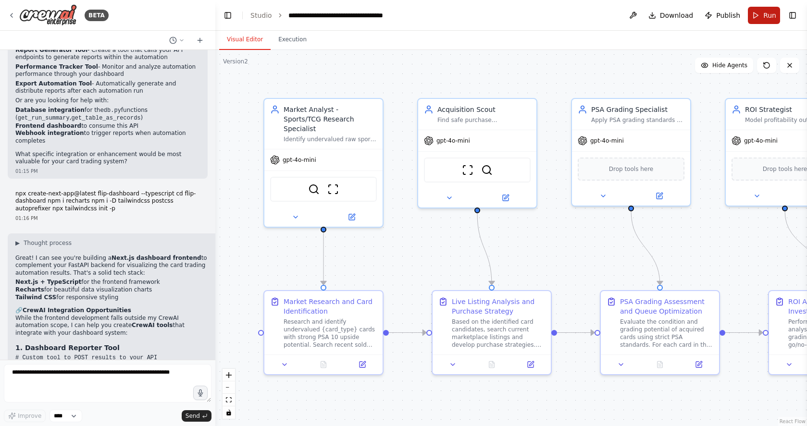
scroll to position [7067, 0]
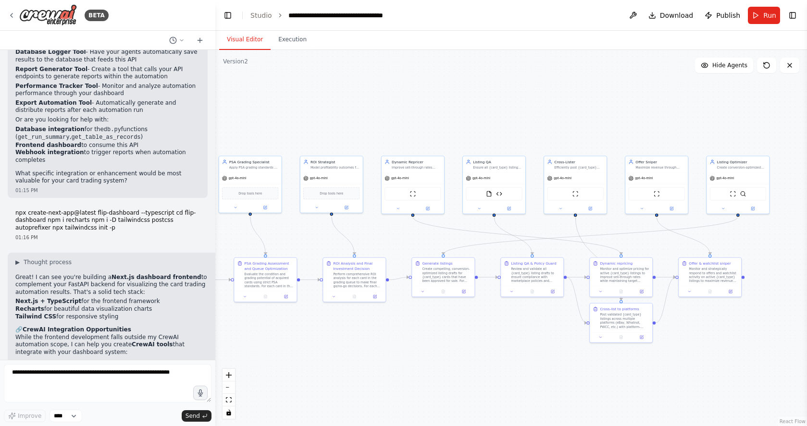
drag, startPoint x: 785, startPoint y: 246, endPoint x: 369, endPoint y: 236, distance: 416.9
click at [368, 237] on div ".deletable-edge-delete-btn { width: 20px; height: 20px; border: 0px solid #ffff…" at bounding box center [511, 238] width 592 height 376
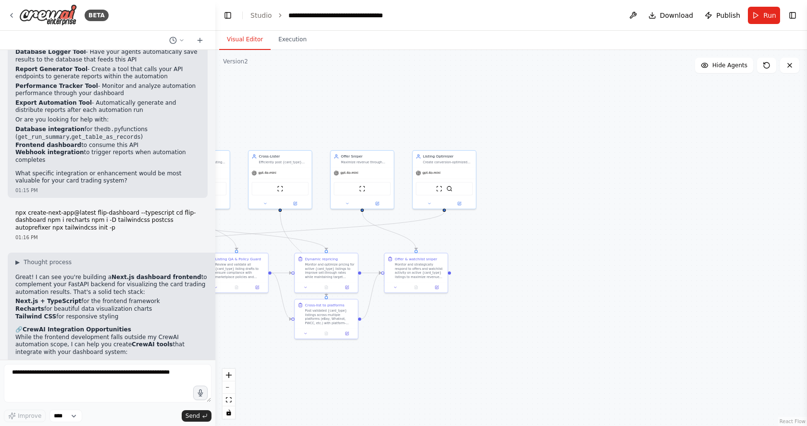
drag, startPoint x: 749, startPoint y: 309, endPoint x: 419, endPoint y: 294, distance: 330.6
click at [464, 305] on div ".deletable-edge-delete-btn { width: 20px; height: 20px; border: 0px solid #ffff…" at bounding box center [511, 238] width 592 height 376
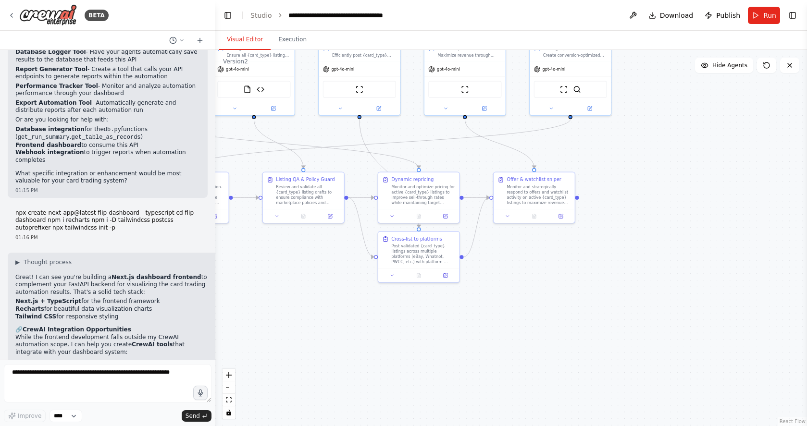
drag, startPoint x: 372, startPoint y: 318, endPoint x: 425, endPoint y: 294, distance: 58.7
click at [469, 303] on div ".deletable-edge-delete-btn { width: 20px; height: 20px; border: 0px solid #ffff…" at bounding box center [511, 238] width 592 height 376
drag, startPoint x: 63, startPoint y: 368, endPoint x: 59, endPoint y: 370, distance: 4.9
click at [63, 370] on form "Improve **** Send" at bounding box center [107, 393] width 215 height 66
drag, startPoint x: 60, startPoint y: 370, endPoint x: 44, endPoint y: 374, distance: 15.9
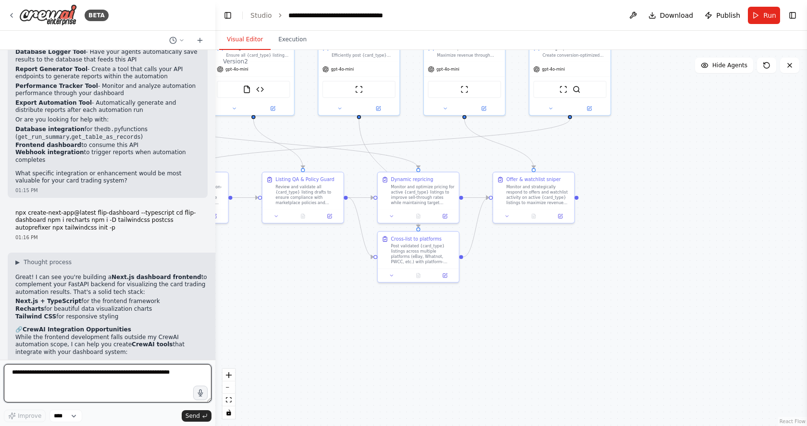
click at [60, 370] on textarea at bounding box center [108, 383] width 208 height 38
paste textarea "**********"
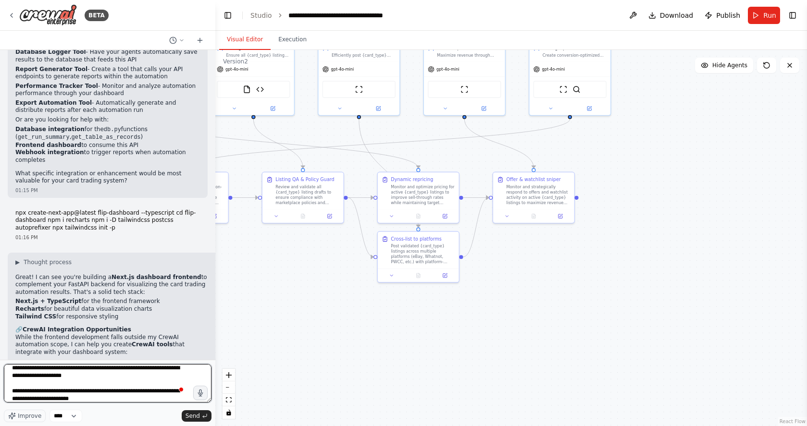
scroll to position [174, 0]
type textarea "**********"
drag, startPoint x: 195, startPoint y: 418, endPoint x: 205, endPoint y: 303, distance: 115.3
click at [195, 418] on span "Send" at bounding box center [193, 416] width 14 height 8
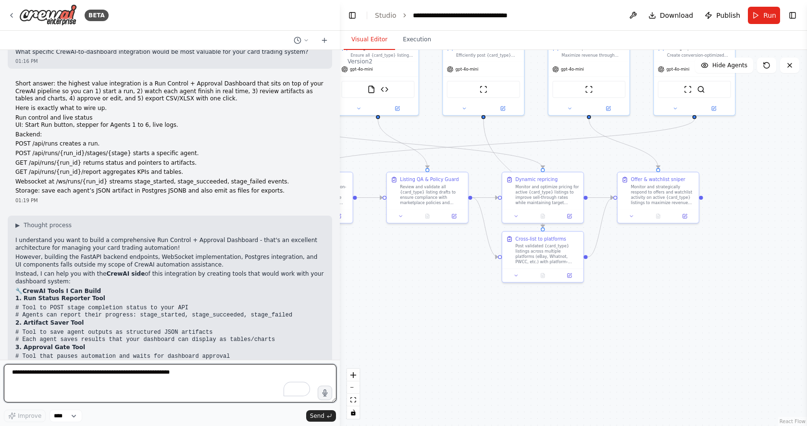
scroll to position [6179, 0]
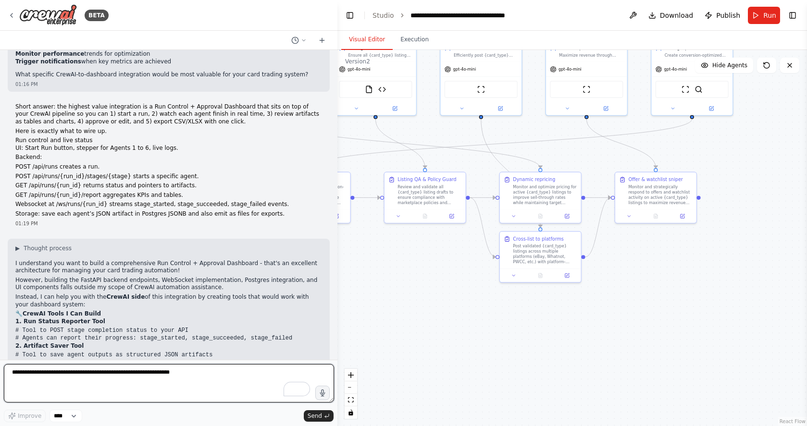
drag, startPoint x: 214, startPoint y: 238, endPoint x: 336, endPoint y: 236, distance: 122.6
click at [337, 236] on div "BETA version: "1.0" ---------- Shared context ---------- variables: SYSTEM_CONT…" at bounding box center [403, 213] width 807 height 426
click at [153, 384] on textarea "To enrich screen reader interactions, please activate Accessibility in Grammarl…" at bounding box center [169, 383] width 330 height 38
type textarea "**********"
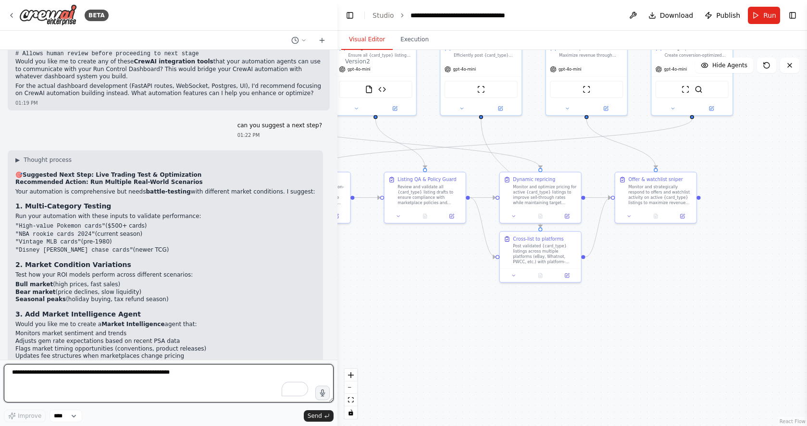
scroll to position [6521, 0]
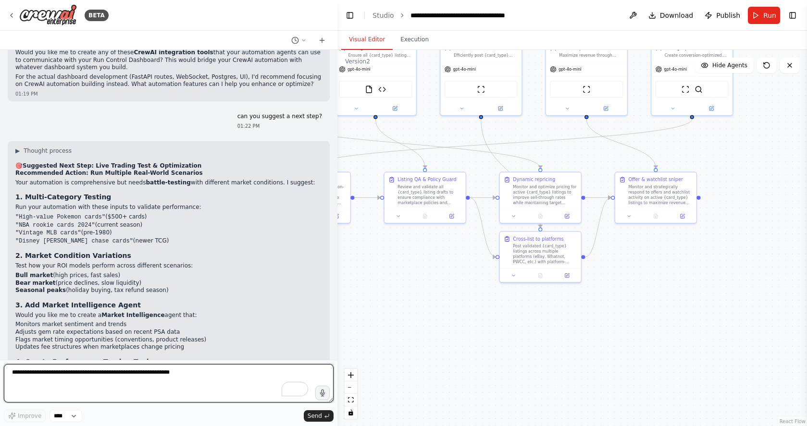
paste textarea "**********"
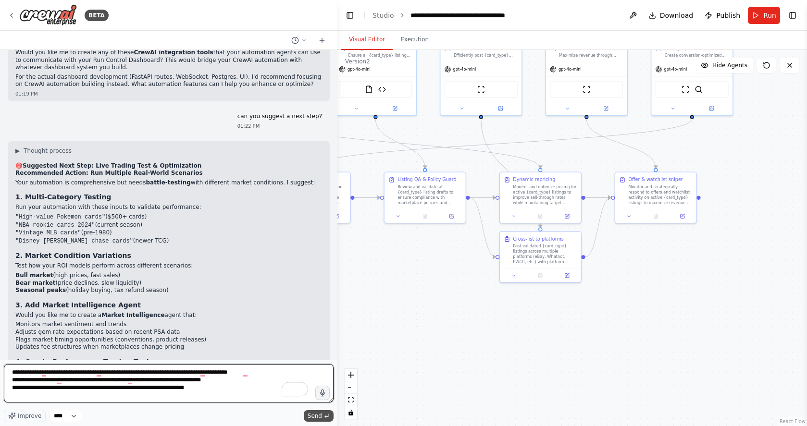
type textarea "**********"
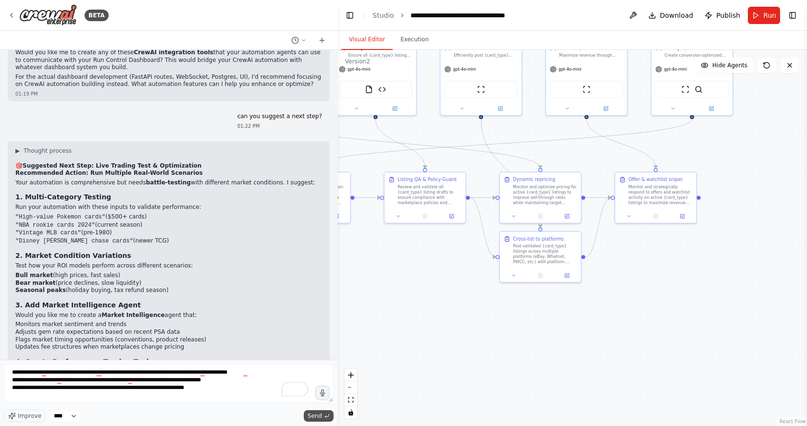
click at [323, 418] on button "Send" at bounding box center [319, 417] width 30 height 12
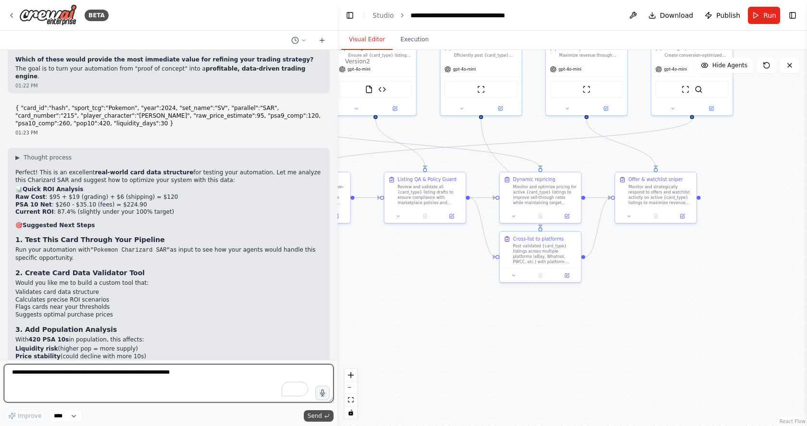
scroll to position [6888, 0]
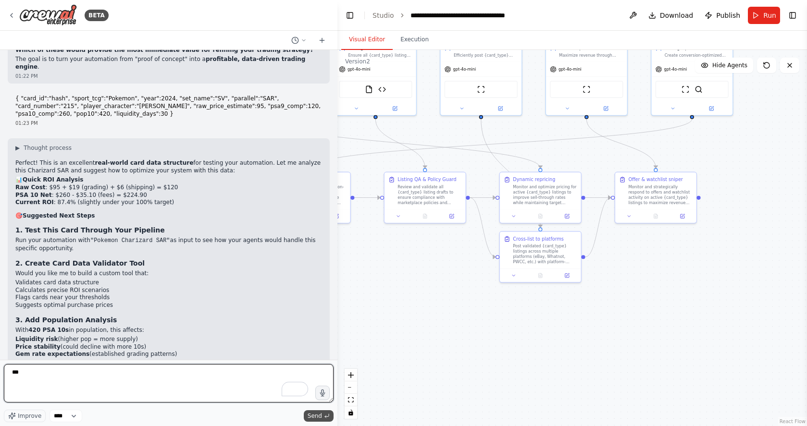
type textarea "***"
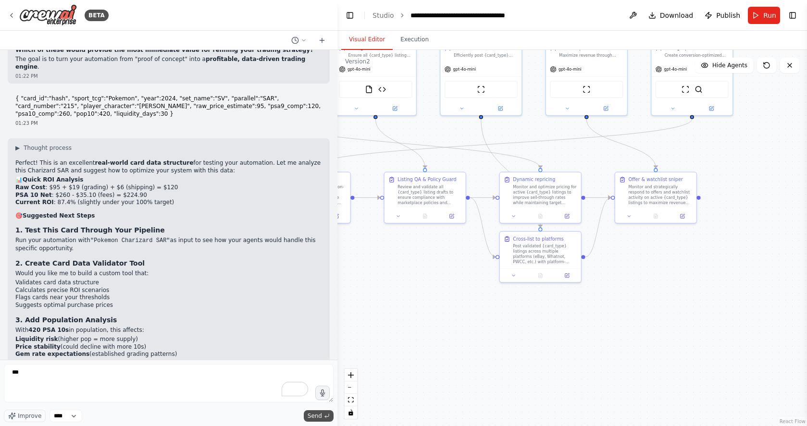
click at [312, 415] on span "Send" at bounding box center [315, 416] width 14 height 8
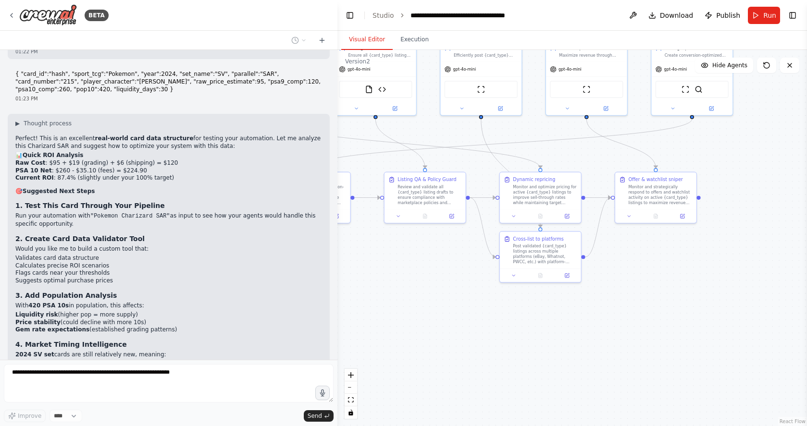
scroll to position [6945, 0]
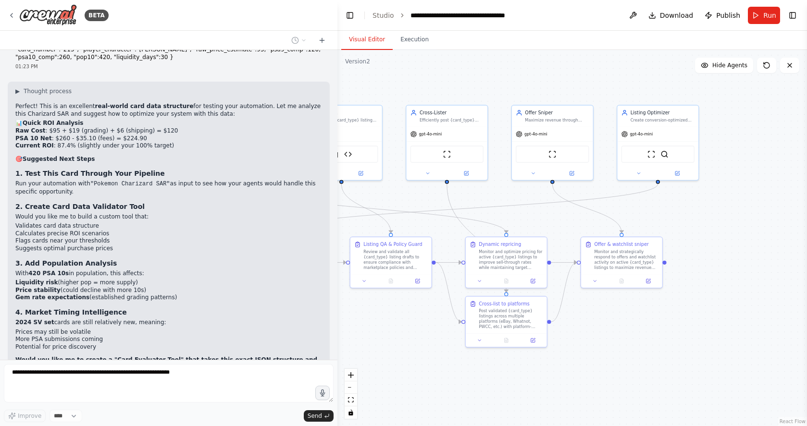
drag, startPoint x: 719, startPoint y: 257, endPoint x: 689, endPoint y: 303, distance: 54.9
click at [689, 308] on div ".deletable-edge-delete-btn { width: 20px; height: 20px; border: 0px solid #ffff…" at bounding box center [572, 238] width 470 height 376
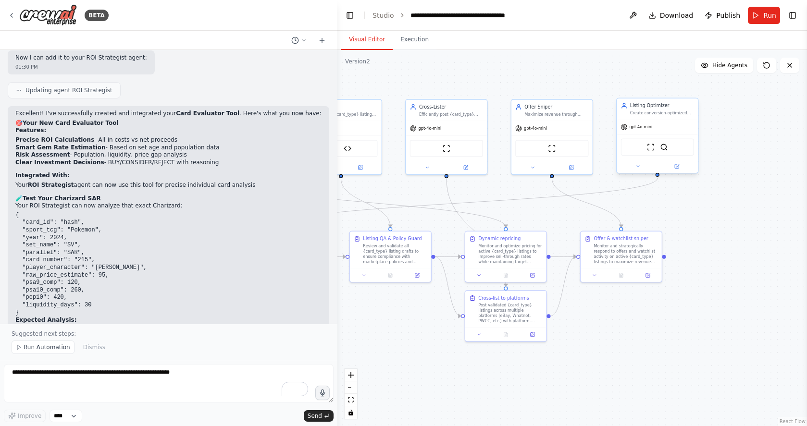
scroll to position [8656, 0]
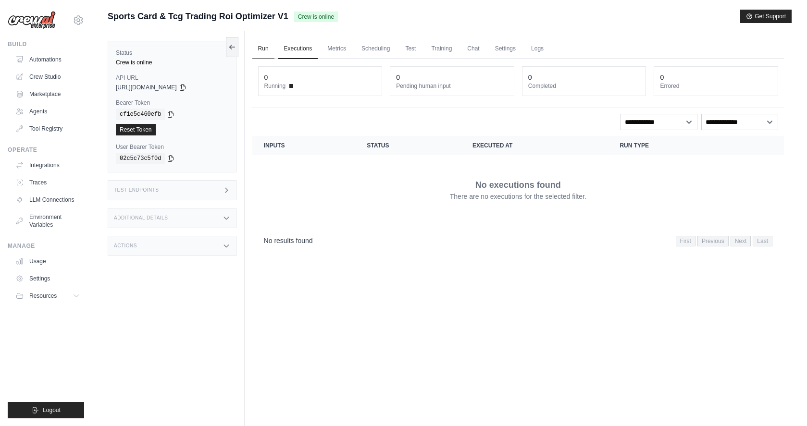
click at [265, 46] on link "Run" at bounding box center [263, 49] width 22 height 20
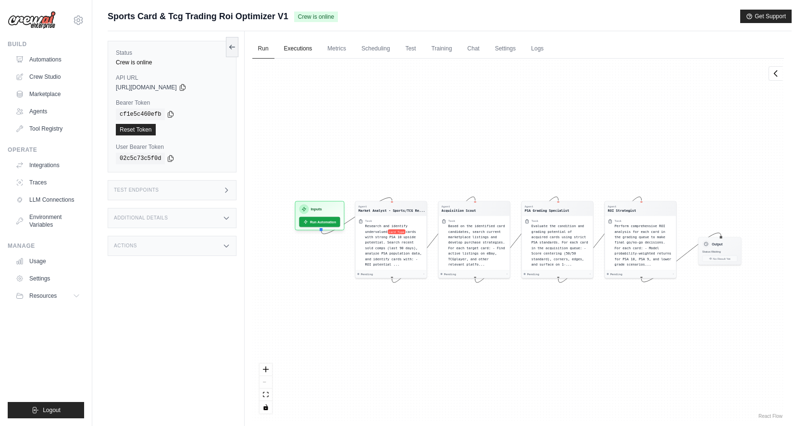
click at [311, 50] on link "Executions" at bounding box center [298, 49] width 40 height 20
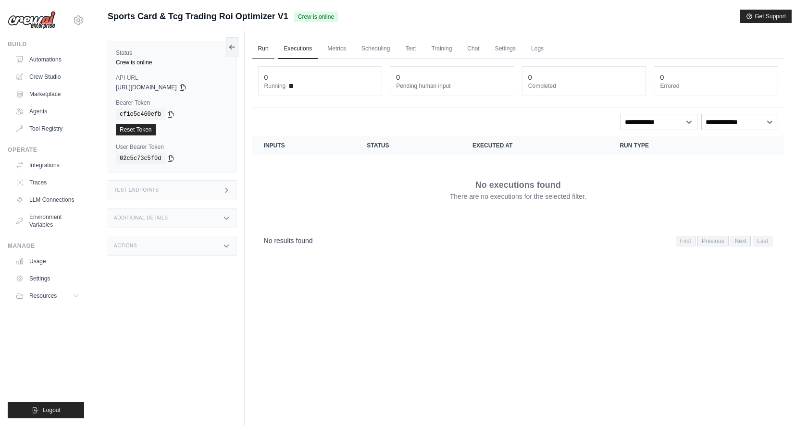
drag, startPoint x: 250, startPoint y: 52, endPoint x: 261, endPoint y: 51, distance: 11.5
click at [250, 52] on div "Run Executions Metrics Scheduling Test Training Chat Settings Logs 0 Running 0 …" at bounding box center [518, 244] width 547 height 426
click at [261, 51] on link "Run" at bounding box center [263, 49] width 22 height 20
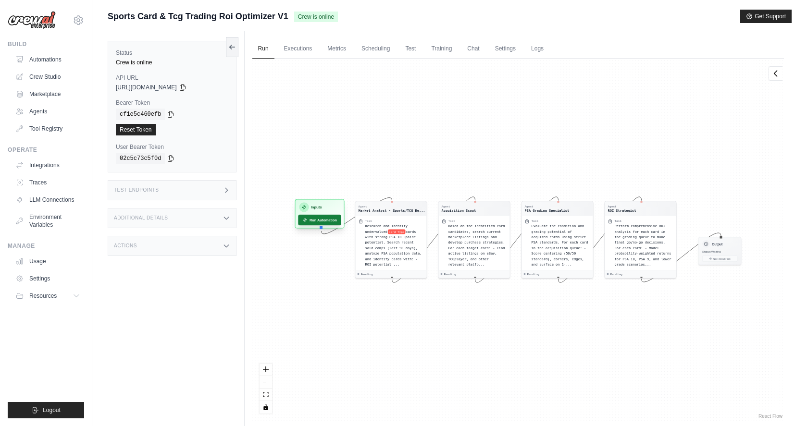
click at [312, 221] on button "Run Automation" at bounding box center [319, 220] width 43 height 11
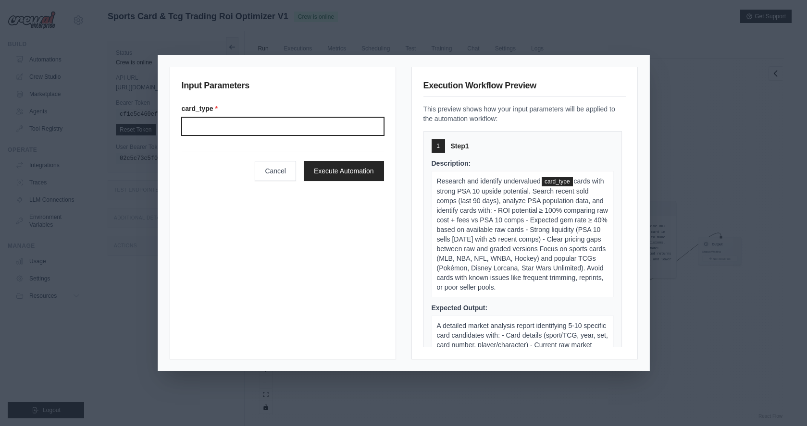
click at [278, 130] on input "Card type" at bounding box center [283, 126] width 202 height 18
type input "*******"
click button "Execute Automation" at bounding box center [344, 171] width 80 height 20
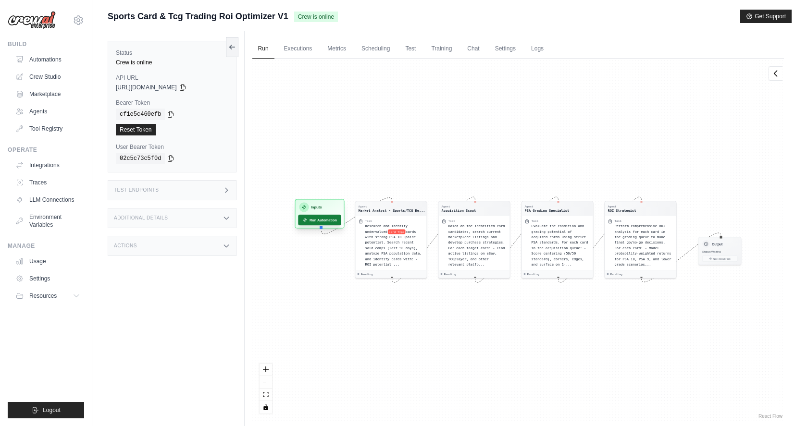
click at [314, 220] on button "Run Automation" at bounding box center [319, 220] width 43 height 11
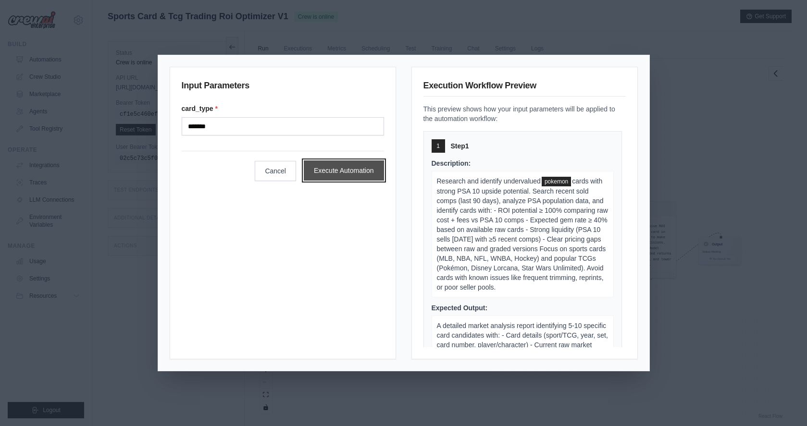
click at [331, 170] on button "Execute Automation" at bounding box center [344, 171] width 80 height 20
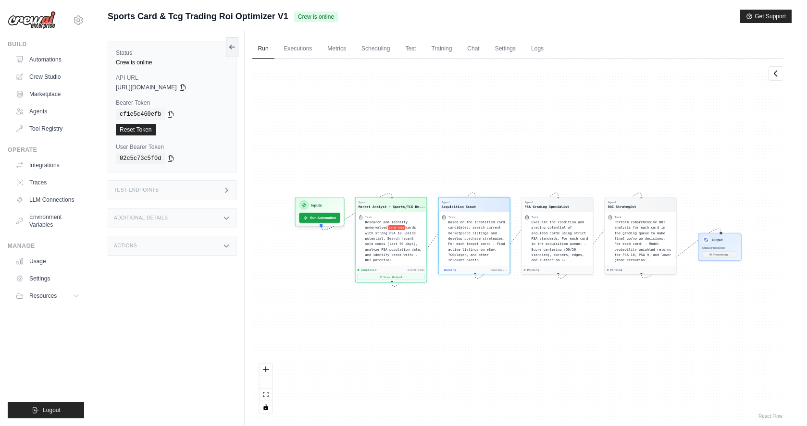
scroll to position [124, 0]
